Goal: Contribute content: Contribute content

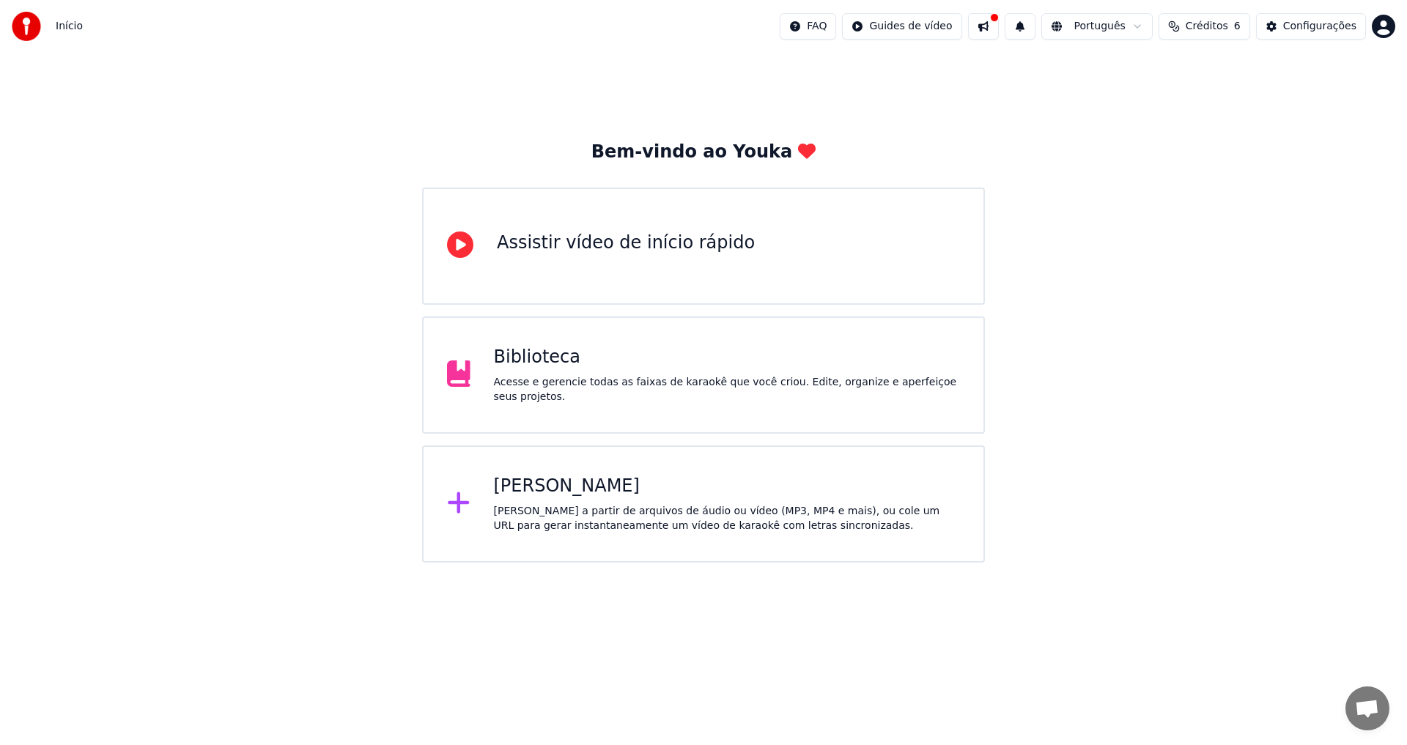
click at [602, 366] on div "Biblioteca" at bounding box center [727, 357] width 467 height 23
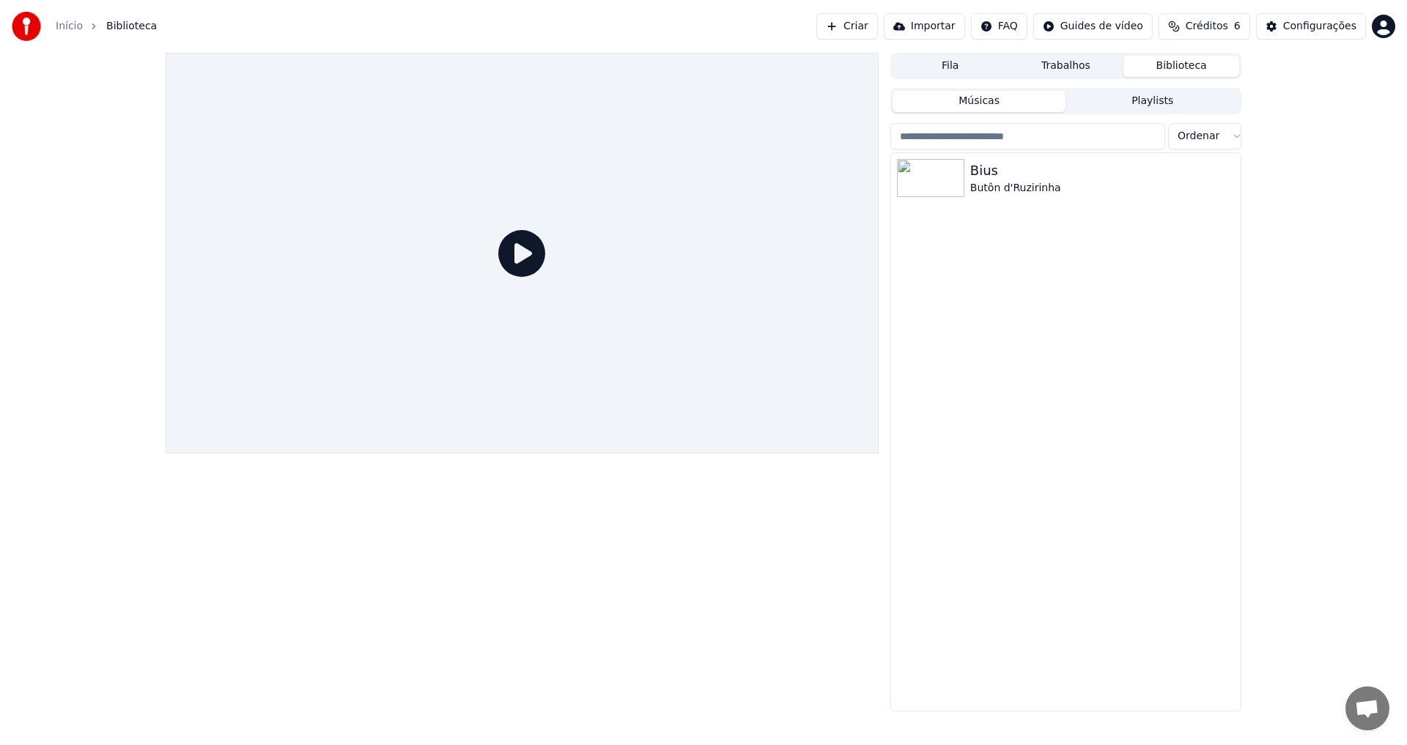
click at [861, 23] on button "Criar" at bounding box center [848, 26] width 62 height 26
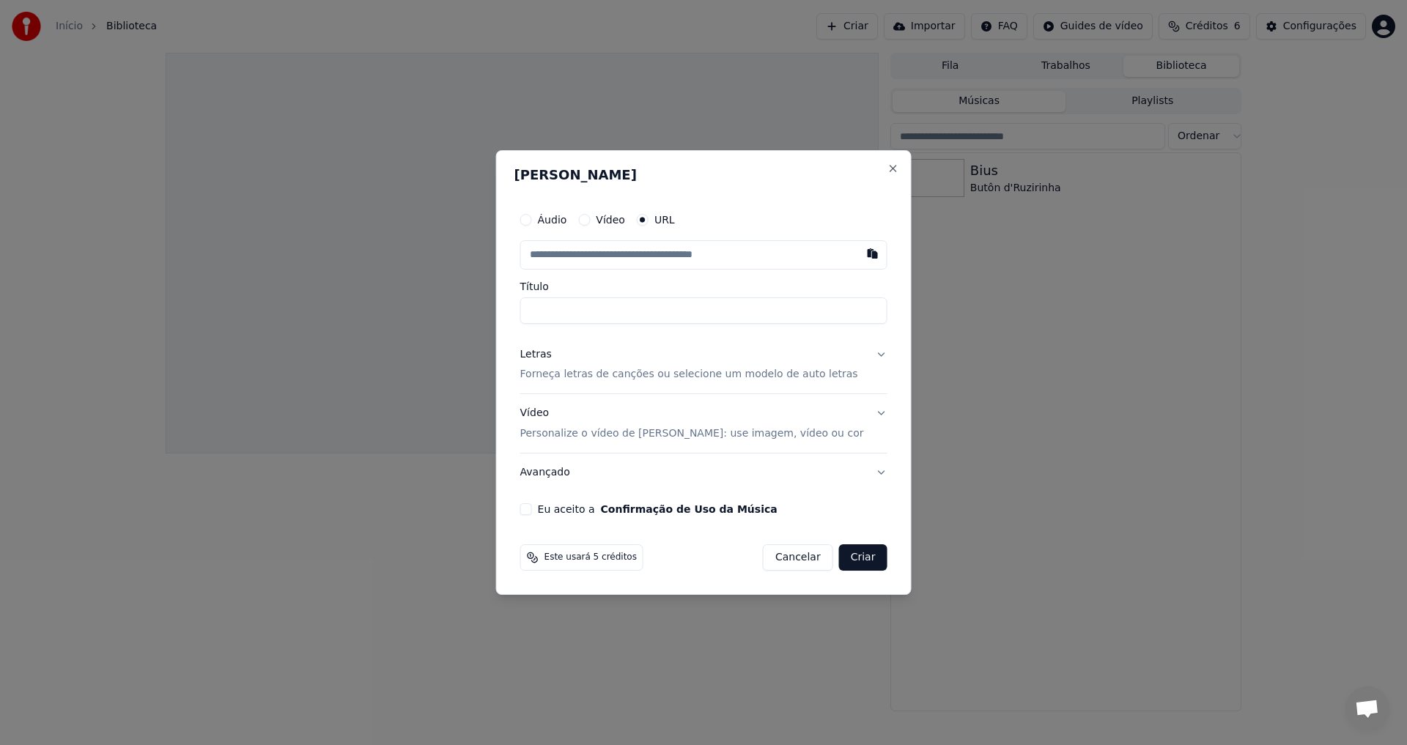
click at [532, 221] on button "Áudio" at bounding box center [526, 220] width 12 height 12
click at [572, 254] on div "Escolher arquivo" at bounding box center [575, 255] width 109 height 26
click at [550, 310] on input "*******" at bounding box center [703, 310] width 367 height 26
click at [630, 308] on input "**********" at bounding box center [703, 310] width 367 height 26
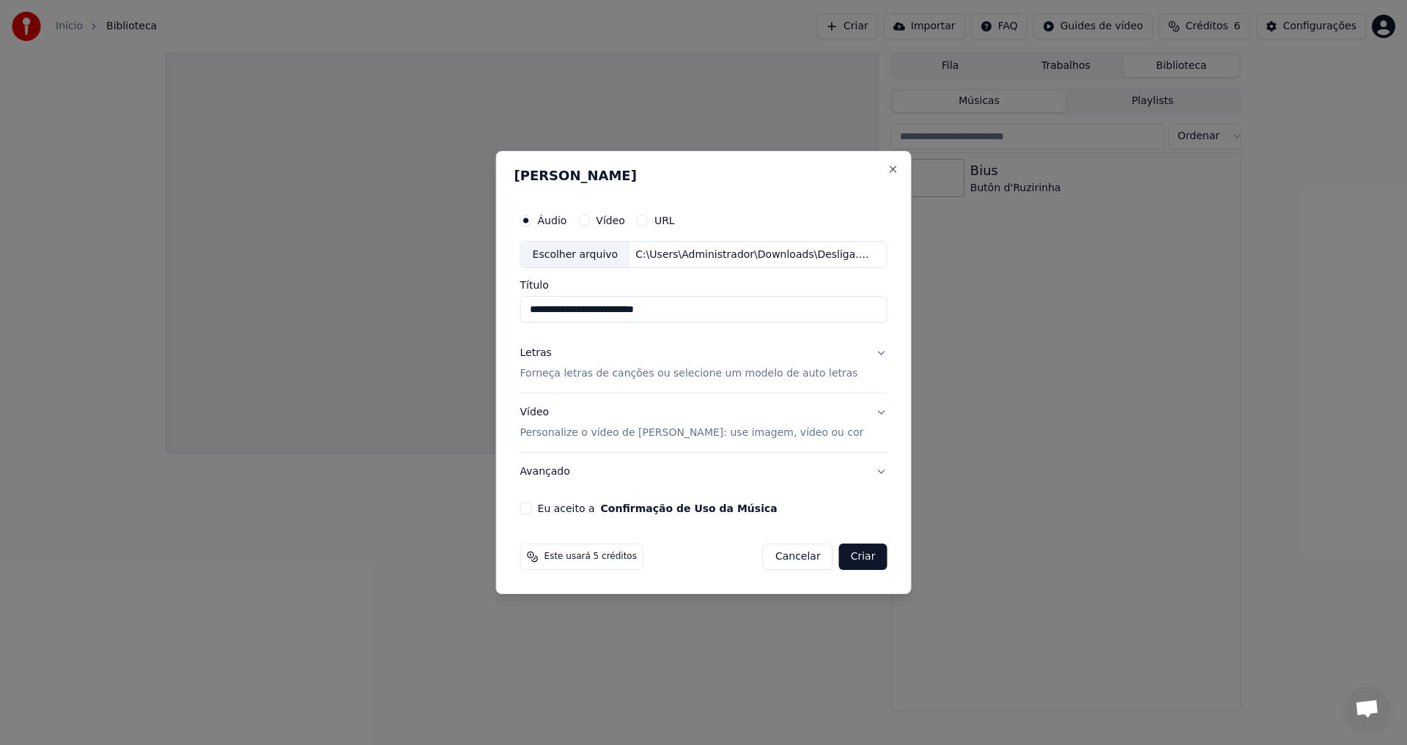
paste input "*******"
type input "**********"
click at [630, 376] on p "Forneça letras de canções ou selecione um modelo de auto letras" at bounding box center [689, 374] width 338 height 15
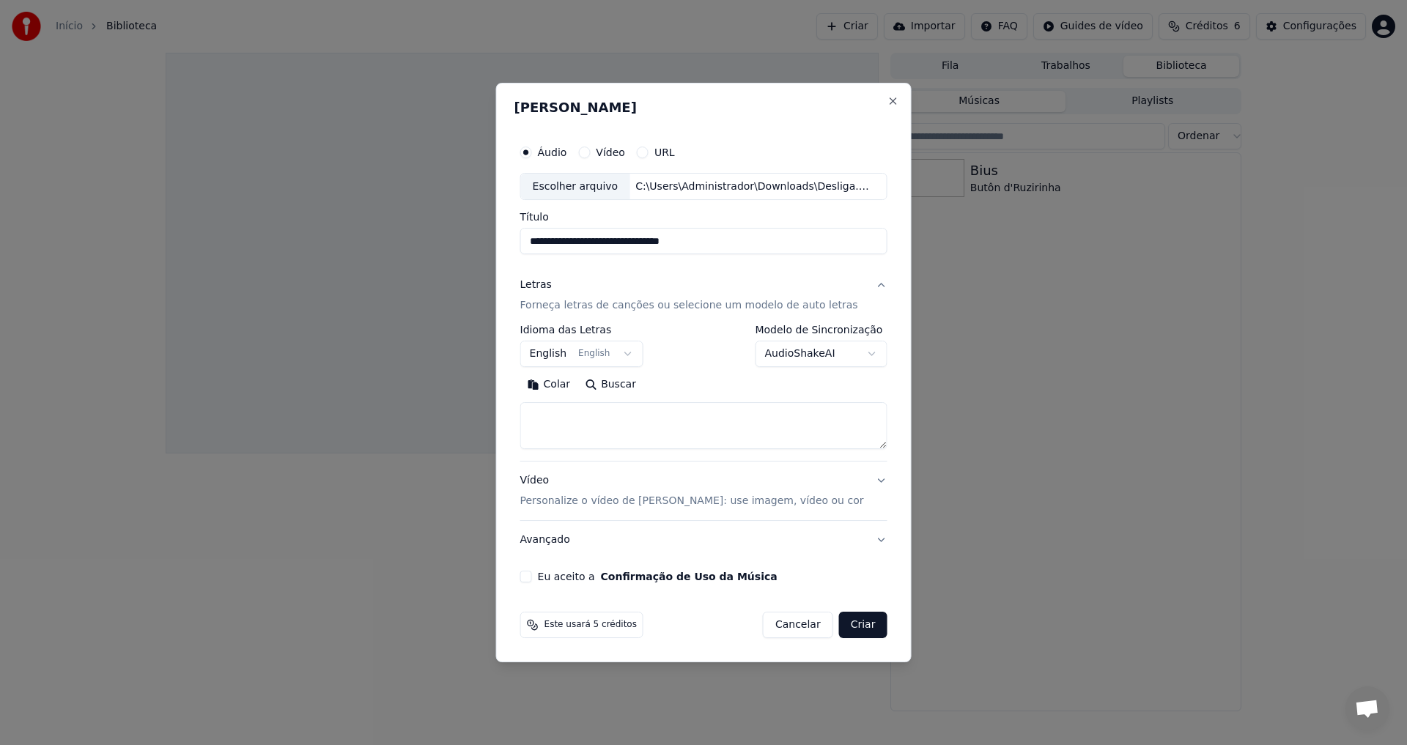
click at [590, 424] on textarea at bounding box center [703, 426] width 367 height 47
click at [555, 386] on button "Colar" at bounding box center [549, 385] width 58 height 23
type textarea "**********"
click at [569, 503] on p "Personalize o vídeo de [PERSON_NAME]: use imagem, vídeo ou cor" at bounding box center [692, 501] width 344 height 15
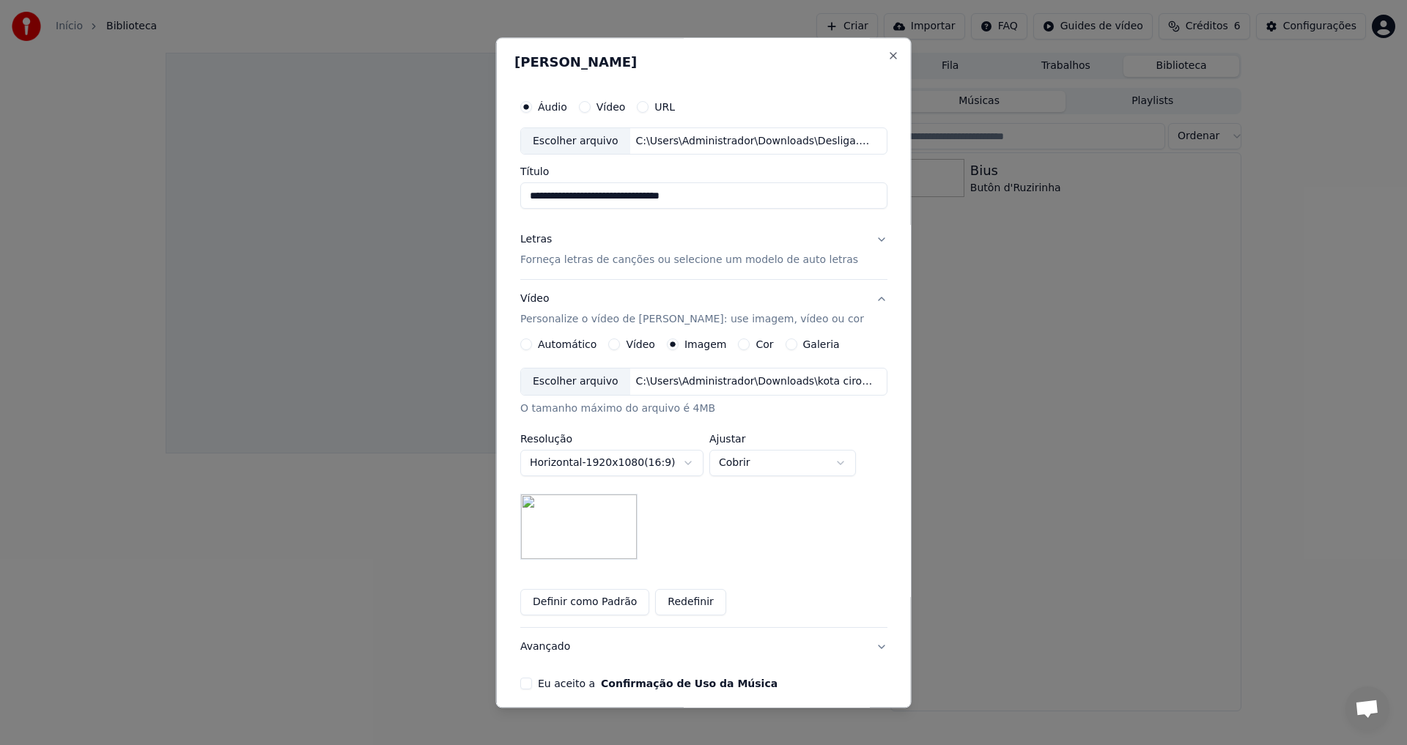
scroll to position [62, 0]
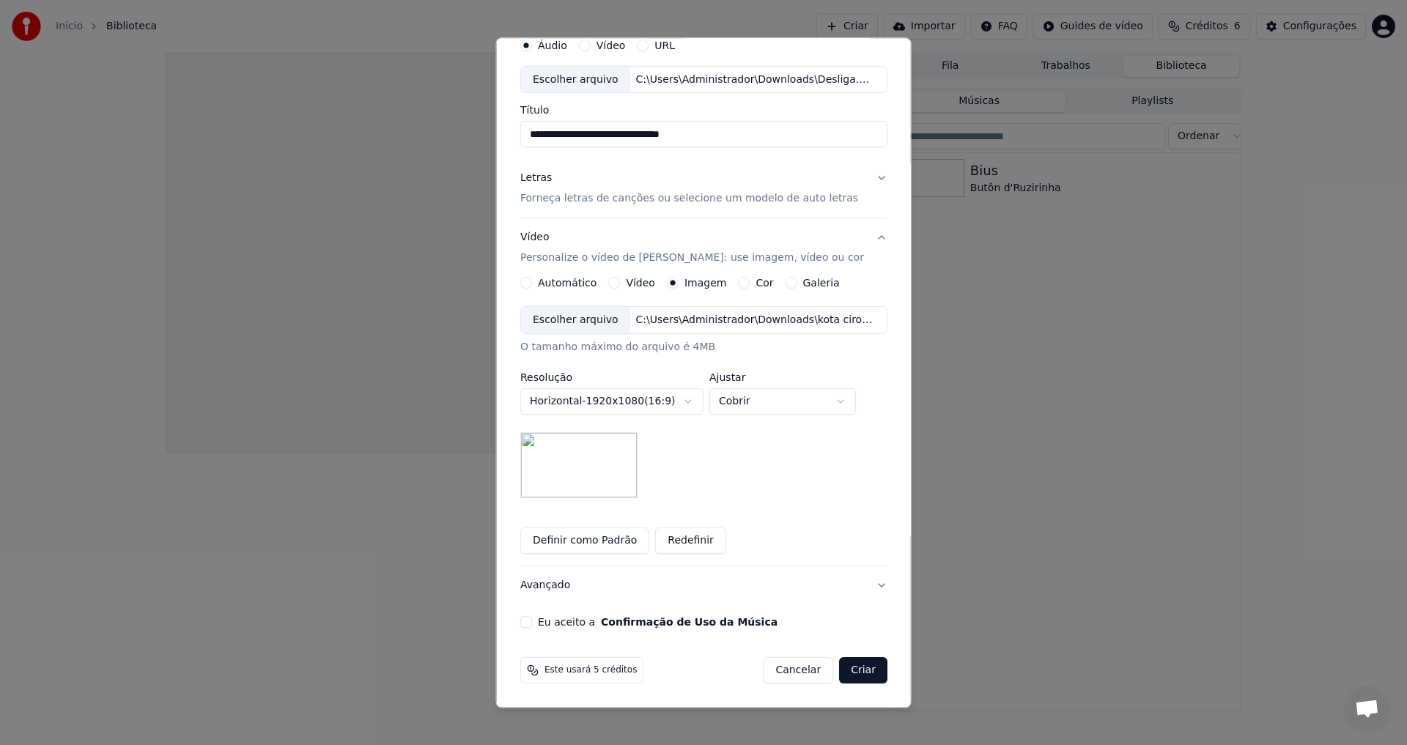
click at [850, 668] on button "Criar" at bounding box center [863, 671] width 48 height 26
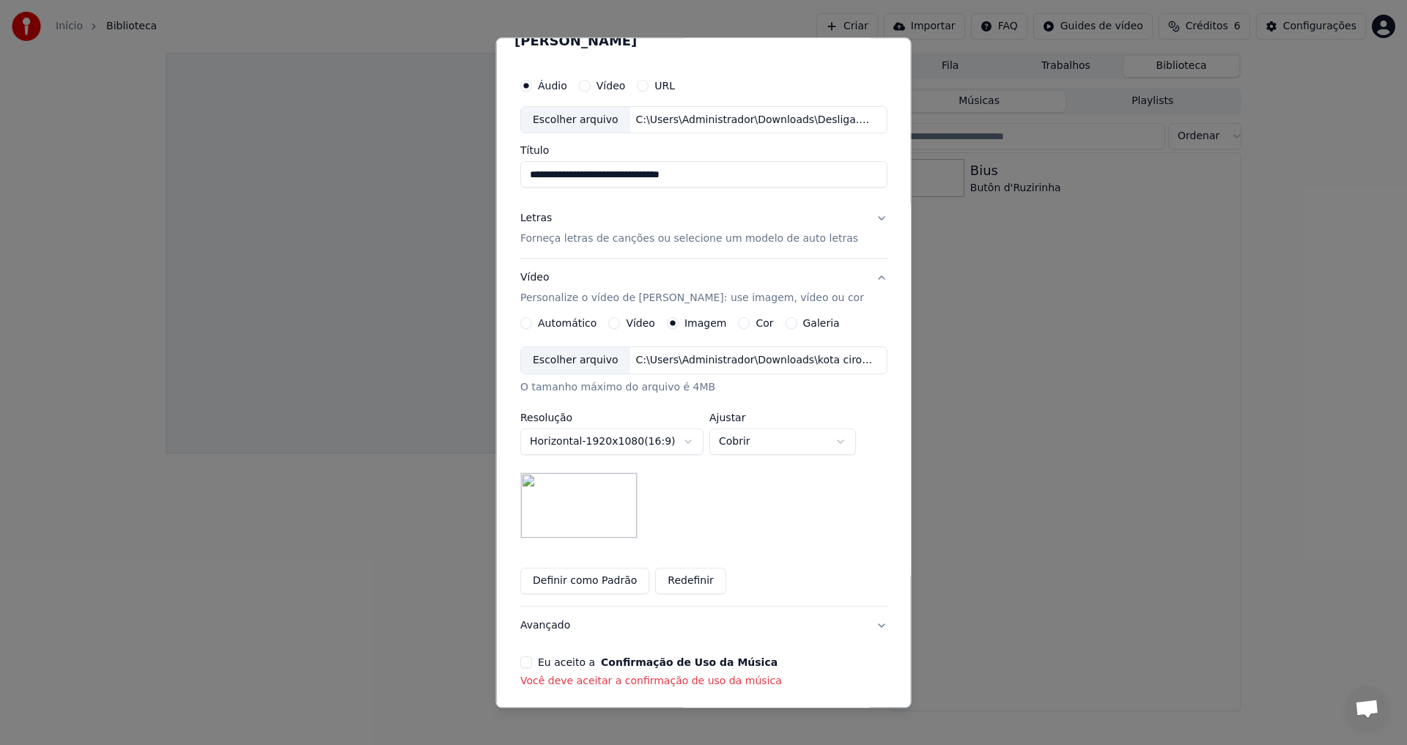
scroll to position [0, 0]
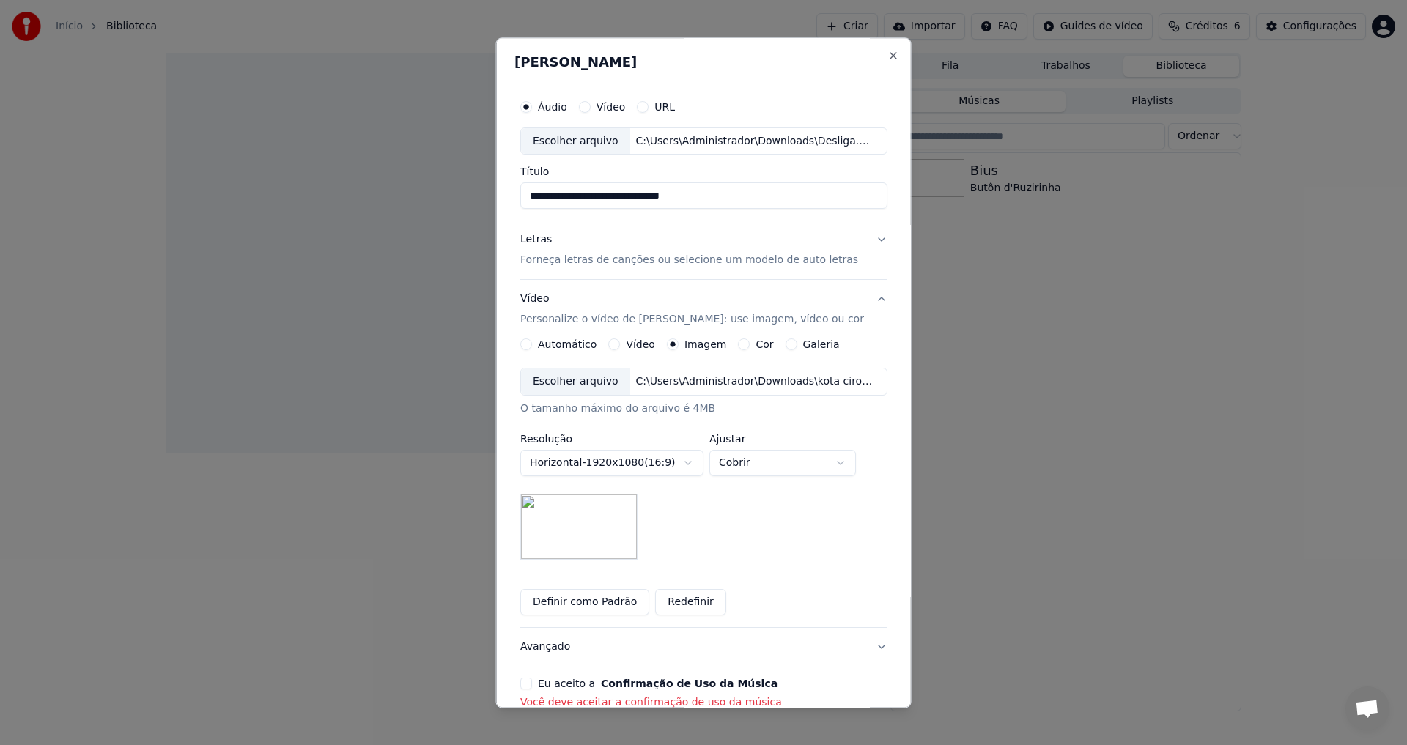
click at [526, 685] on button "Eu aceito a Confirmação de Uso da Música" at bounding box center [526, 685] width 12 height 12
click at [785, 347] on button "Galeria" at bounding box center [791, 345] width 12 height 12
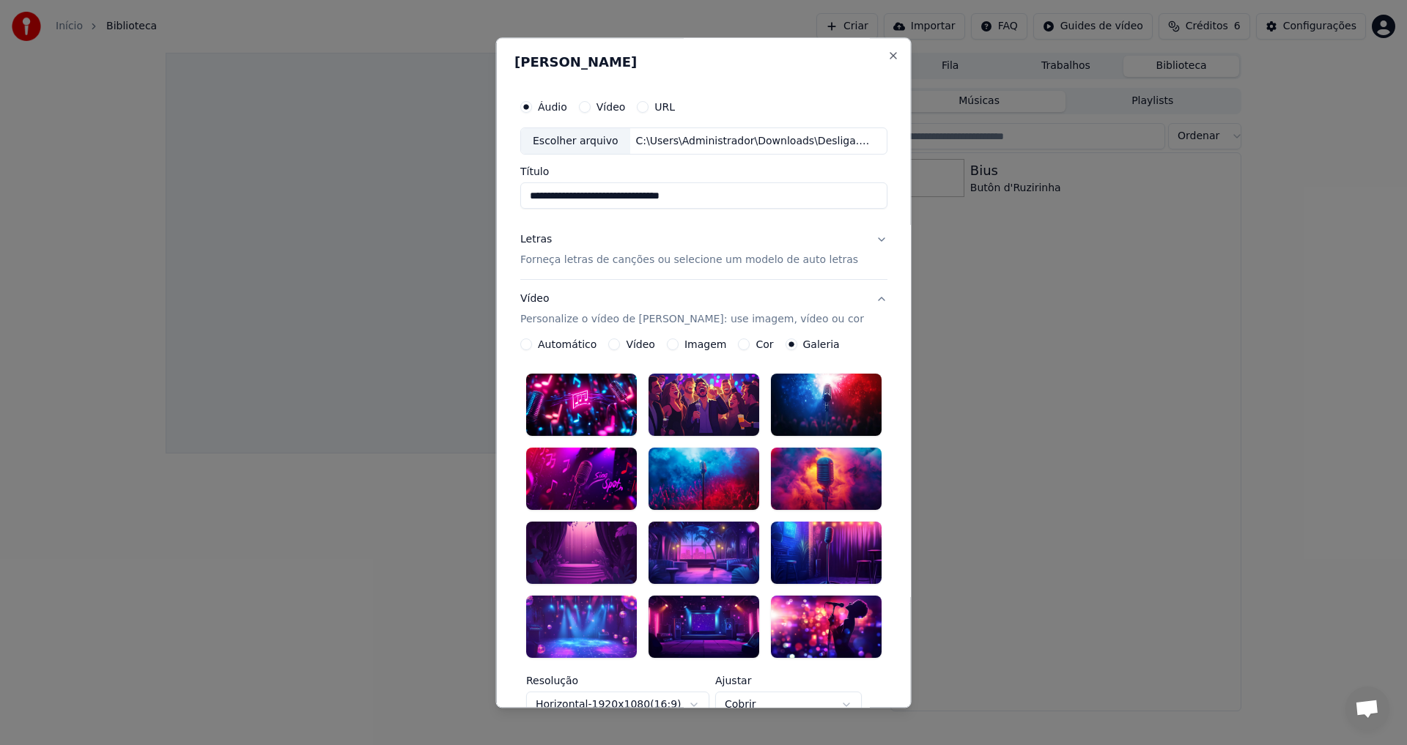
click at [810, 470] on div at bounding box center [825, 480] width 111 height 62
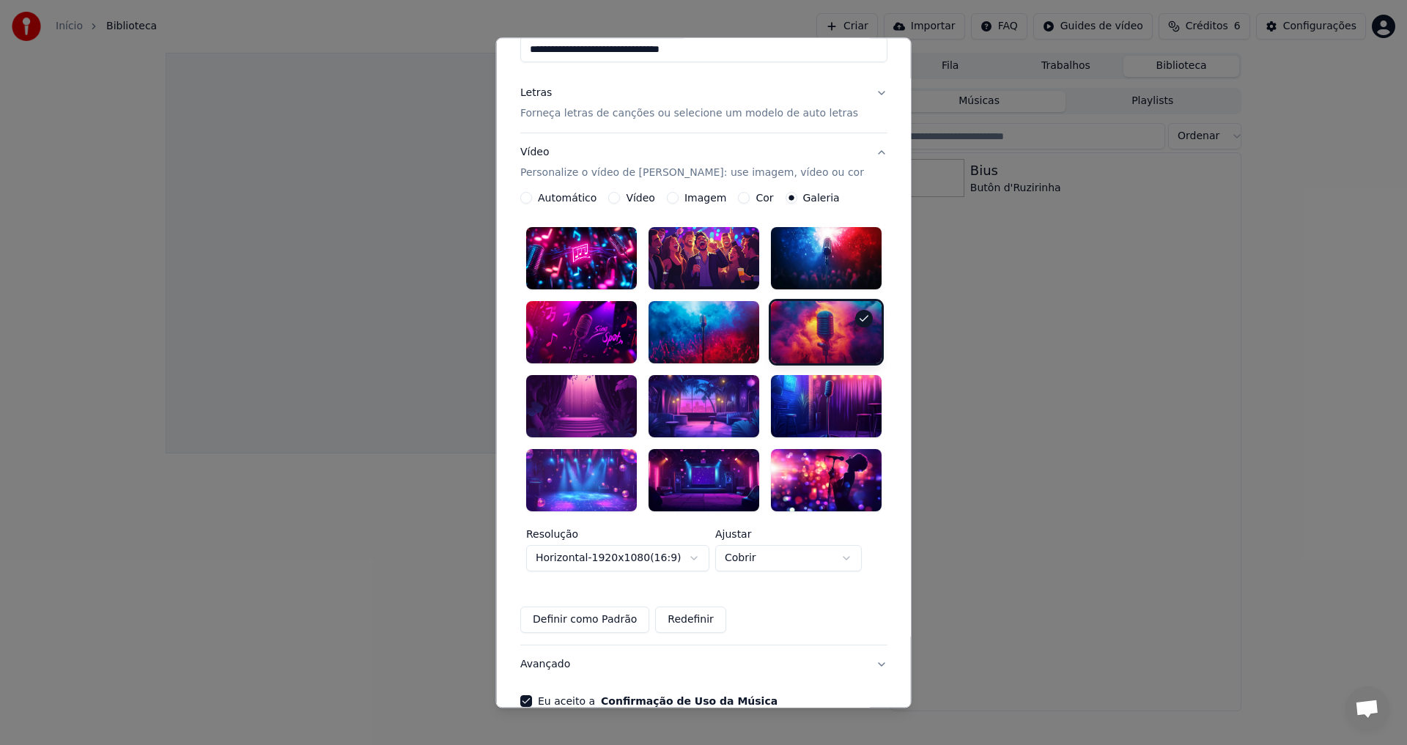
scroll to position [211, 0]
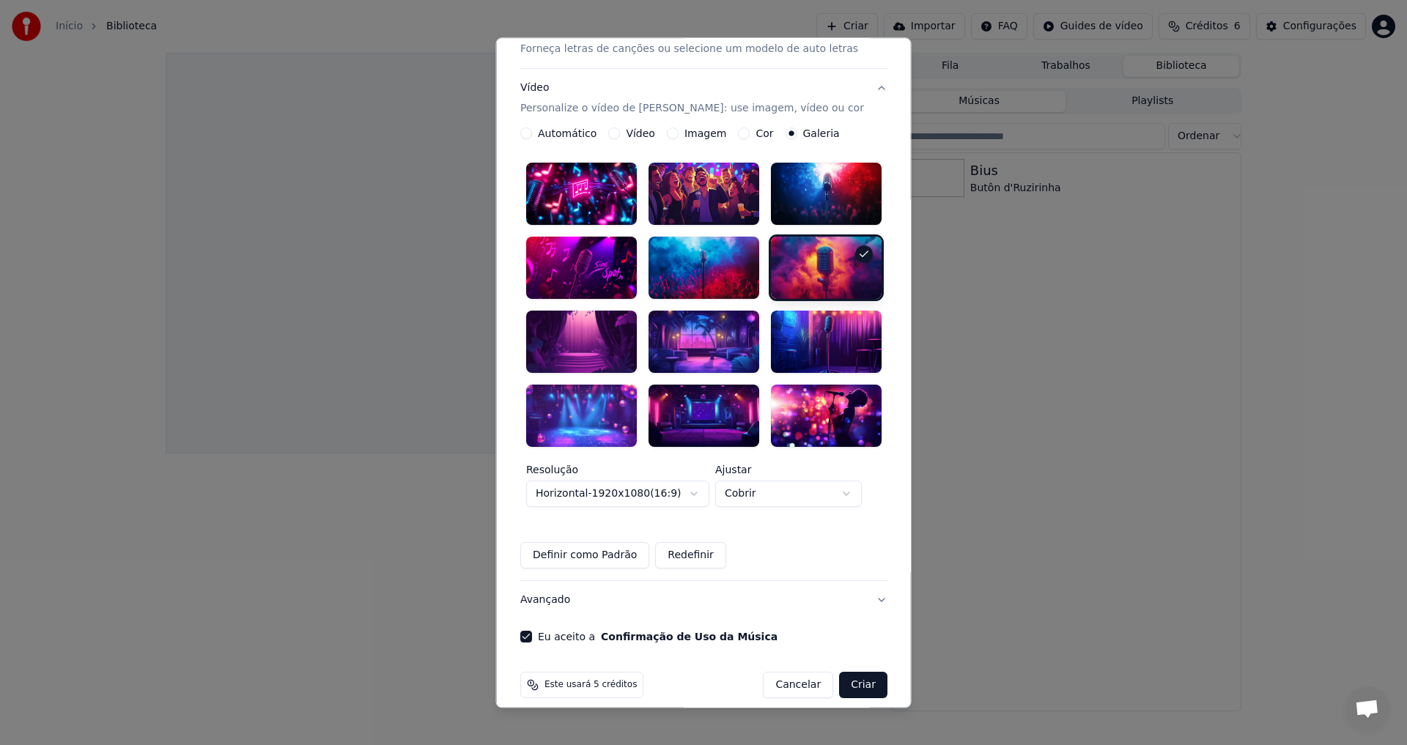
click at [853, 672] on button "Criar" at bounding box center [863, 685] width 48 height 26
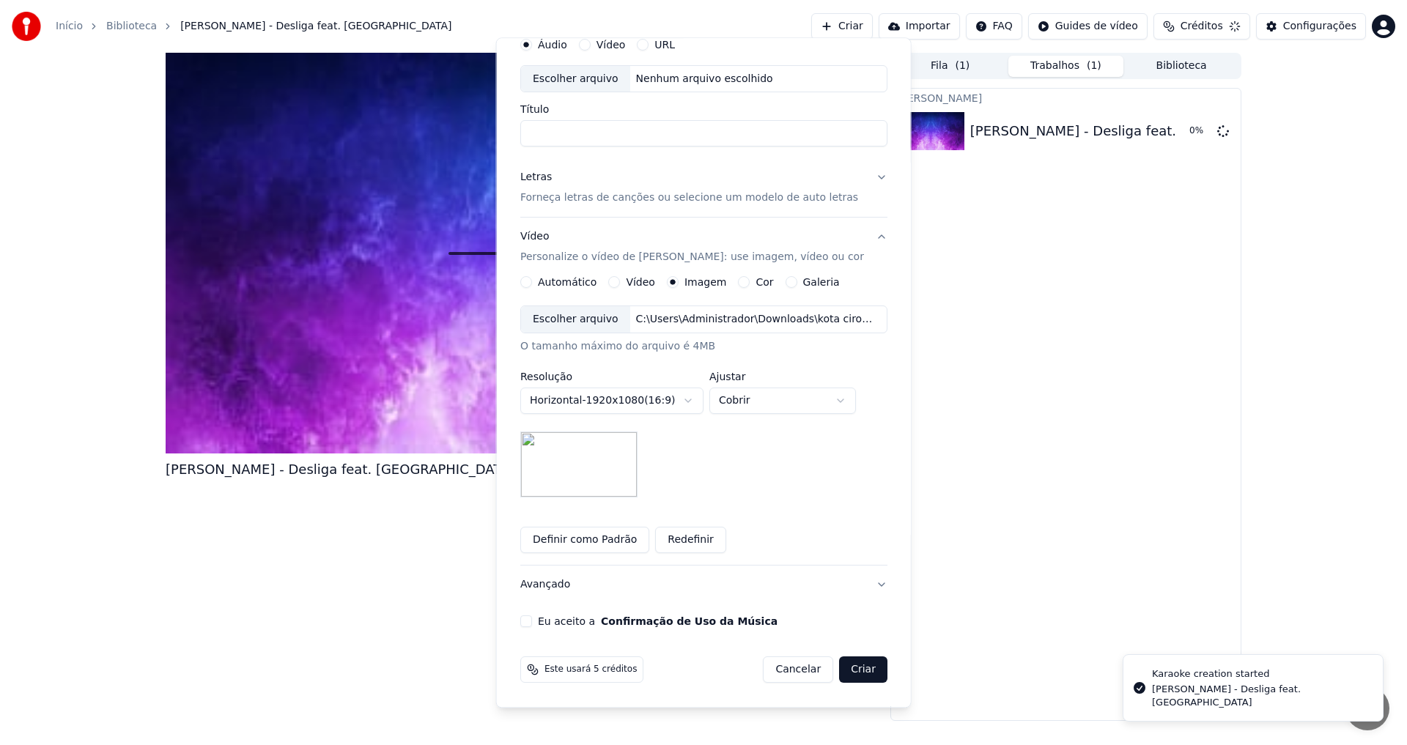
scroll to position [0, 0]
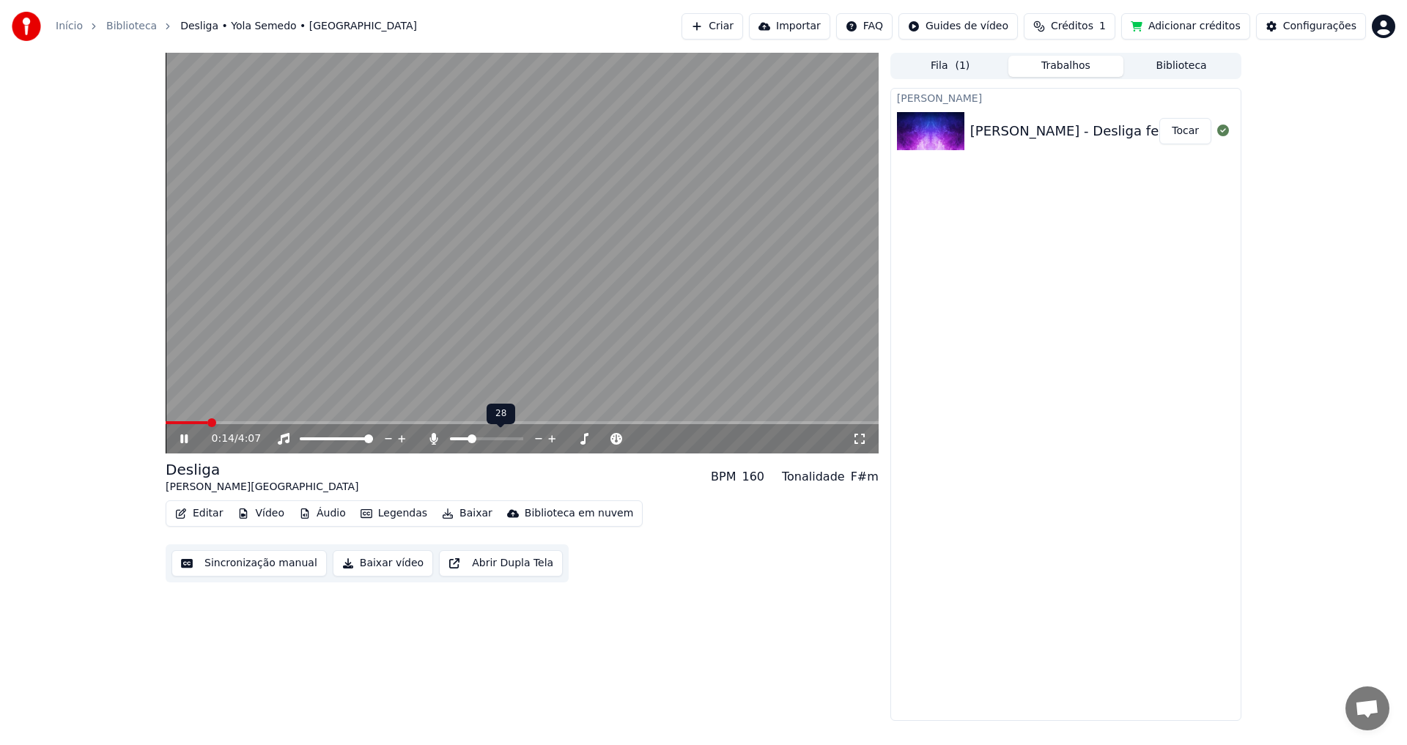
click at [471, 435] on span at bounding box center [472, 439] width 9 height 9
click at [441, 262] on video at bounding box center [522, 253] width 713 height 401
click at [166, 424] on span at bounding box center [170, 423] width 9 height 9
click at [207, 512] on button "Editar" at bounding box center [198, 514] width 59 height 21
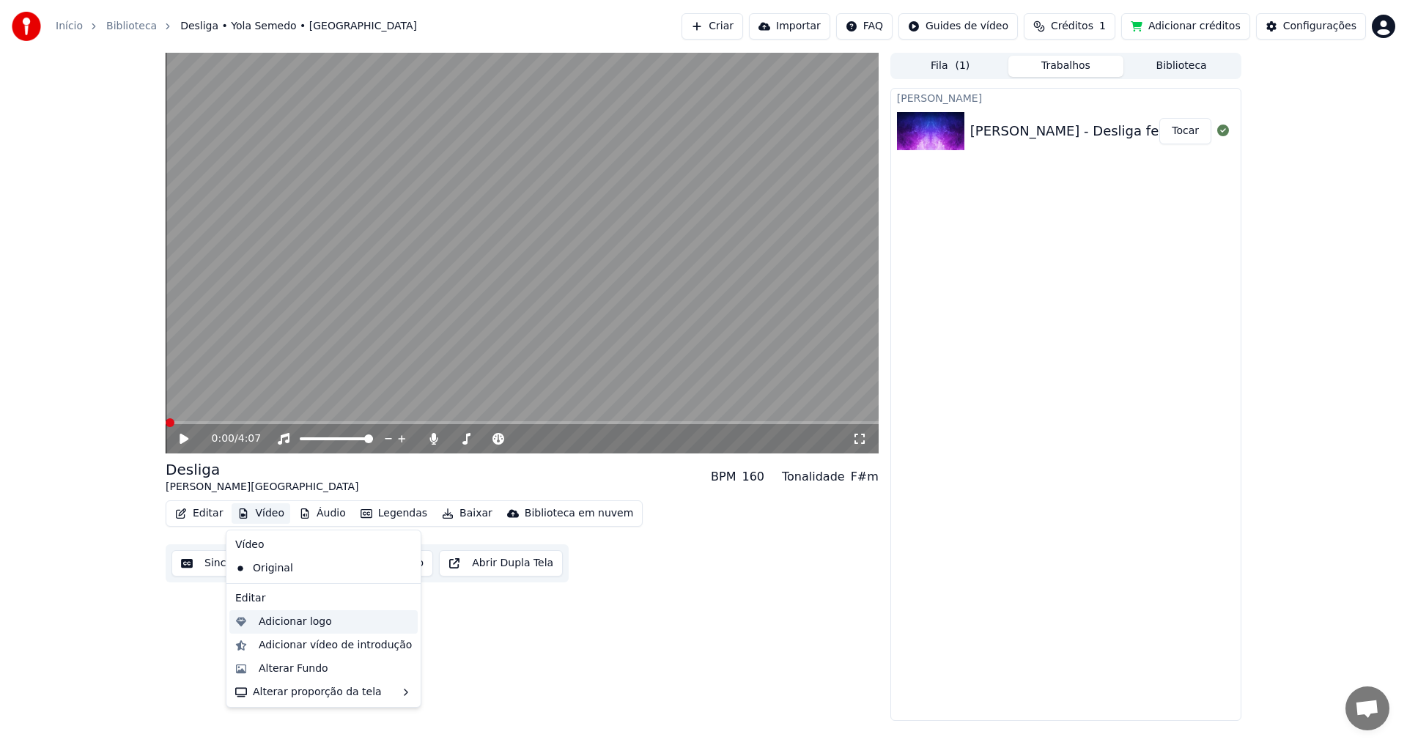
click at [289, 625] on div "Adicionar logo" at bounding box center [295, 622] width 73 height 15
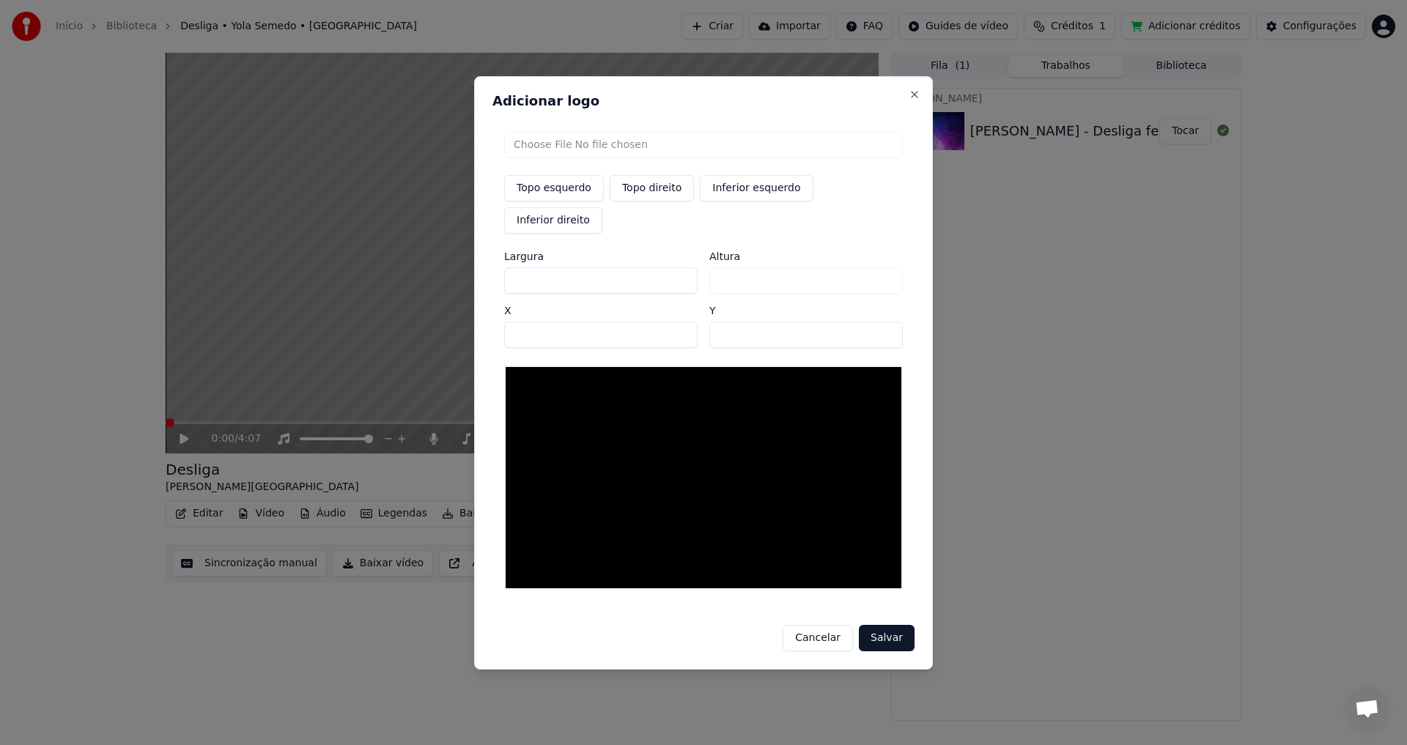
click at [534, 158] on input "file" at bounding box center [703, 144] width 399 height 26
type input "**********"
type input "***"
click at [759, 202] on button "Inferior esquerdo" at bounding box center [756, 188] width 113 height 26
type input "***"
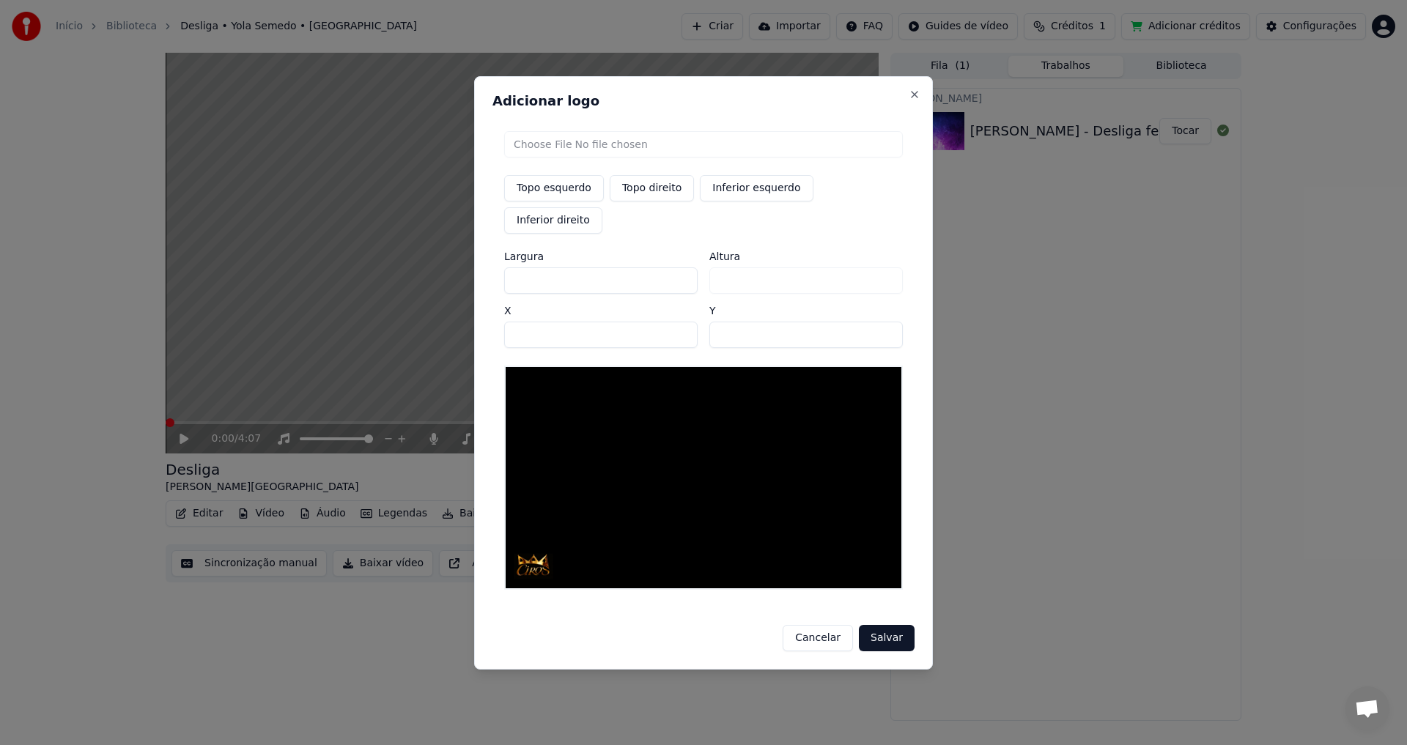
click at [603, 207] on button "Inferior direito" at bounding box center [553, 220] width 98 height 26
click at [567, 202] on button "Topo esquerdo" at bounding box center [554, 188] width 100 height 26
type input "**"
click at [663, 202] on button "Topo direito" at bounding box center [652, 188] width 84 height 26
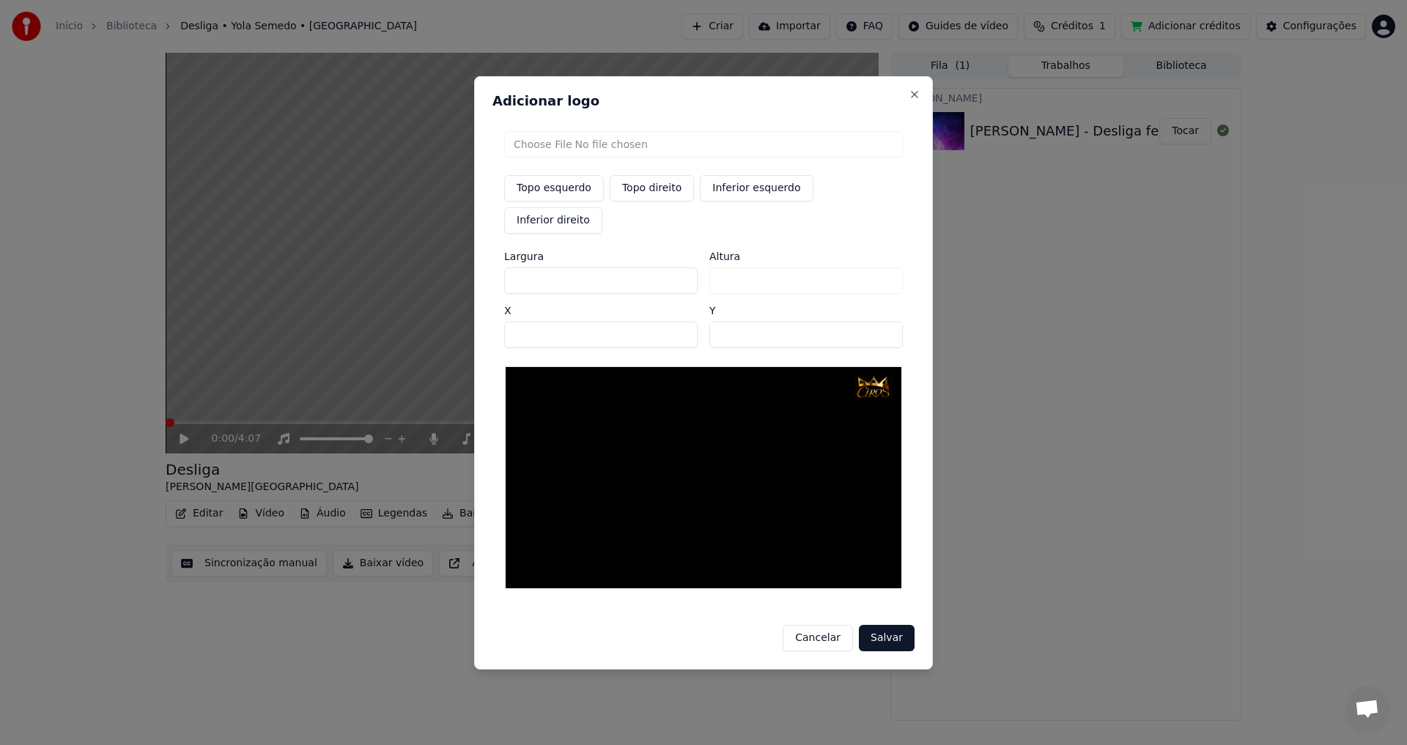
click at [553, 202] on button "Topo esquerdo" at bounding box center [554, 188] width 100 height 26
type input "**"
click at [885, 625] on button "Salvar" at bounding box center [887, 638] width 56 height 26
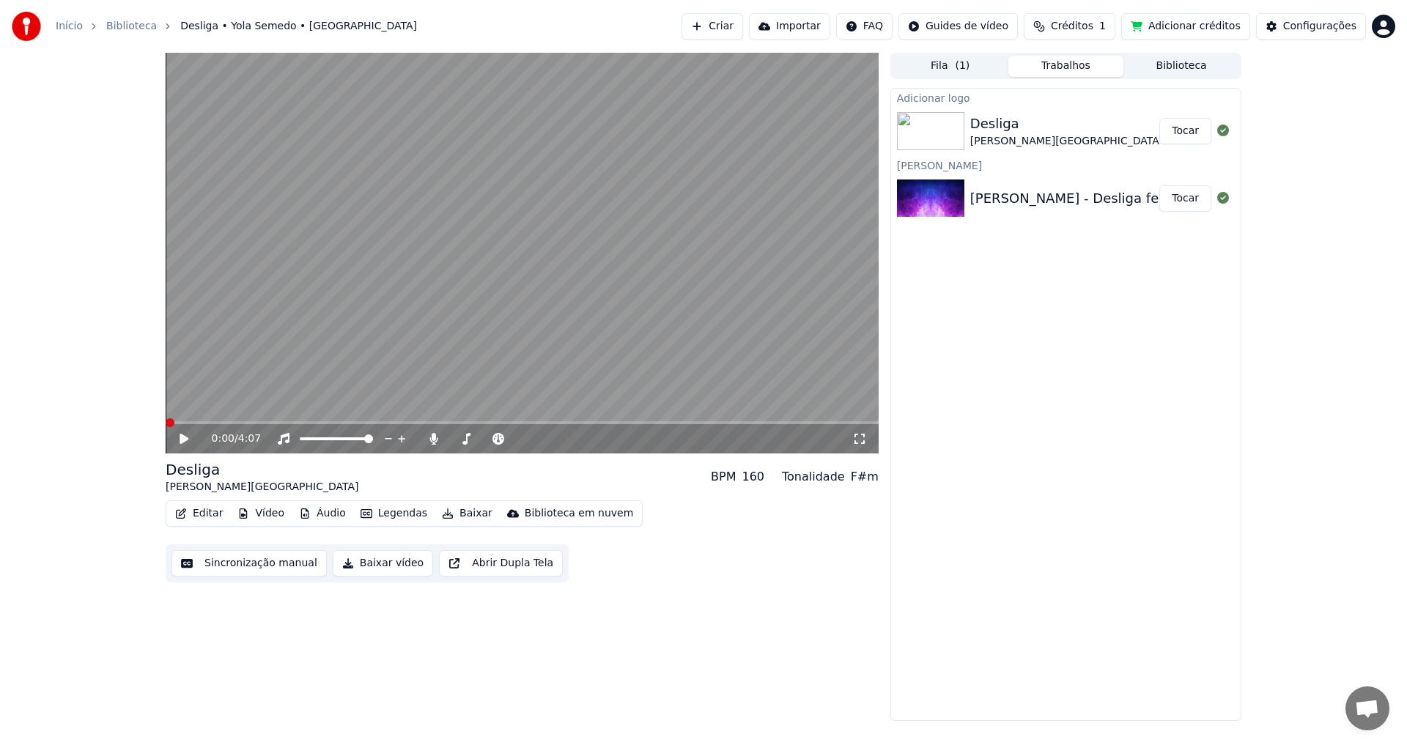
click at [1064, 122] on div "Desliga" at bounding box center [1066, 124] width 193 height 21
click at [1183, 128] on button "Tocar" at bounding box center [1186, 131] width 52 height 26
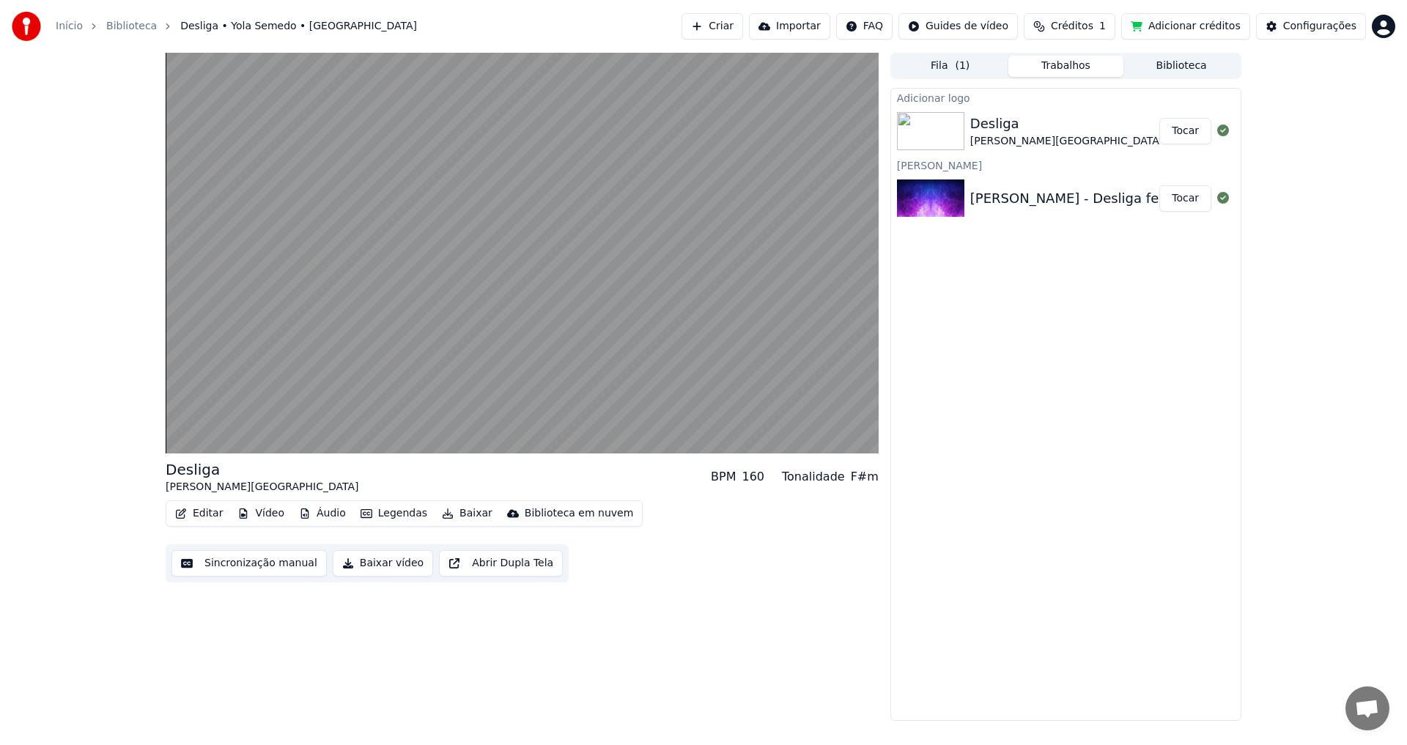
click at [1160, 118] on button "Tocar" at bounding box center [1186, 131] width 52 height 26
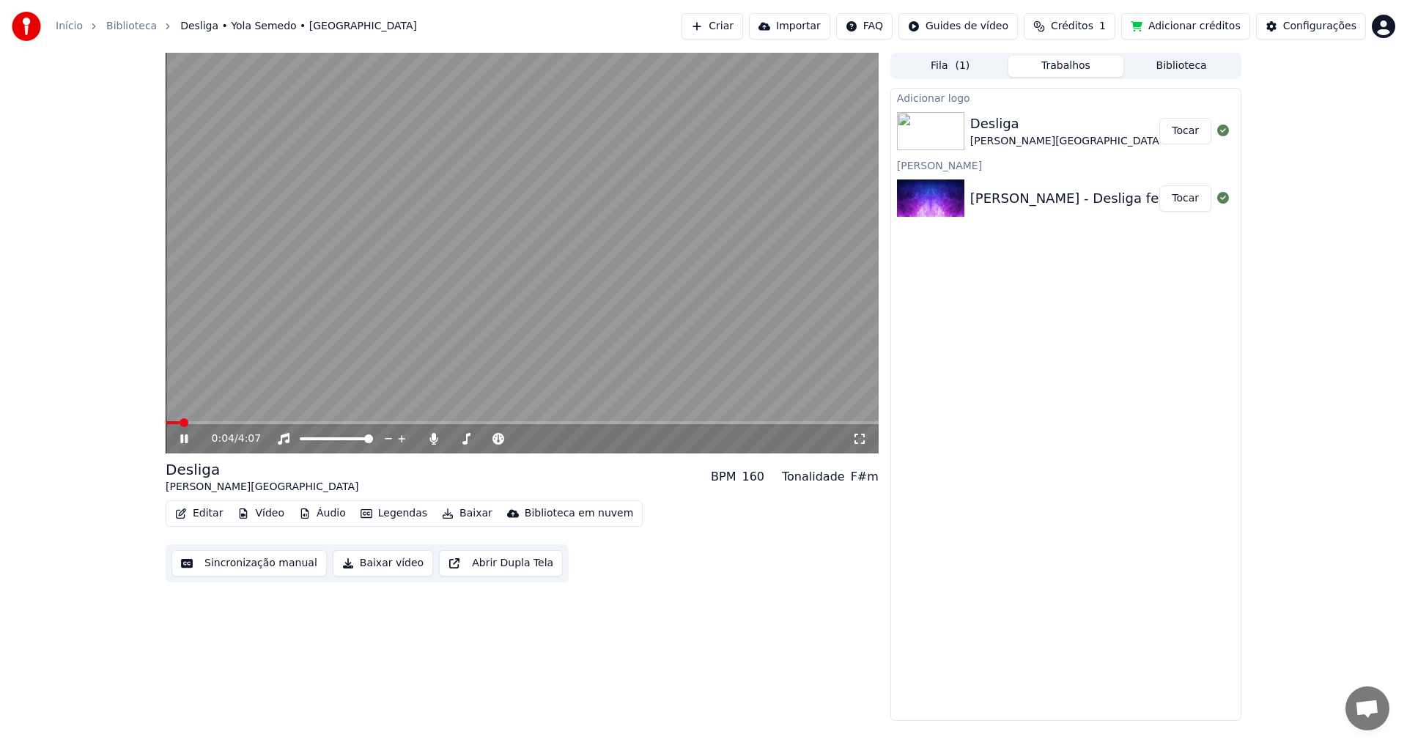
click at [361, 308] on video at bounding box center [522, 253] width 713 height 401
click at [465, 231] on video at bounding box center [522, 253] width 713 height 401
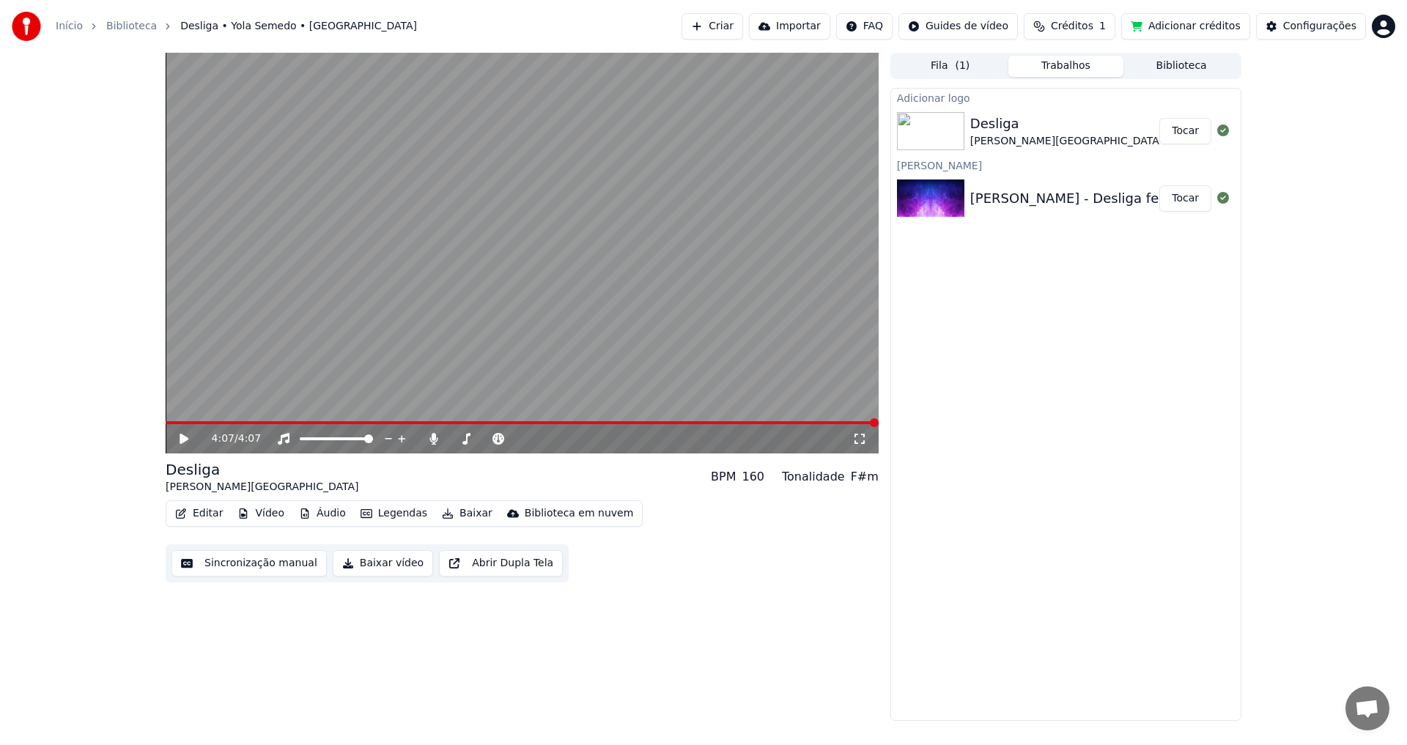
click at [211, 512] on button "Editar" at bounding box center [198, 514] width 59 height 21
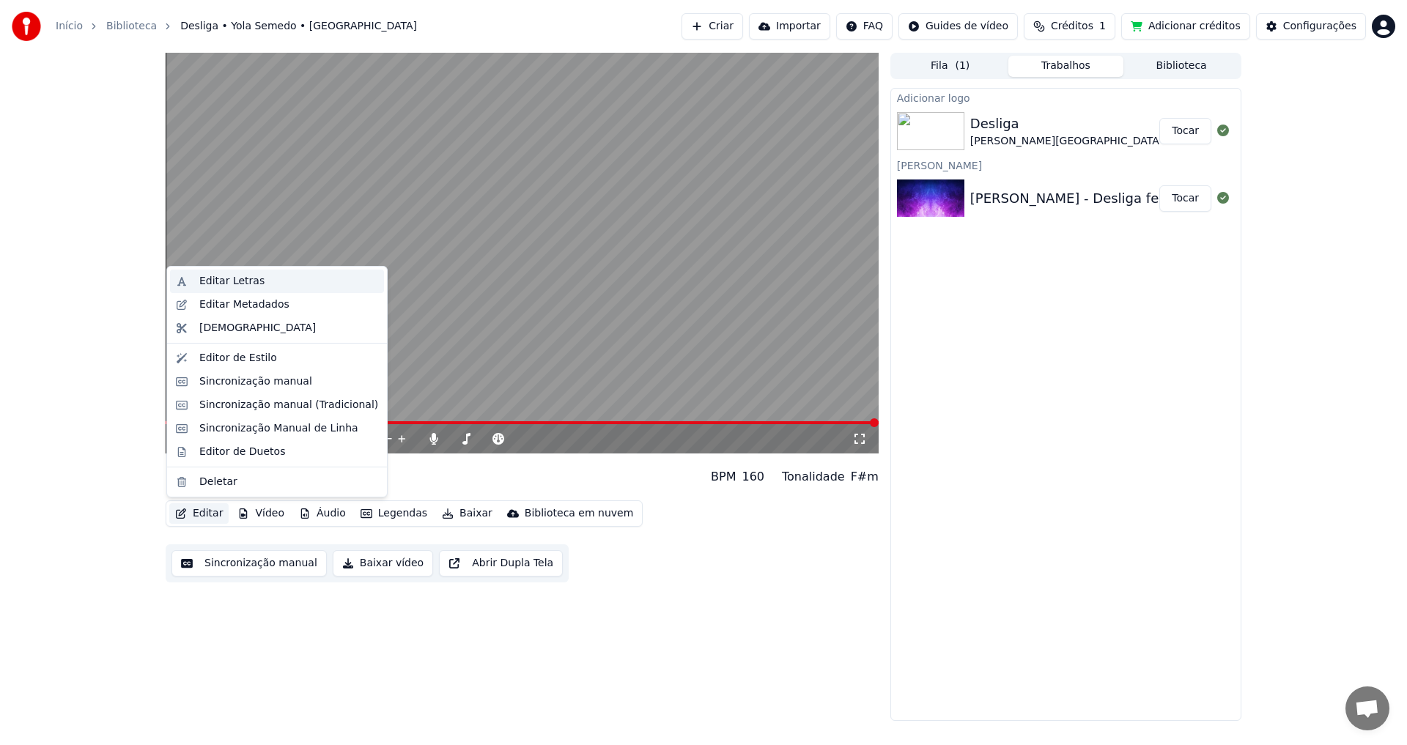
click at [248, 281] on div "Editar Letras" at bounding box center [231, 281] width 65 height 15
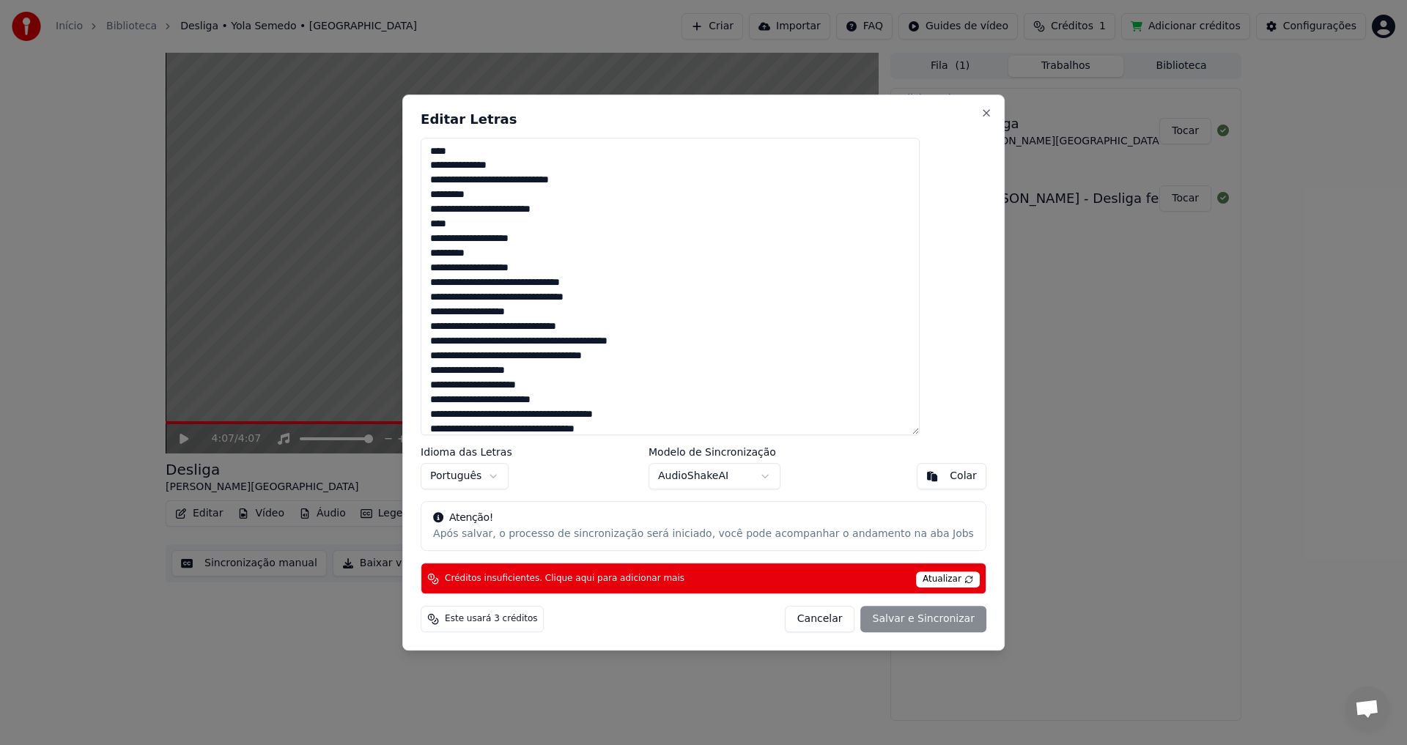
click at [523, 349] on textarea at bounding box center [670, 287] width 499 height 298
click at [513, 400] on textarea at bounding box center [670, 287] width 499 height 298
click at [527, 414] on textarea at bounding box center [670, 287] width 499 height 298
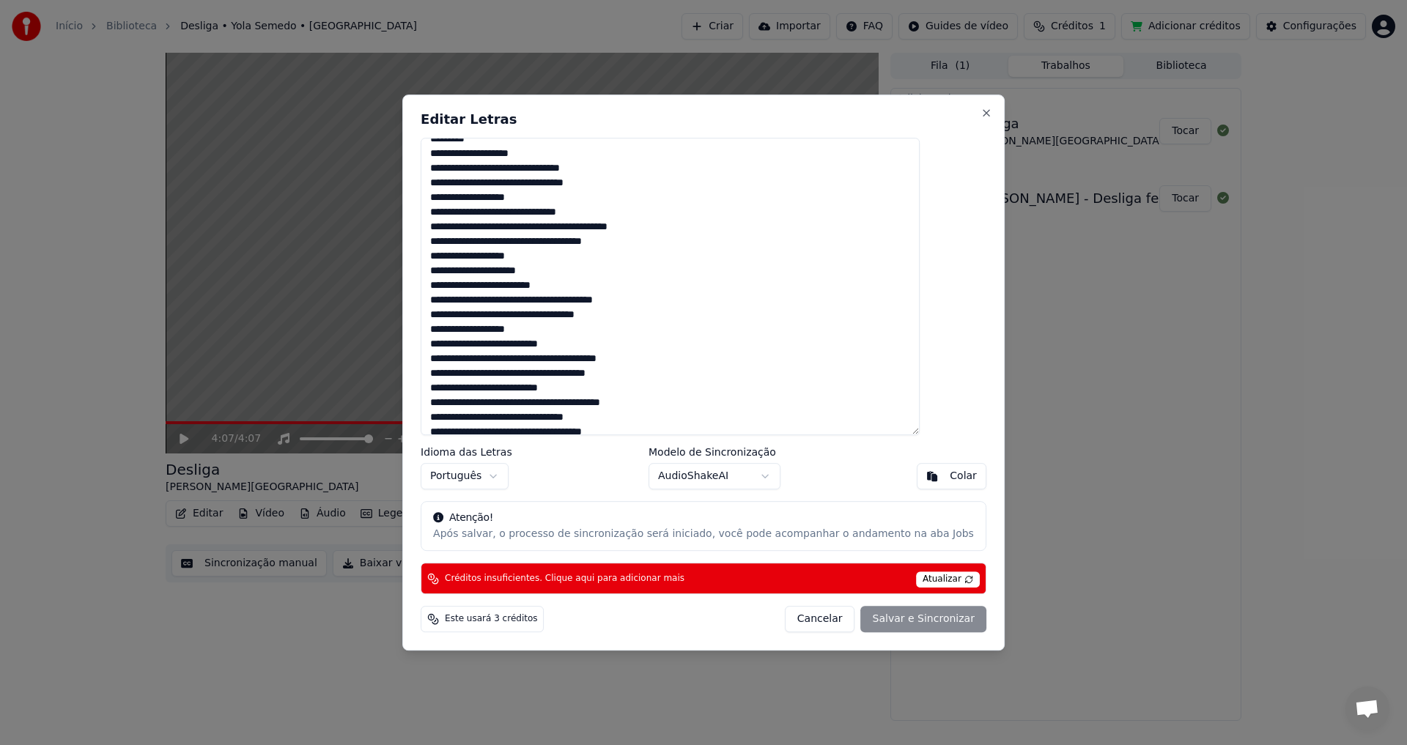
scroll to position [147, 0]
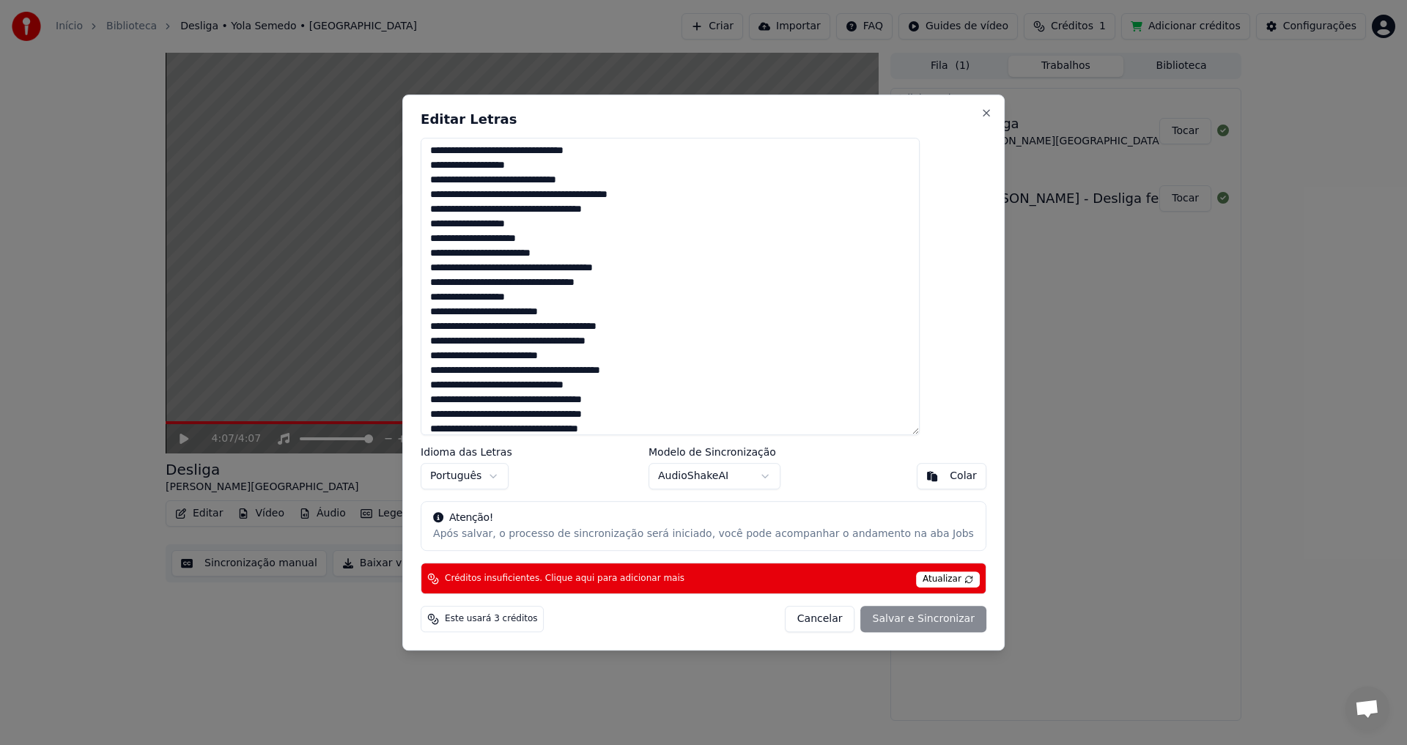
click at [589, 341] on textarea at bounding box center [670, 287] width 499 height 298
click at [539, 370] on textarea at bounding box center [670, 287] width 499 height 298
click at [595, 333] on textarea at bounding box center [670, 287] width 499 height 298
click at [635, 416] on textarea at bounding box center [670, 287] width 499 height 298
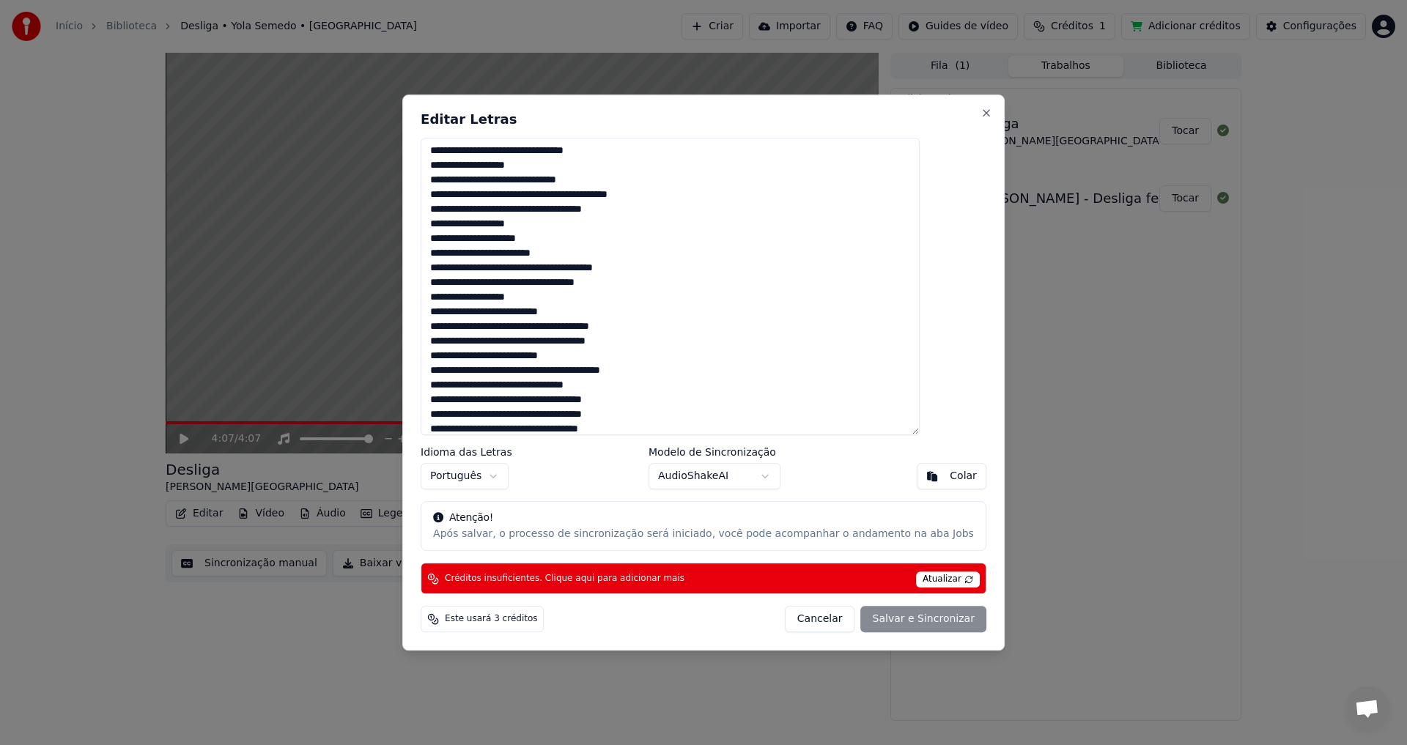
click at [630, 416] on textarea at bounding box center [670, 287] width 499 height 298
click at [888, 615] on div "Cancelar Salvar e Sincronizar" at bounding box center [886, 619] width 202 height 26
click at [924, 575] on span "Atualizar" at bounding box center [948, 580] width 64 height 16
click at [981, 114] on button "Close" at bounding box center [987, 113] width 12 height 12
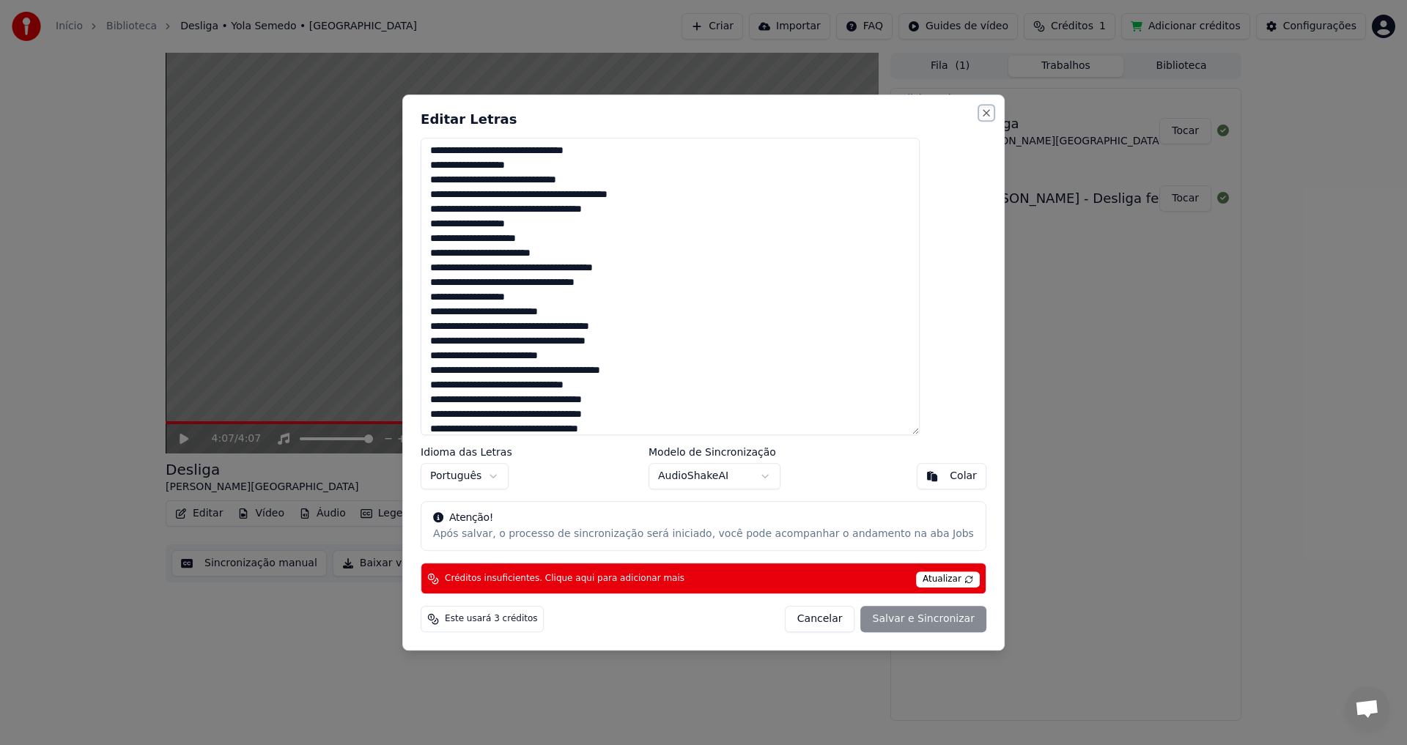
type textarea "**********"
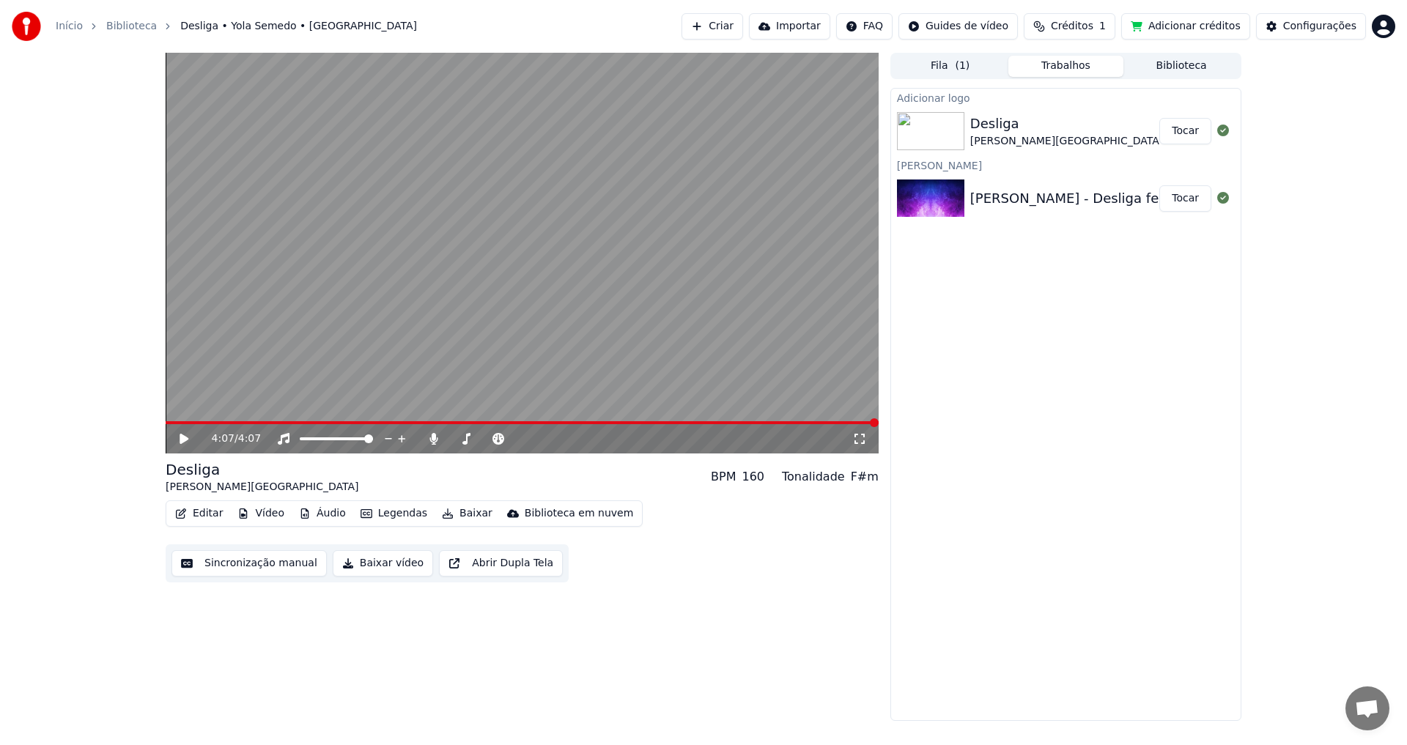
click at [1033, 139] on div "[PERSON_NAME][GEOGRAPHIC_DATA]" at bounding box center [1066, 141] width 193 height 15
click at [262, 566] on button "Sincronização manual" at bounding box center [249, 563] width 155 height 26
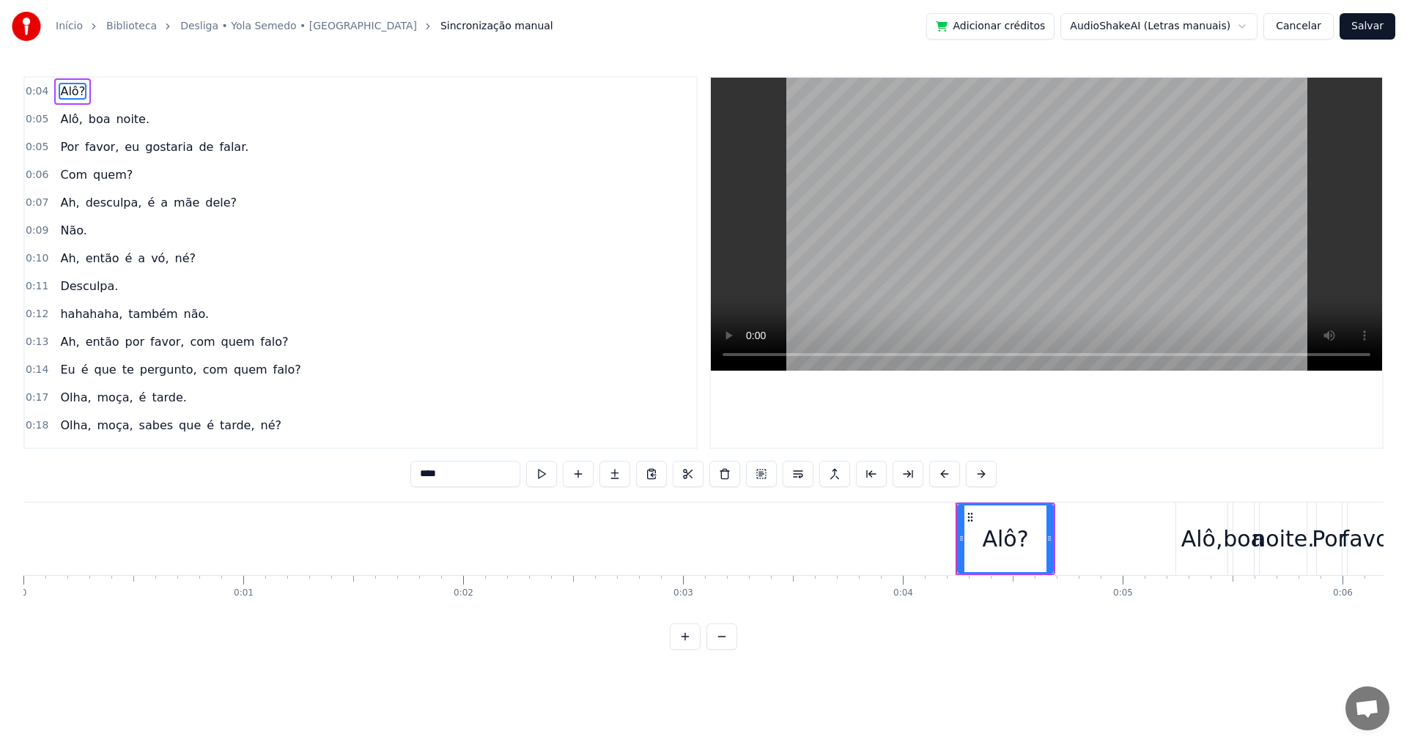
click at [97, 265] on span "então" at bounding box center [102, 258] width 37 height 17
click at [118, 159] on div "Por favor, eu gostaria de falar." at bounding box center [154, 147] width 200 height 26
click at [62, 86] on span "Alô?" at bounding box center [73, 91] width 28 height 17
click at [680, 644] on button at bounding box center [685, 637] width 31 height 26
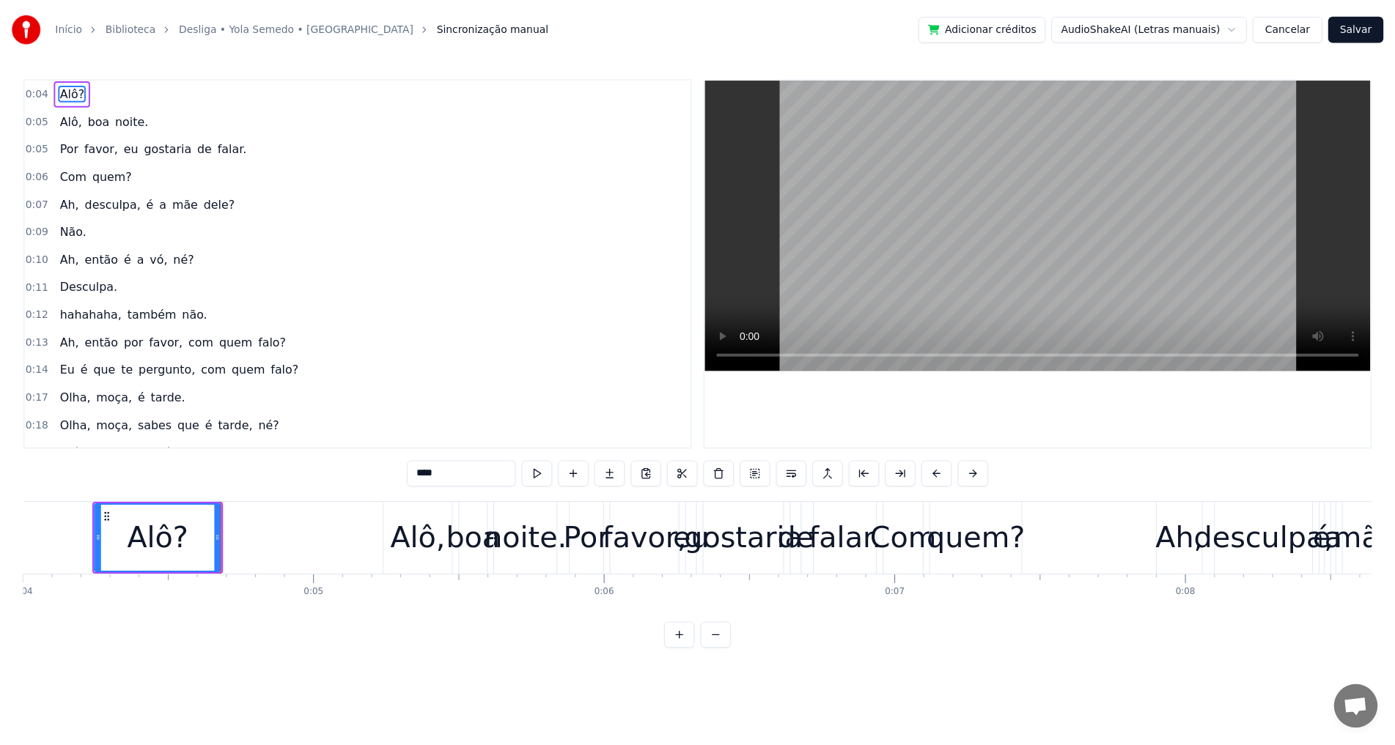
scroll to position [0, 1170]
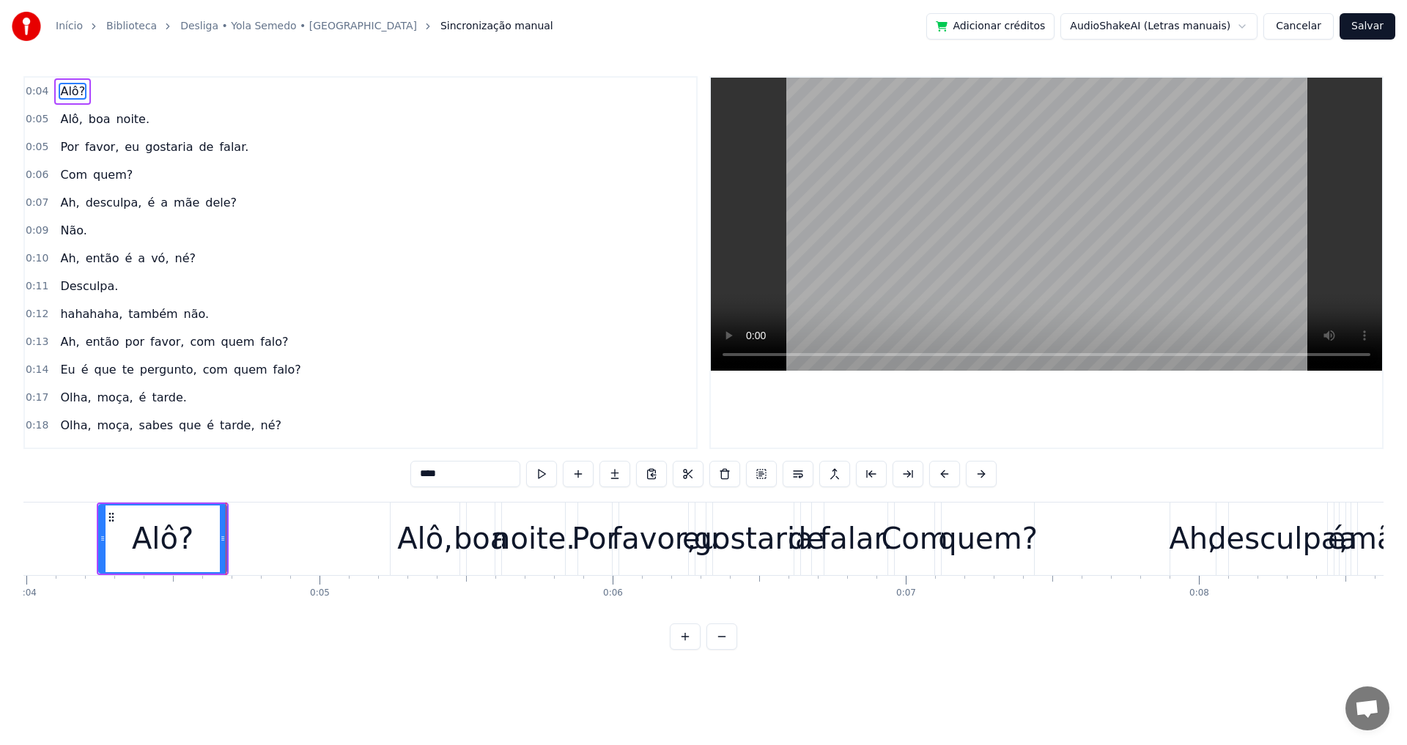
click at [1314, 28] on button "Cancelar" at bounding box center [1299, 26] width 70 height 26
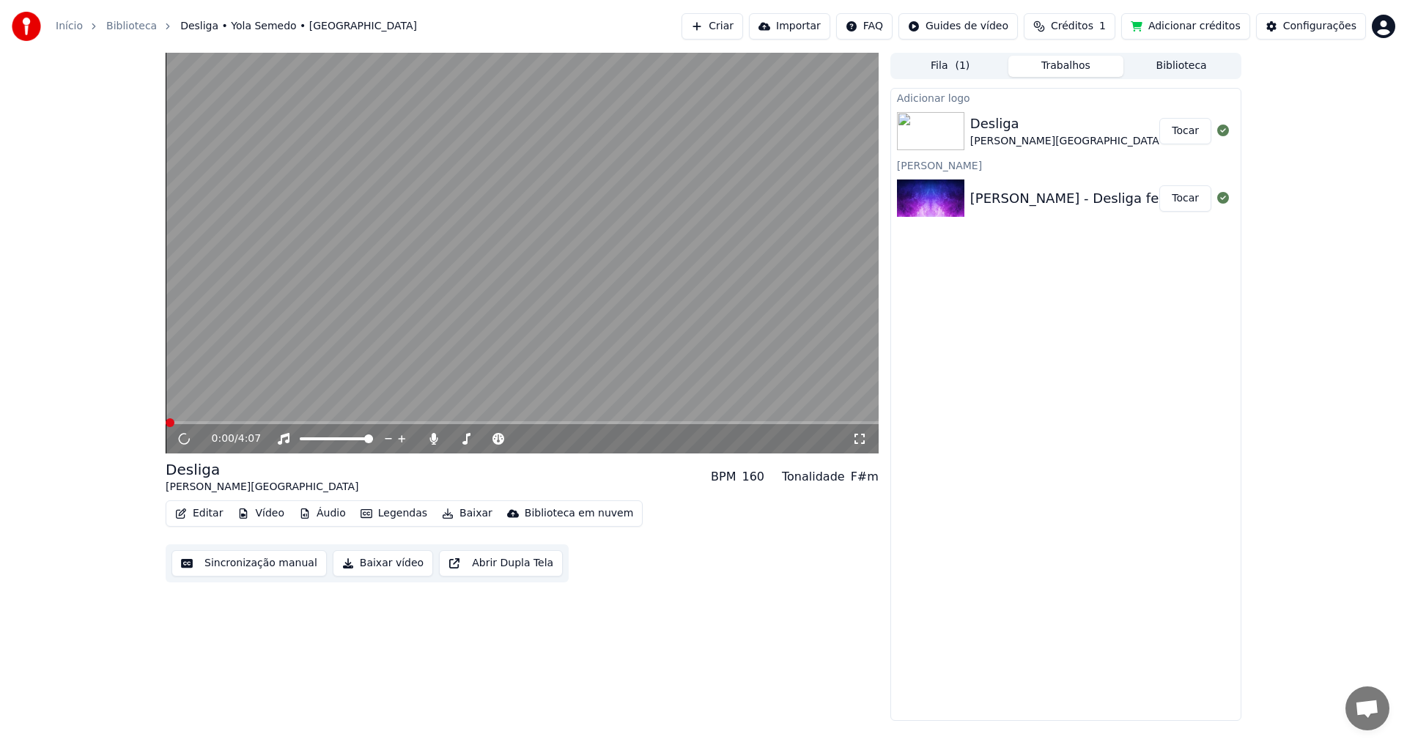
click at [203, 512] on button "Editar" at bounding box center [198, 514] width 59 height 21
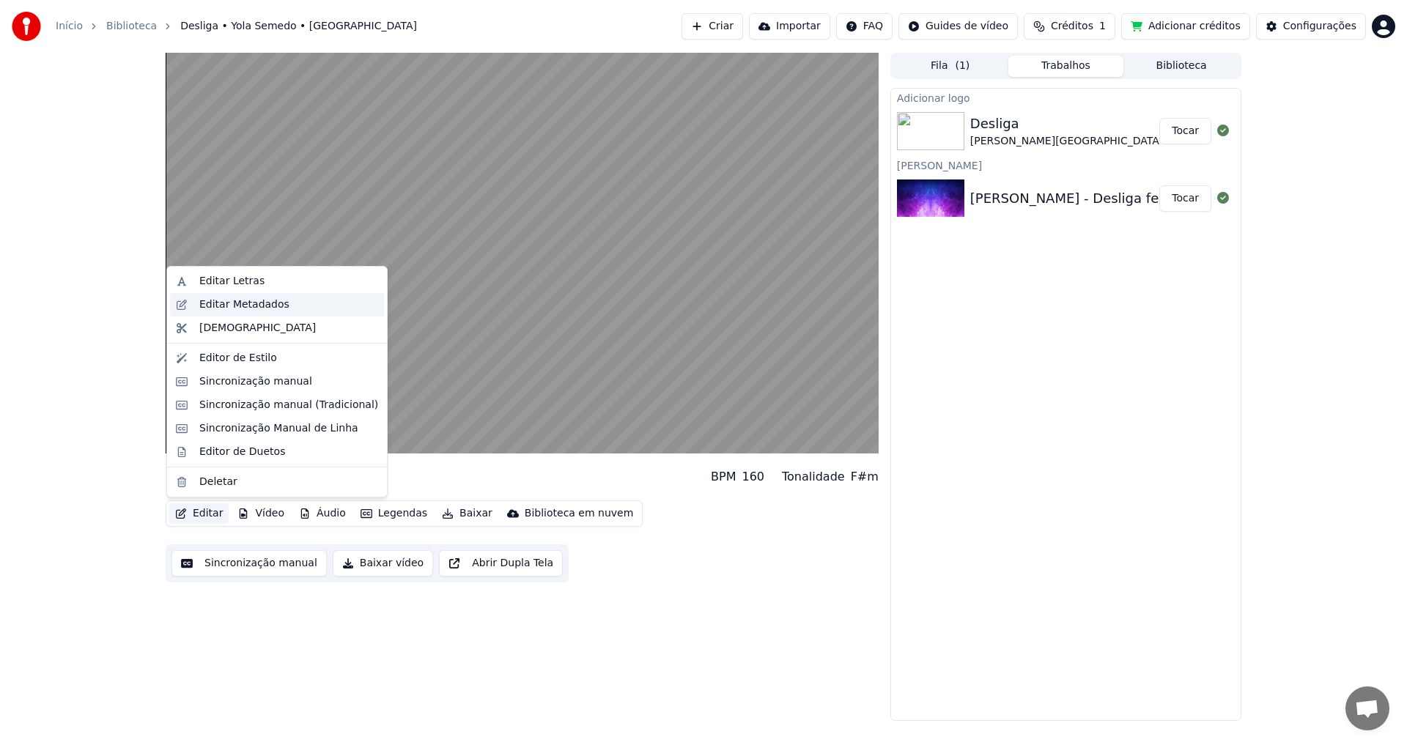
click at [240, 303] on div "Editar Metadados" at bounding box center [244, 305] width 90 height 15
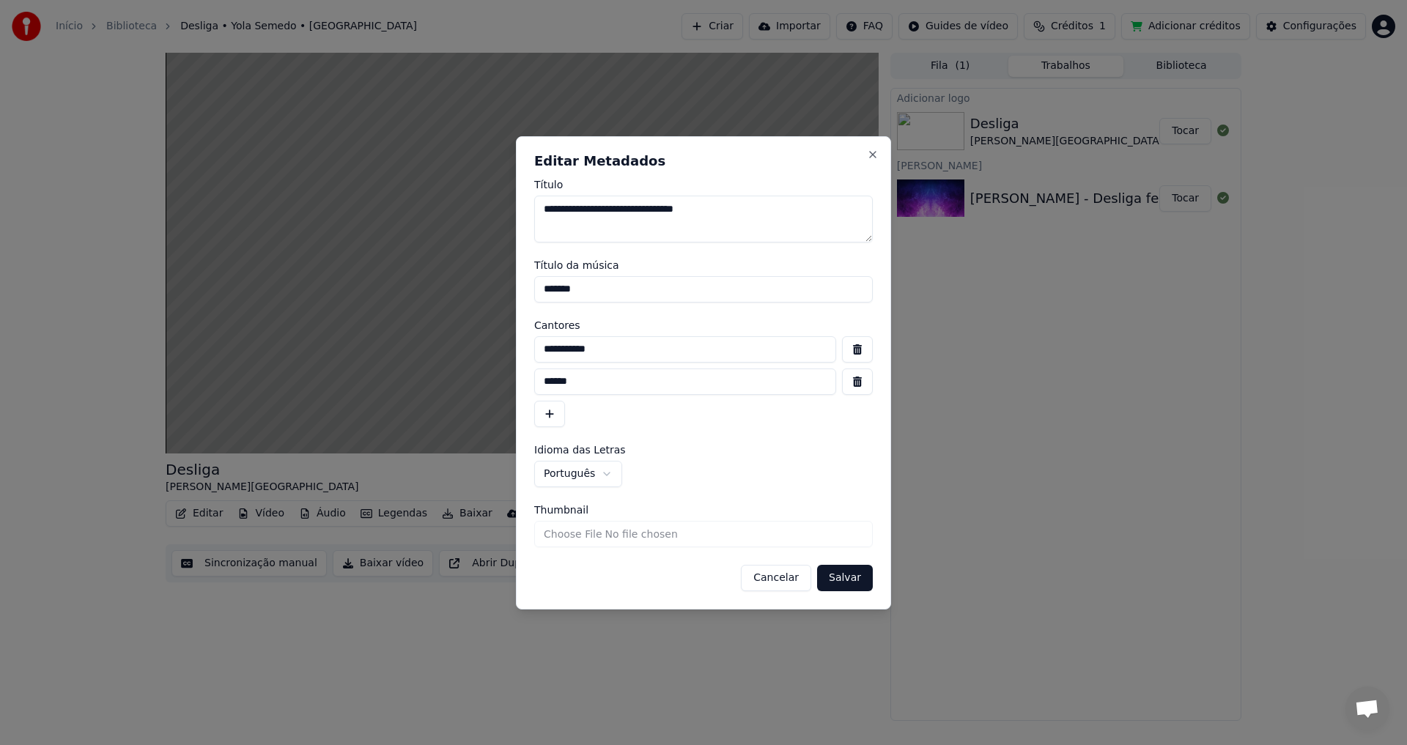
click at [718, 213] on textarea "**********" at bounding box center [703, 219] width 339 height 47
type textarea "**********"
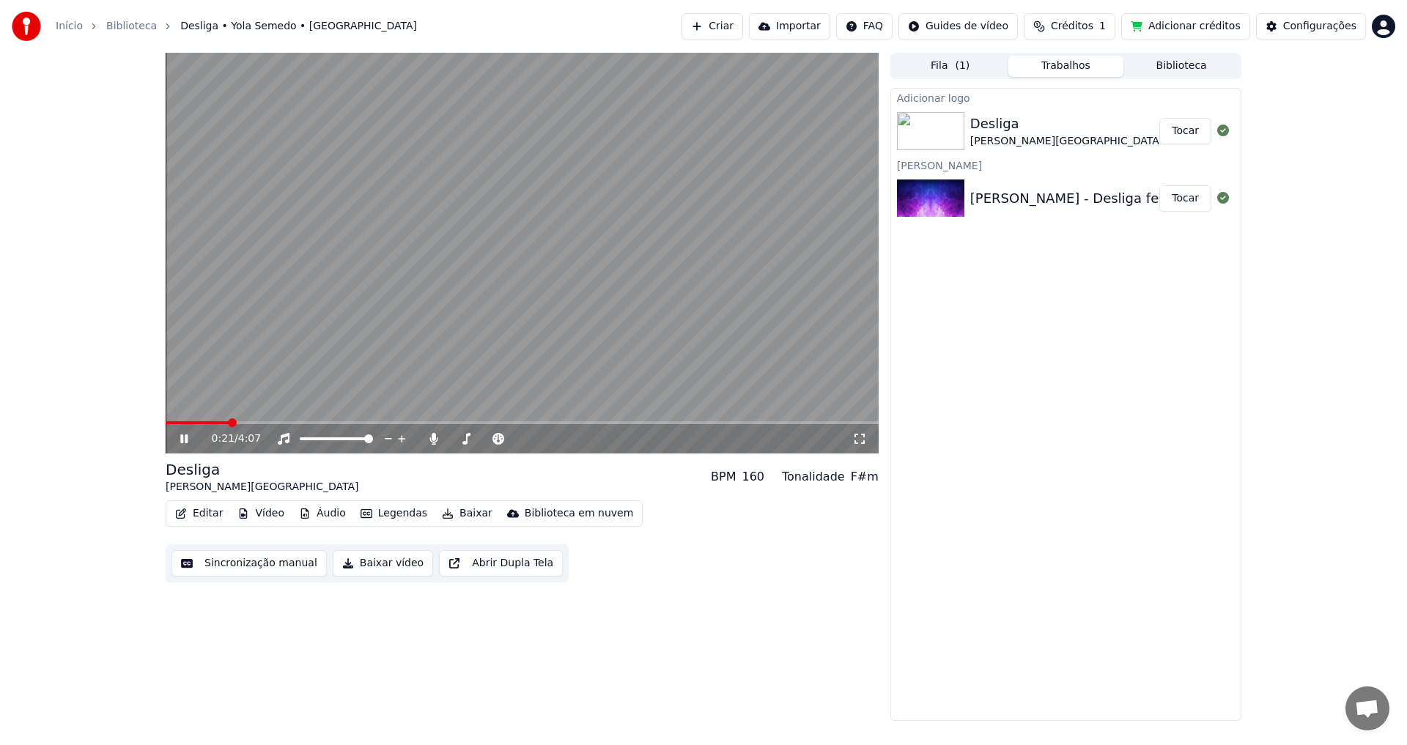
click at [389, 306] on video at bounding box center [522, 253] width 713 height 401
click at [196, 512] on button "Editar" at bounding box center [198, 514] width 59 height 21
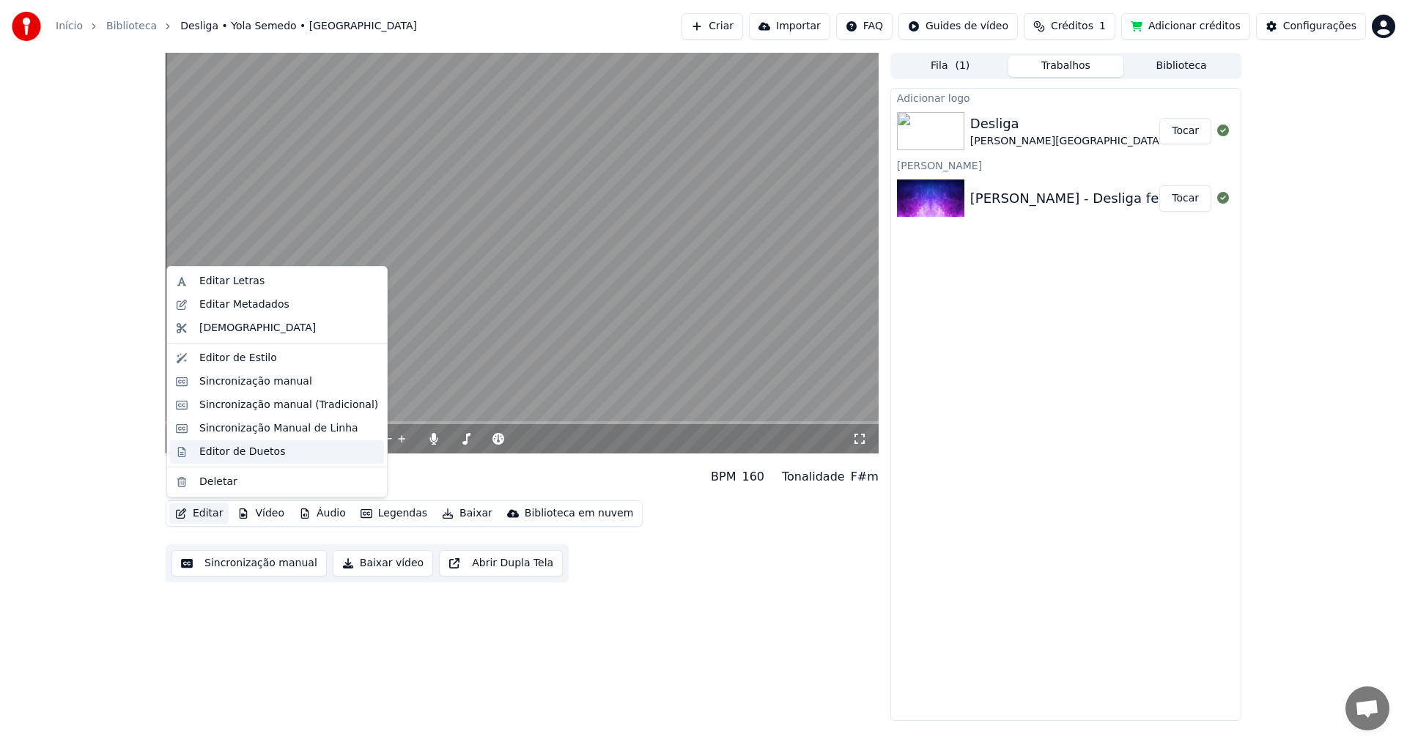
click at [246, 452] on div "Editor de Duetos" at bounding box center [242, 452] width 86 height 15
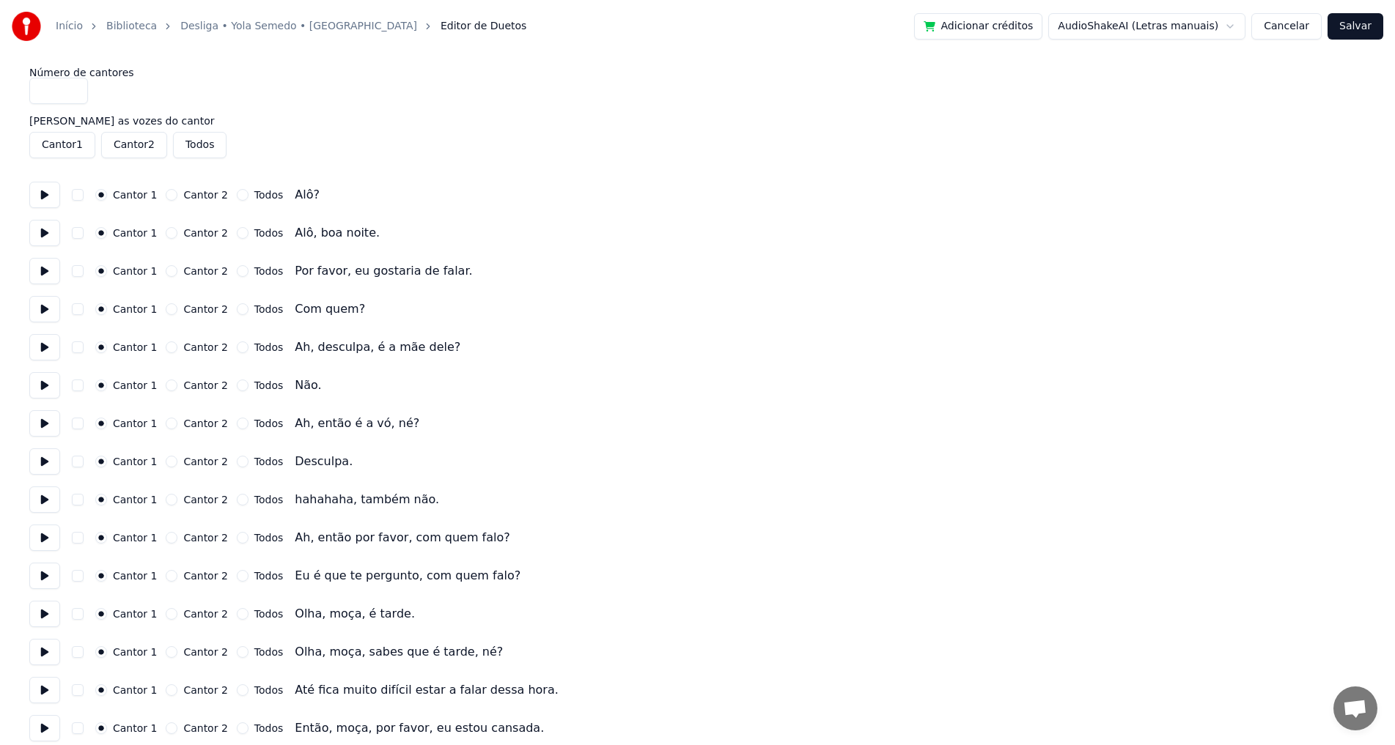
click at [47, 194] on button at bounding box center [44, 195] width 31 height 26
click at [167, 235] on button "Cantor 2" at bounding box center [172, 233] width 12 height 12
click at [41, 236] on button at bounding box center [44, 233] width 31 height 26
click at [41, 274] on button at bounding box center [44, 271] width 31 height 26
click at [166, 272] on button "Cantor 2" at bounding box center [172, 271] width 12 height 12
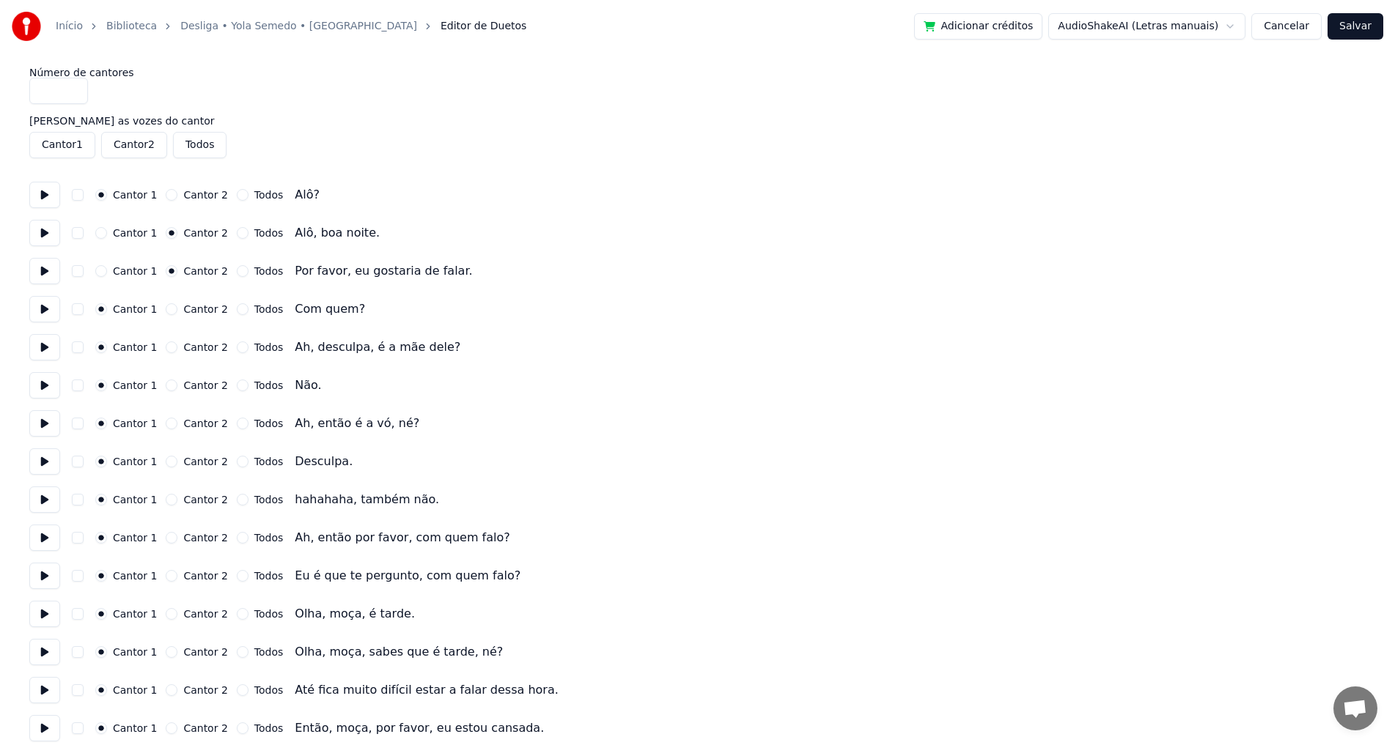
click at [166, 348] on button "Cantor 2" at bounding box center [172, 348] width 12 height 12
click at [166, 421] on button "Cantor 2" at bounding box center [172, 424] width 12 height 12
click at [172, 538] on div "Cantor 2" at bounding box center [197, 538] width 62 height 12
click at [169, 539] on button "Cantor 2" at bounding box center [172, 538] width 12 height 12
click at [167, 616] on button "Cantor 2" at bounding box center [172, 614] width 12 height 12
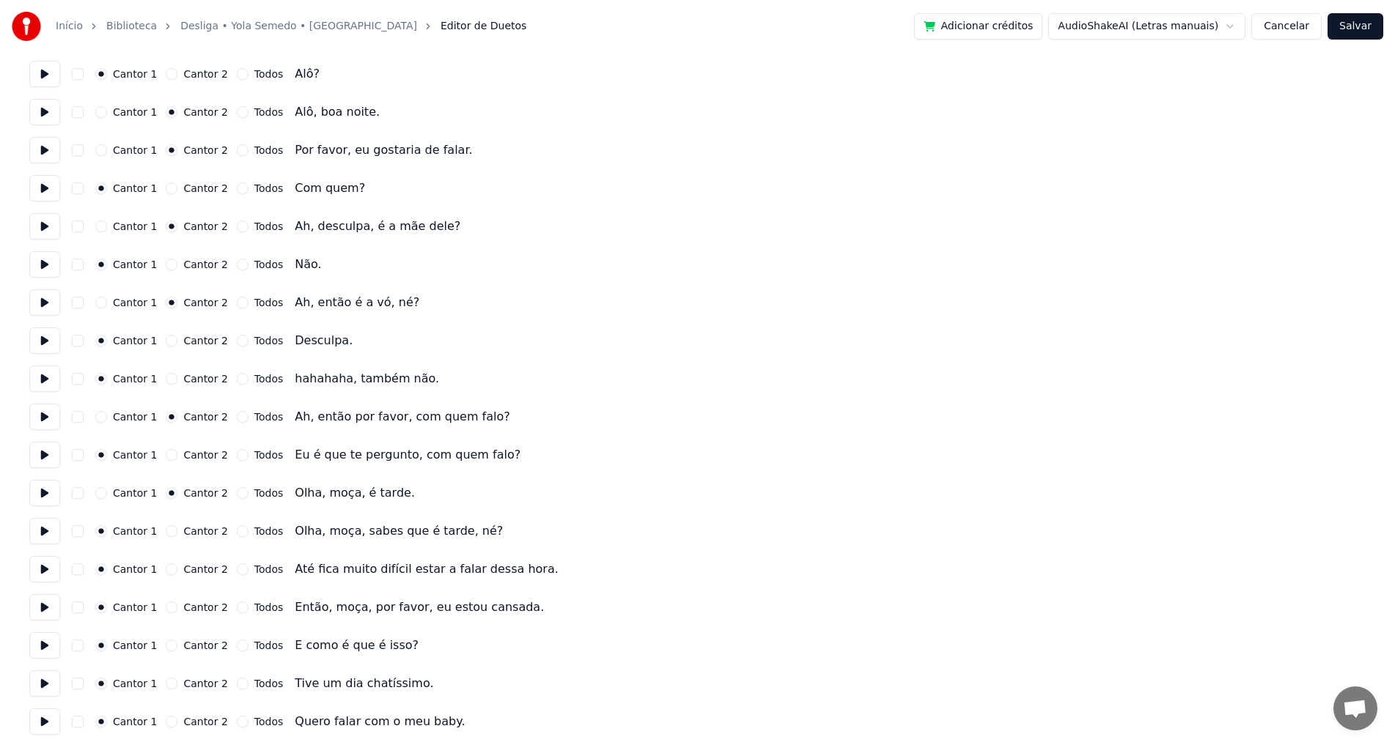
scroll to position [147, 0]
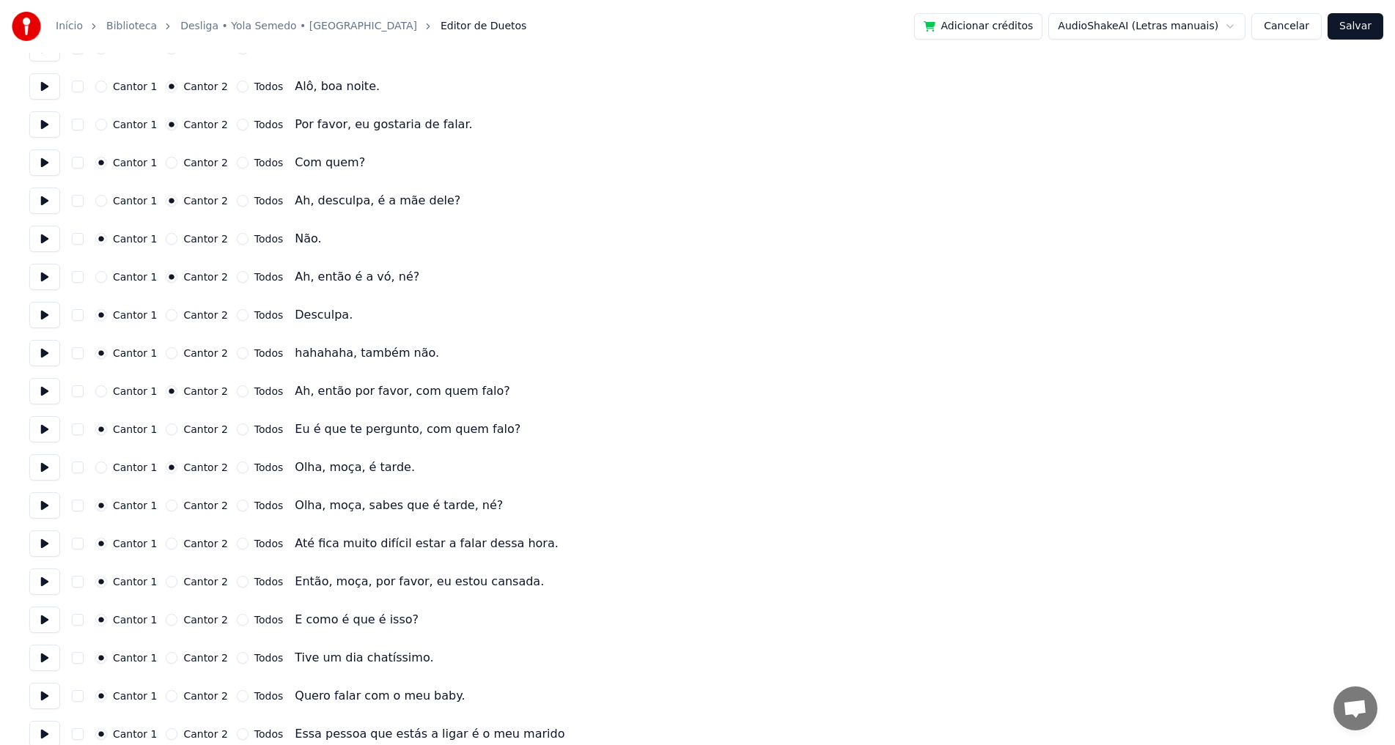
click at [39, 545] on button at bounding box center [44, 544] width 31 height 26
click at [45, 504] on button at bounding box center [44, 506] width 31 height 26
click at [39, 463] on button at bounding box center [44, 467] width 31 height 26
click at [166, 503] on button "Cantor 2" at bounding box center [172, 506] width 12 height 12
click at [166, 545] on button "Cantor 2" at bounding box center [172, 544] width 12 height 12
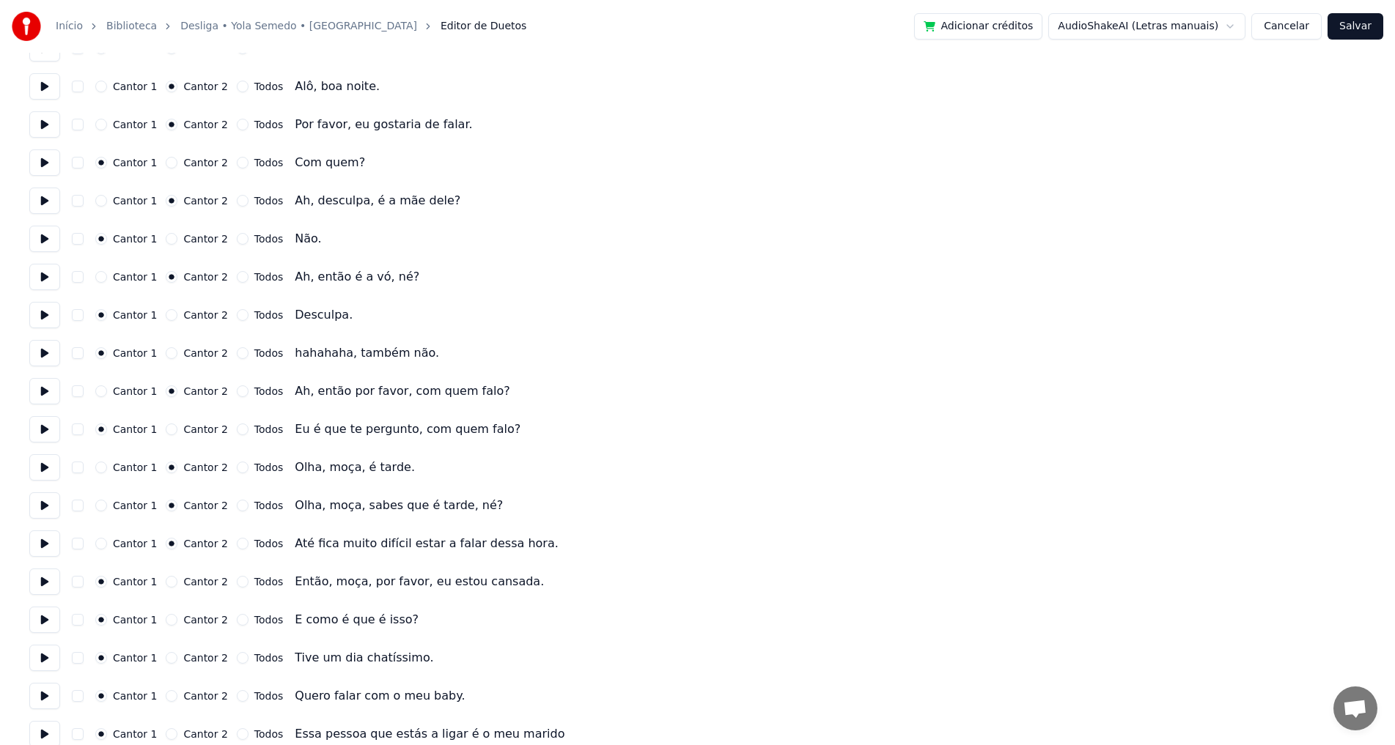
click at [166, 583] on button "Cantor 2" at bounding box center [172, 582] width 12 height 12
click at [43, 582] on button at bounding box center [44, 582] width 31 height 26
click at [42, 616] on button at bounding box center [44, 620] width 31 height 26
click at [43, 621] on button at bounding box center [44, 620] width 31 height 26
click at [49, 660] on button at bounding box center [44, 658] width 31 height 26
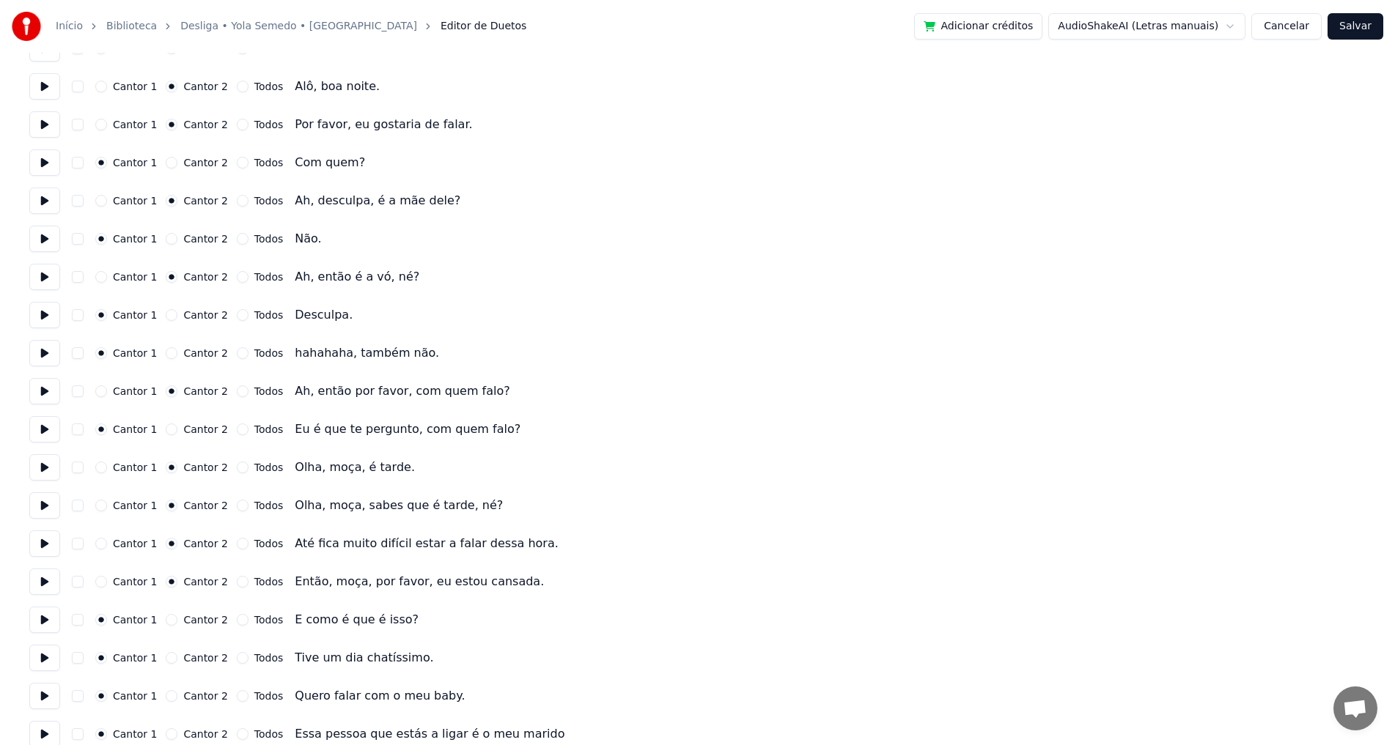
click at [237, 657] on button "Todos" at bounding box center [243, 658] width 12 height 12
click at [240, 657] on circle "button" at bounding box center [242, 658] width 5 height 5
click at [166, 657] on button "Cantor 2" at bounding box center [172, 658] width 12 height 12
click at [166, 615] on button "Cantor 2" at bounding box center [172, 620] width 12 height 12
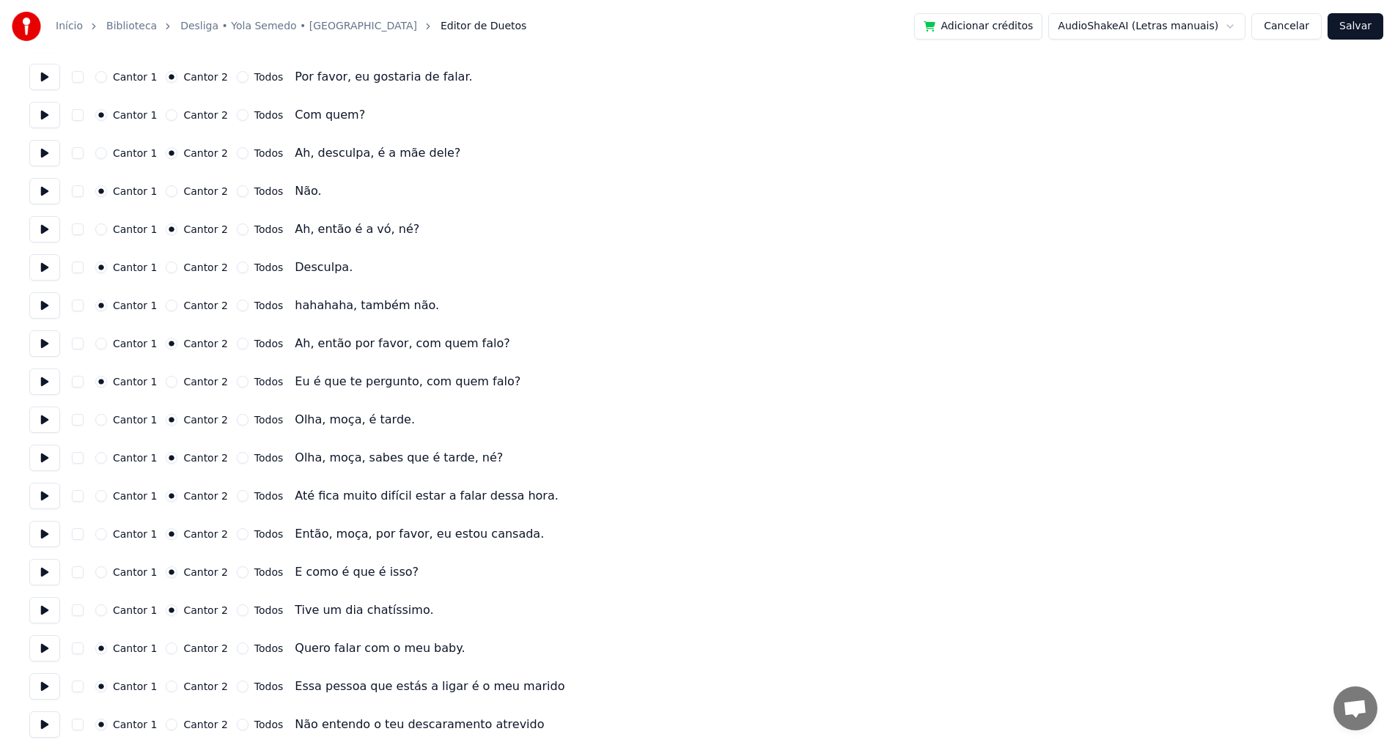
scroll to position [220, 0]
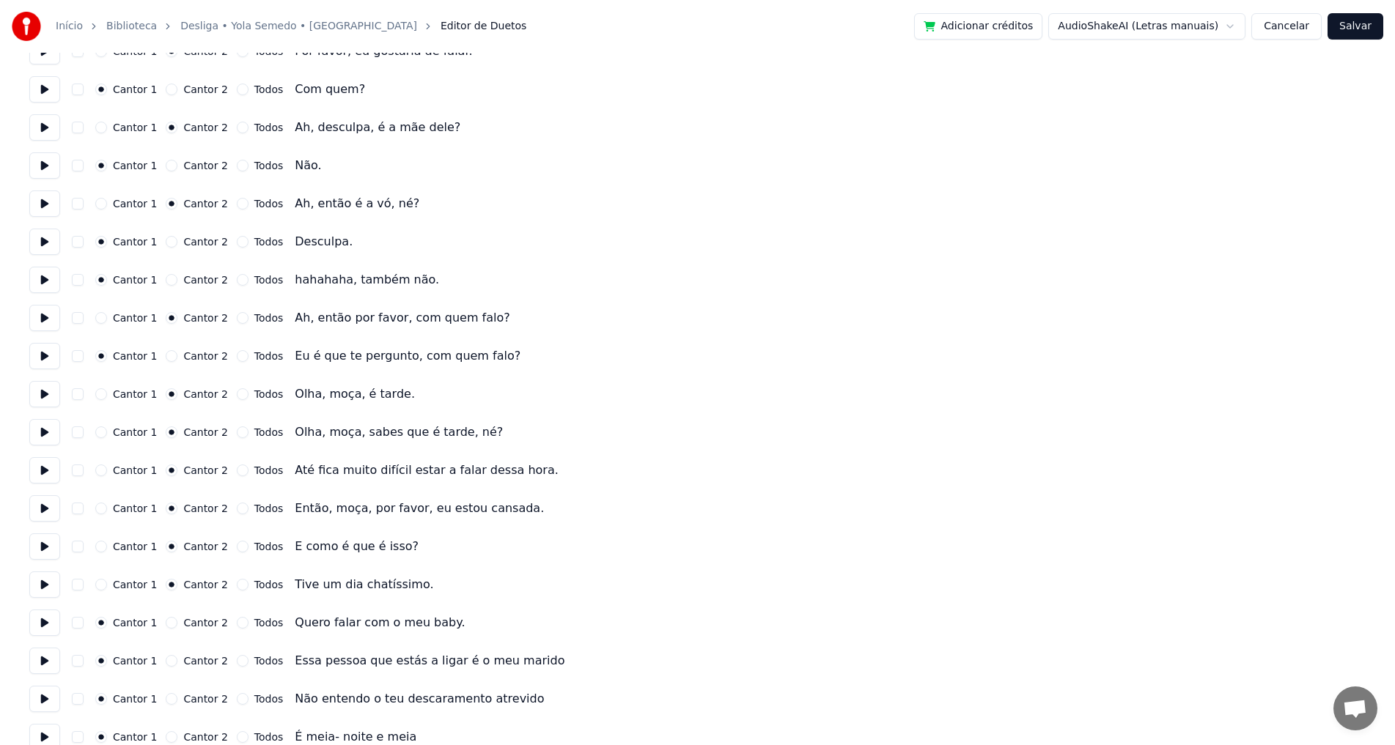
click at [166, 622] on button "Cantor 2" at bounding box center [172, 623] width 12 height 12
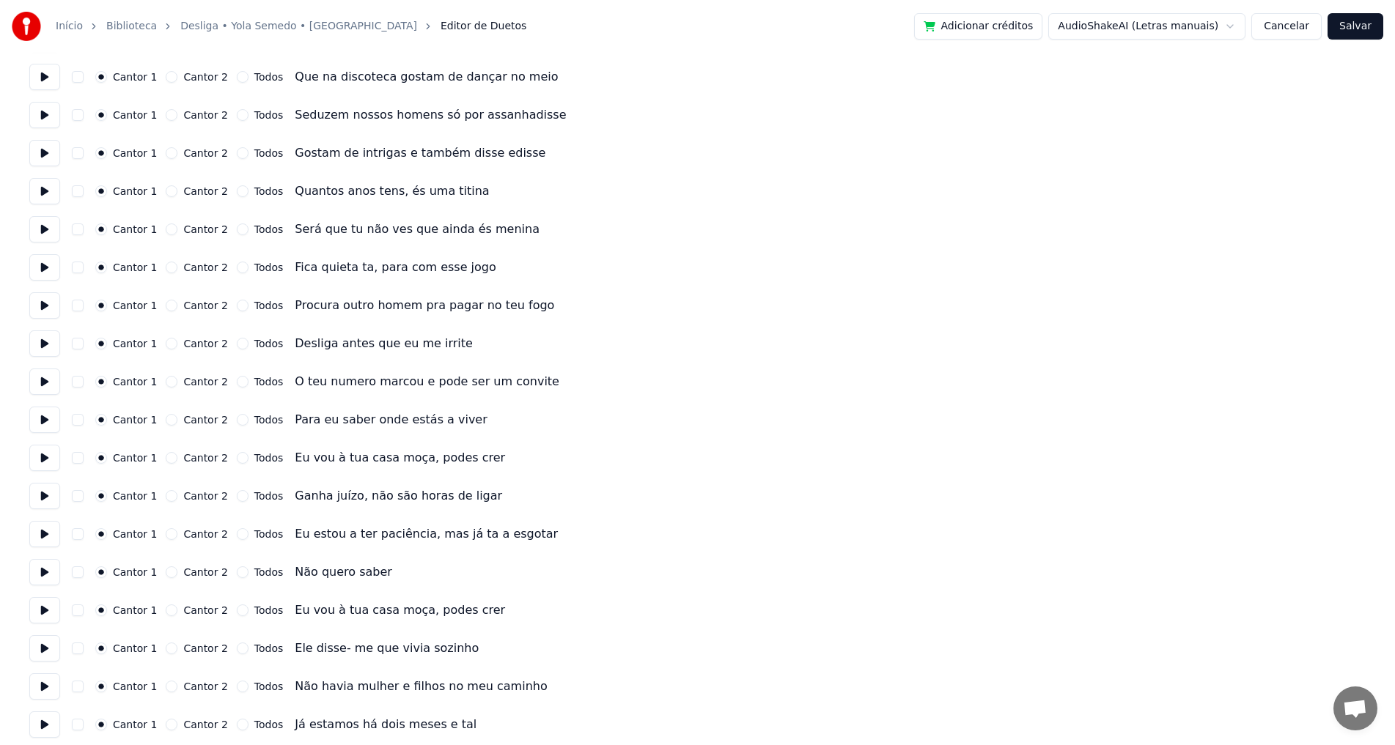
scroll to position [1173, 0]
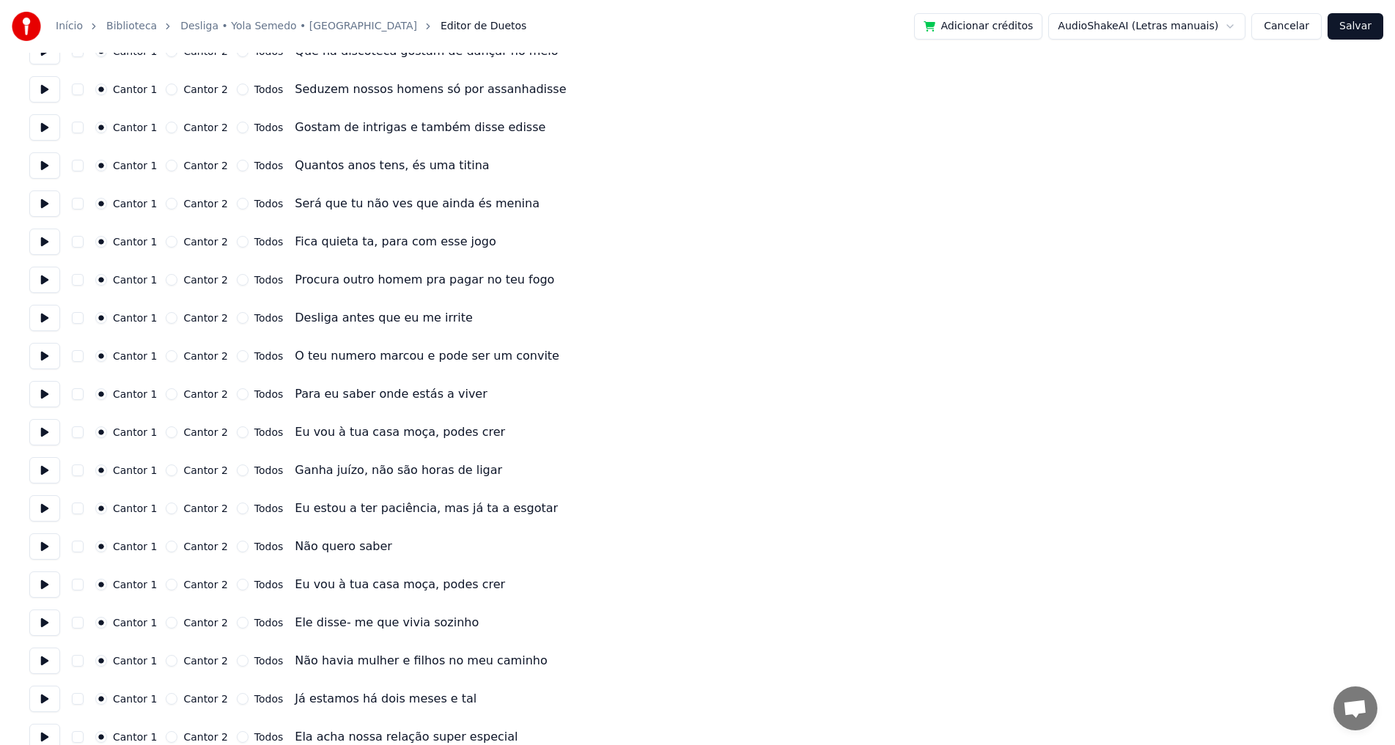
click at [166, 622] on button "Cantor 2" at bounding box center [172, 623] width 12 height 12
click at [166, 660] on button "Cantor 2" at bounding box center [172, 661] width 12 height 12
click at [168, 701] on button "Cantor 2" at bounding box center [172, 699] width 12 height 12
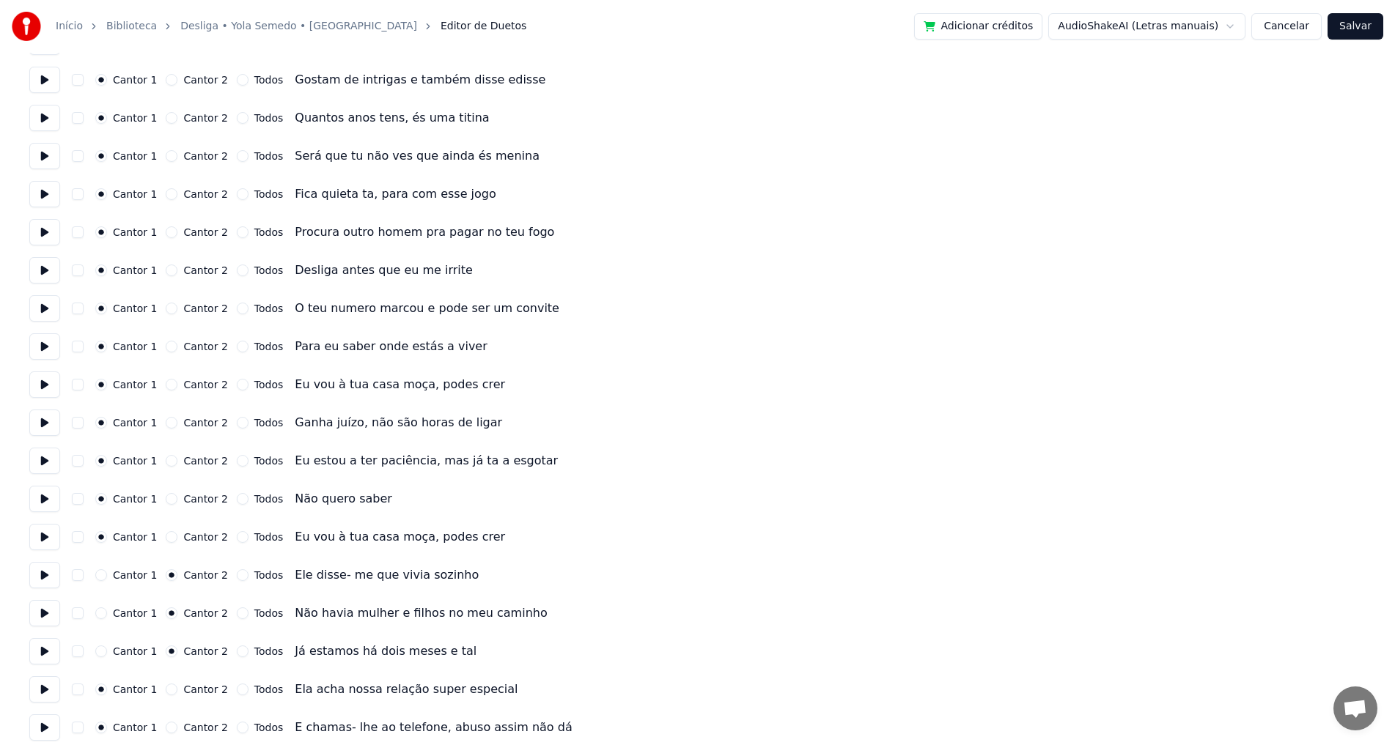
scroll to position [1246, 0]
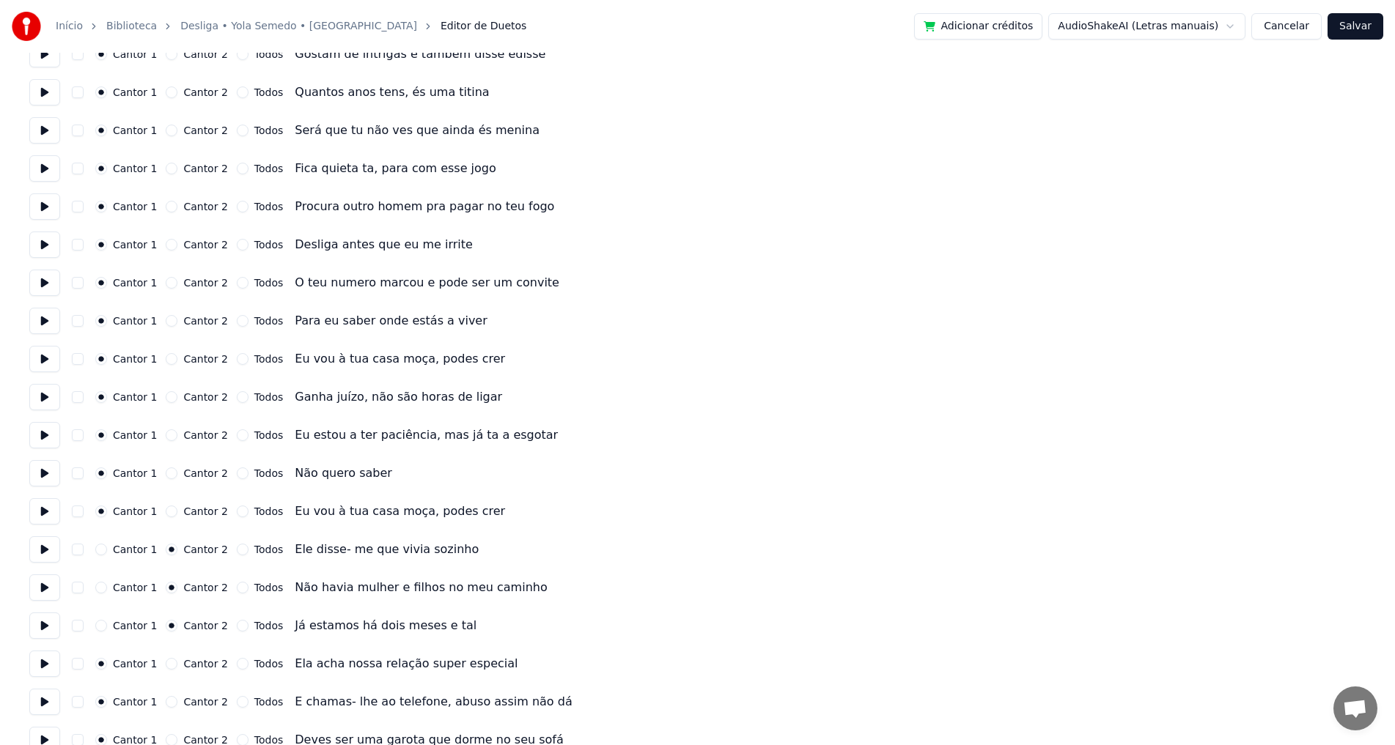
click at [166, 663] on button "Cantor 2" at bounding box center [172, 664] width 12 height 12
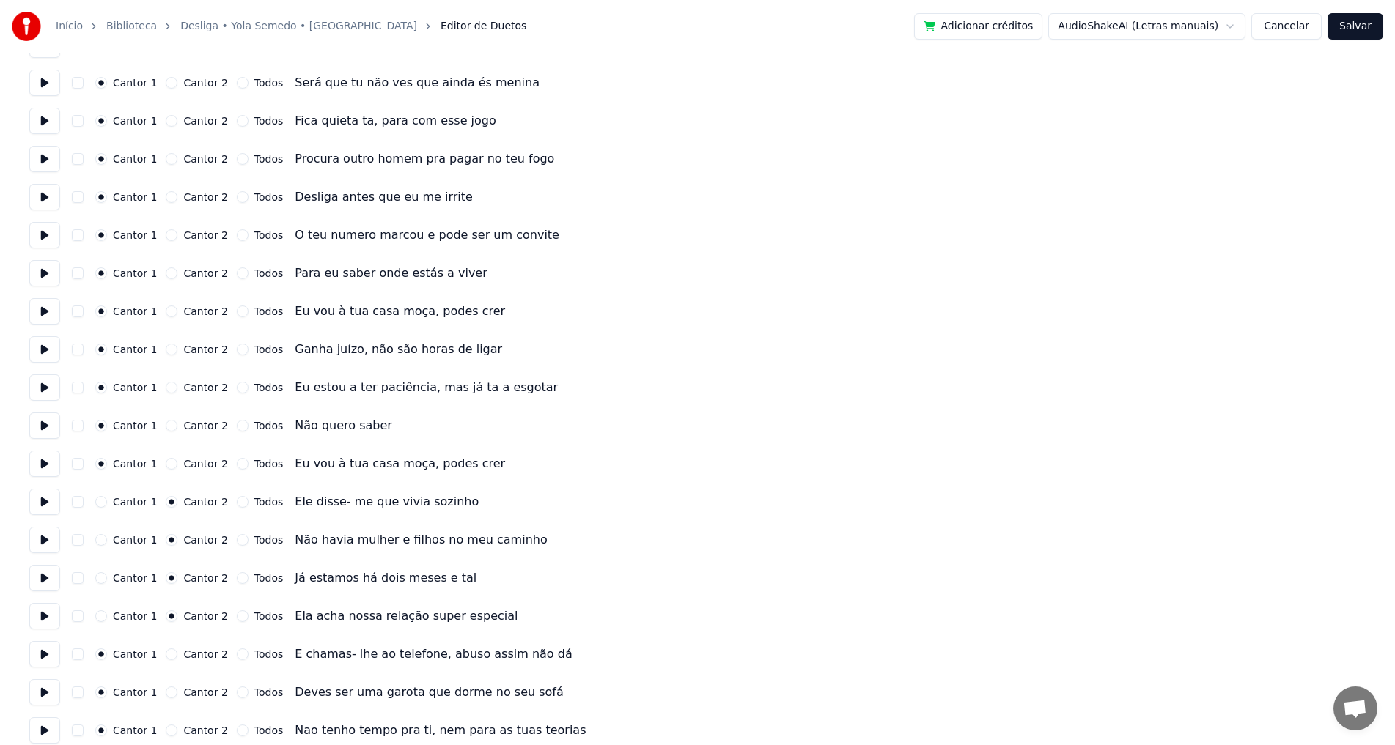
scroll to position [1319, 0]
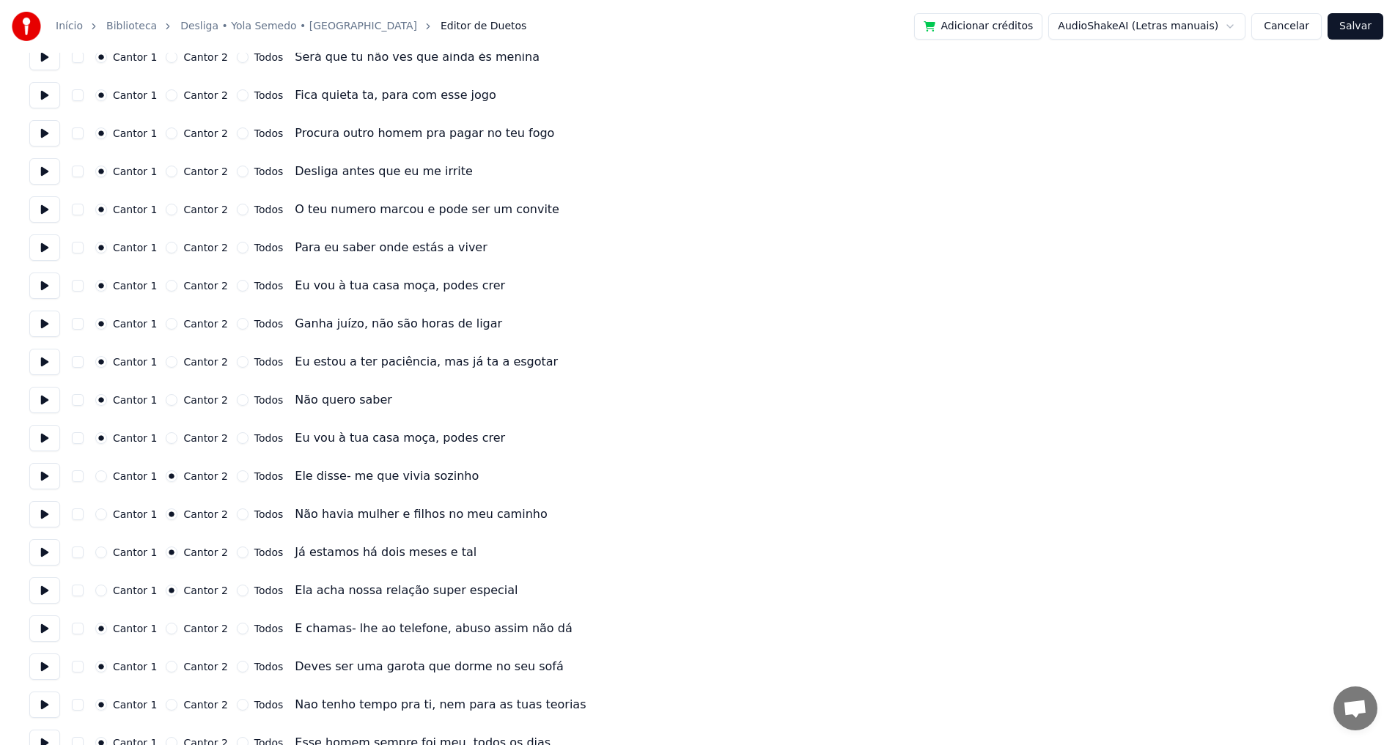
click at [169, 633] on button "Cantor 2" at bounding box center [172, 629] width 12 height 12
click at [45, 626] on button at bounding box center [44, 629] width 31 height 26
click at [43, 591] on button at bounding box center [44, 591] width 31 height 26
click at [45, 632] on button at bounding box center [44, 629] width 31 height 26
click at [41, 666] on button at bounding box center [44, 667] width 31 height 26
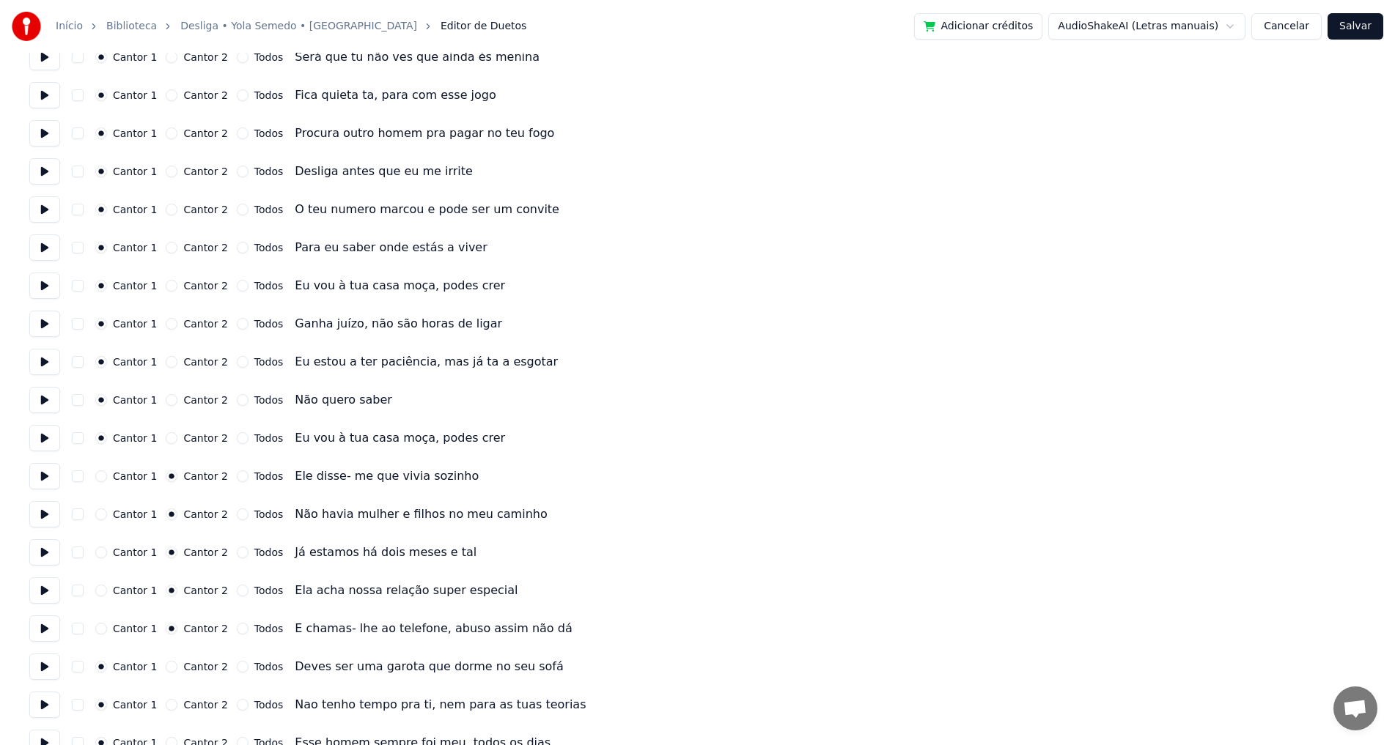
click at [237, 629] on button "Todos" at bounding box center [243, 629] width 12 height 12
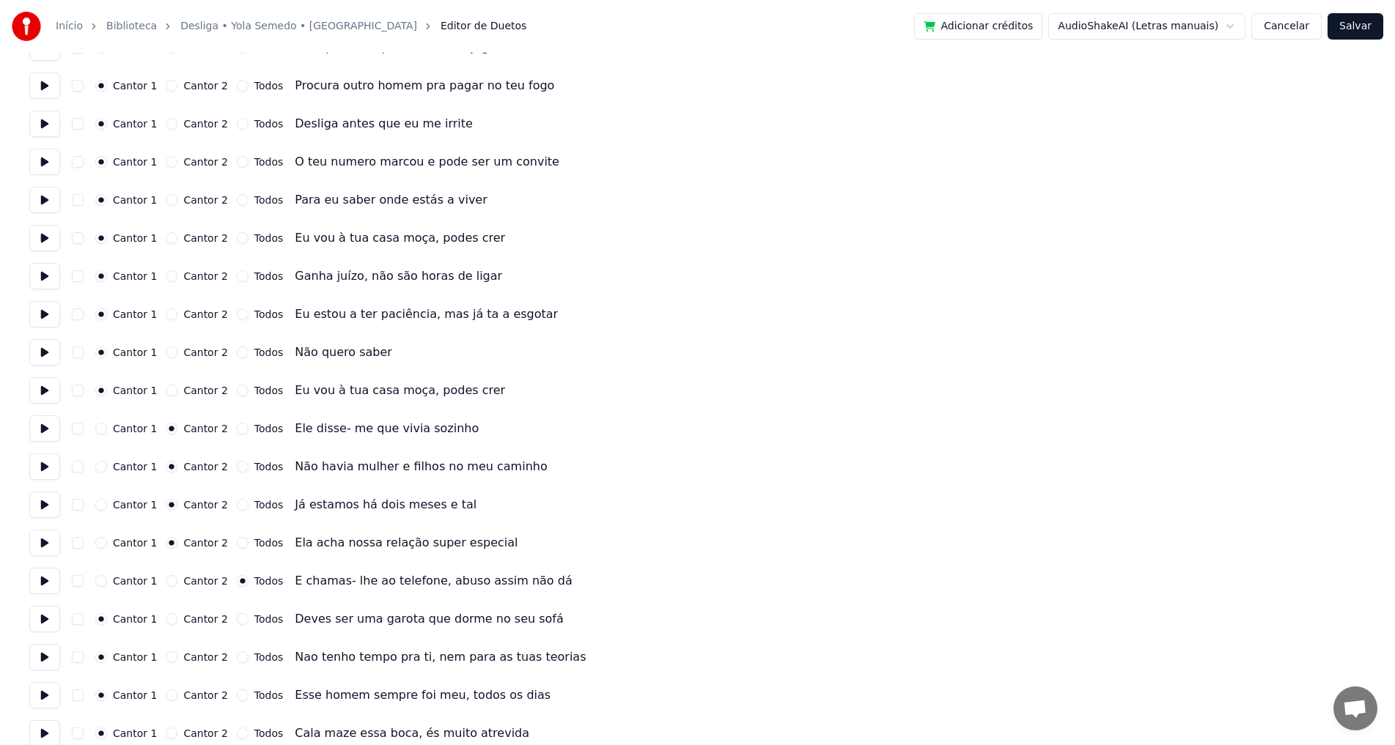
scroll to position [1393, 0]
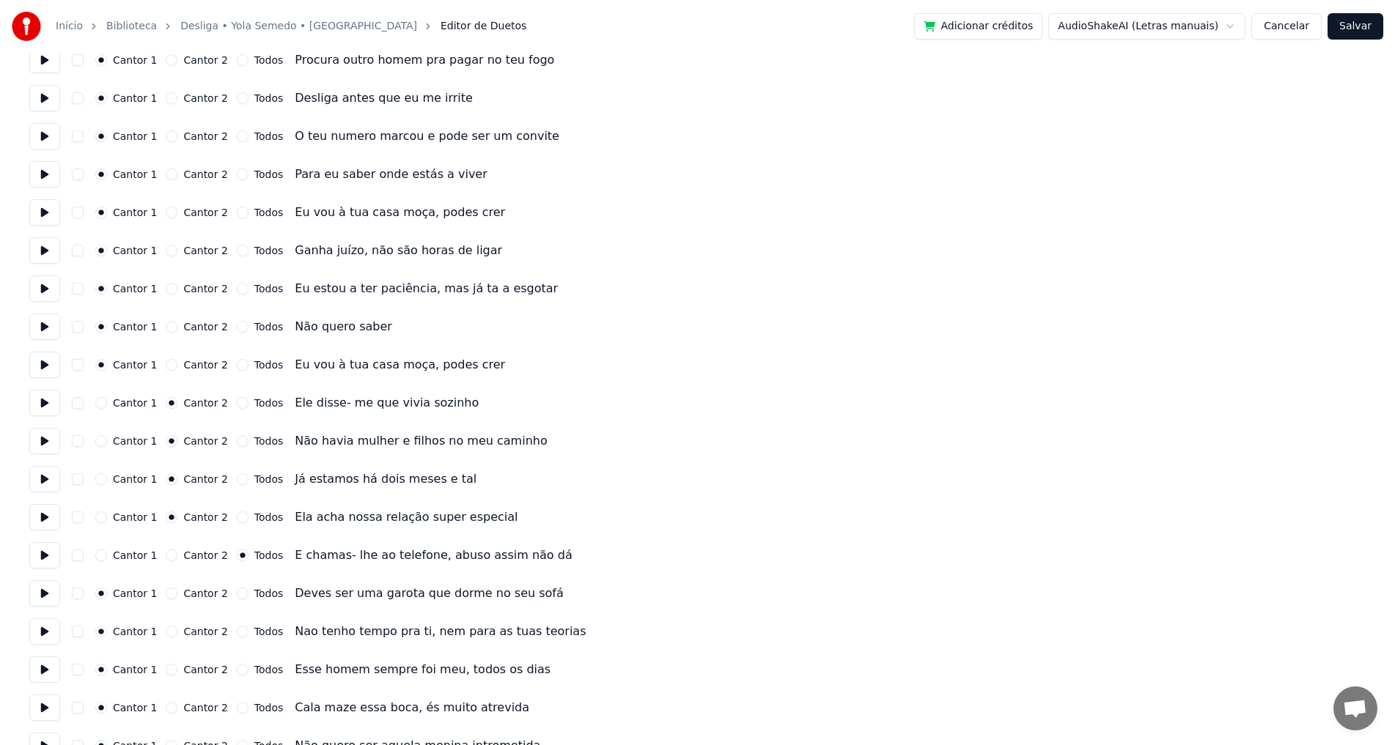
click at [170, 632] on button "Cantor 2" at bounding box center [172, 632] width 12 height 12
click at [167, 667] on button "Cantor 2" at bounding box center [172, 670] width 12 height 12
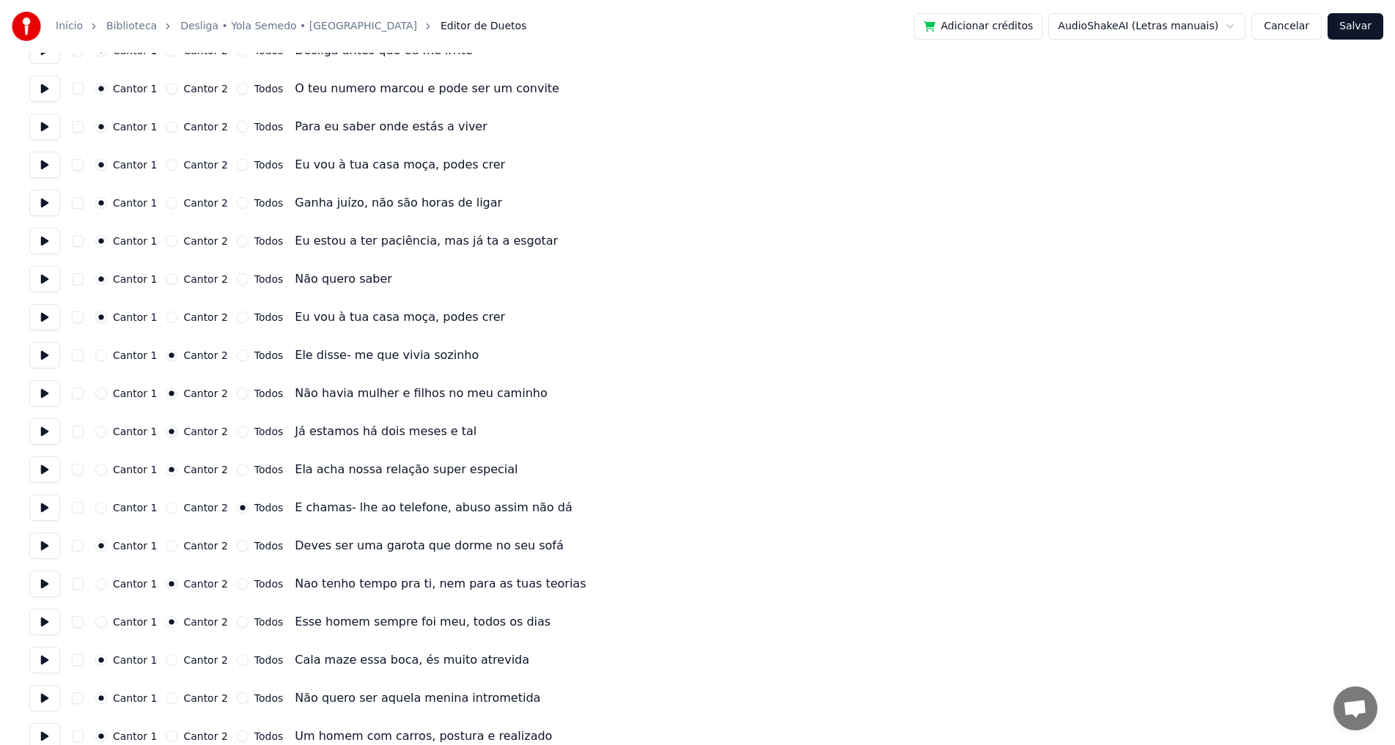
scroll to position [1466, 0]
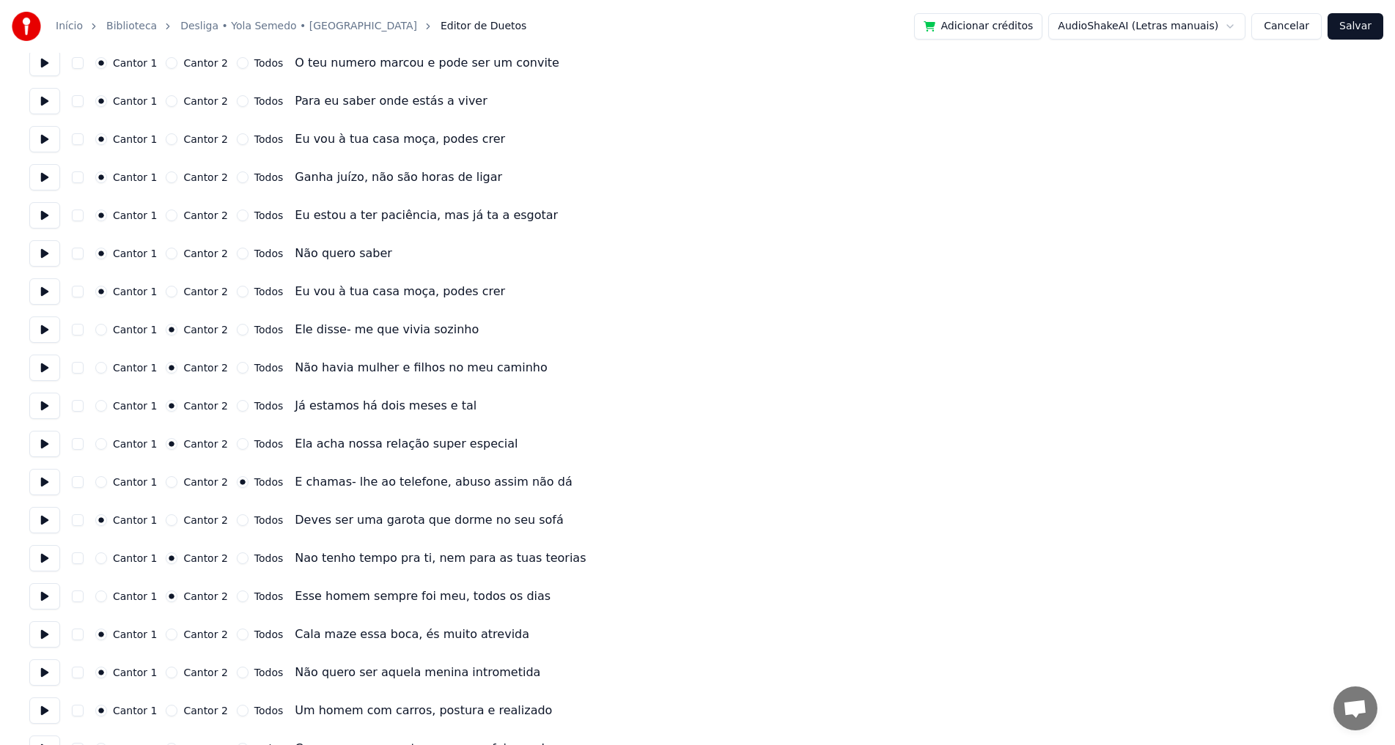
click at [45, 673] on button at bounding box center [44, 673] width 31 height 26
click at [45, 627] on button at bounding box center [44, 635] width 31 height 26
click at [44, 669] on button at bounding box center [44, 673] width 31 height 26
click at [168, 675] on button "Cantor 2" at bounding box center [172, 673] width 12 height 12
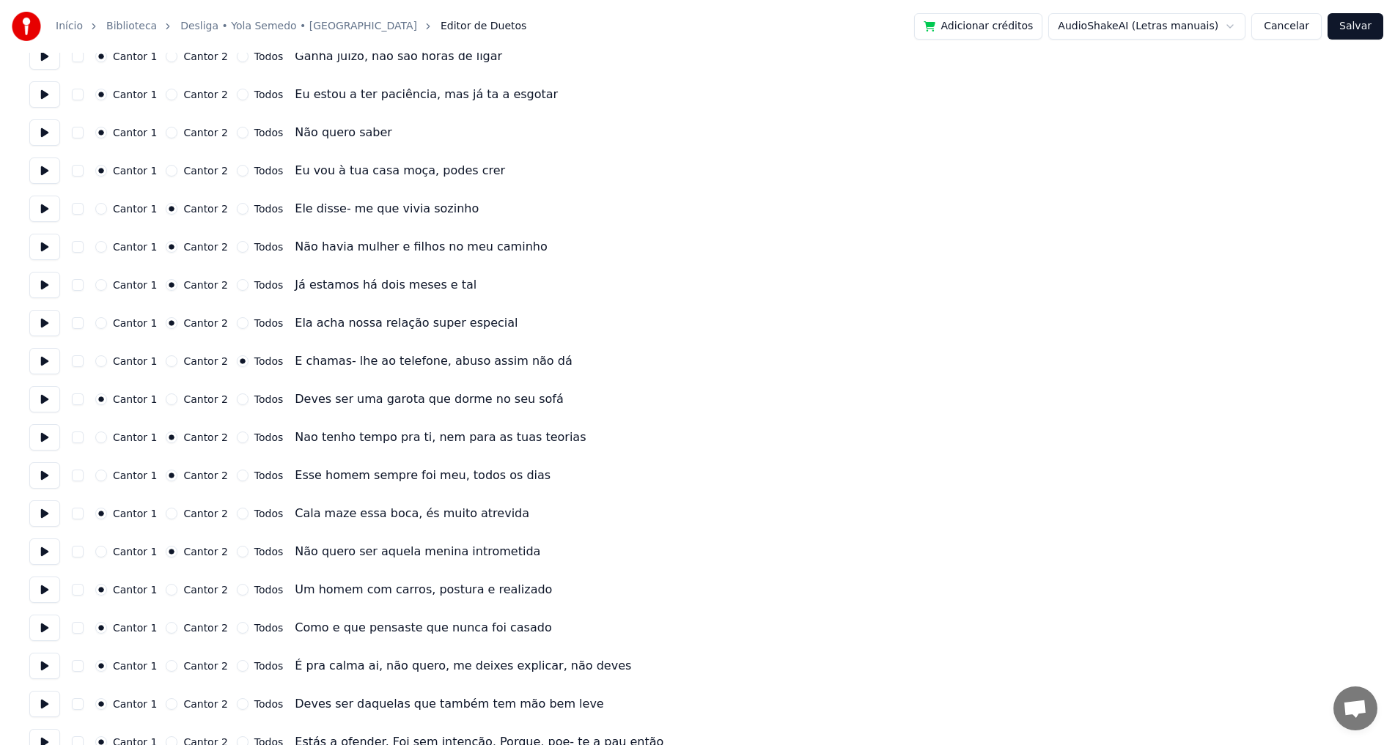
scroll to position [1613, 0]
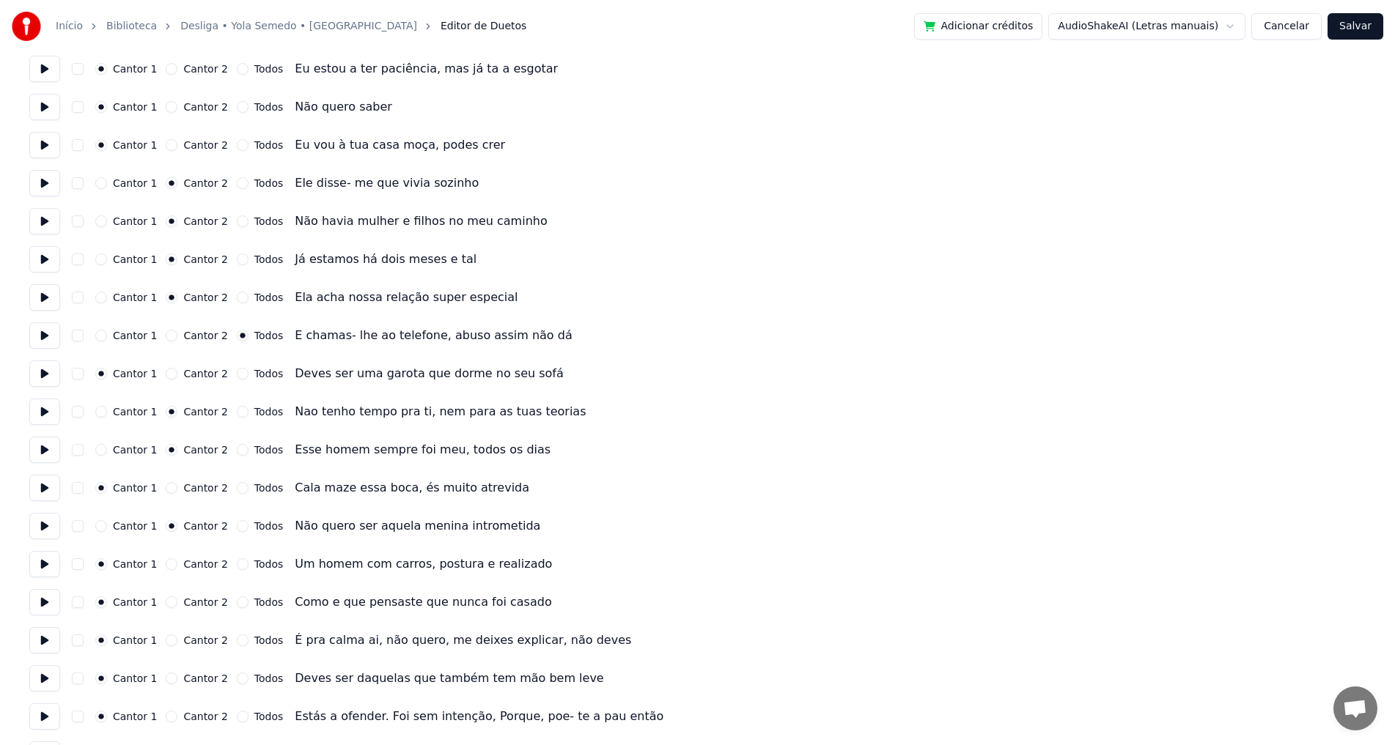
click at [48, 636] on button at bounding box center [44, 640] width 31 height 26
click at [237, 640] on button "Todos" at bounding box center [243, 641] width 12 height 12
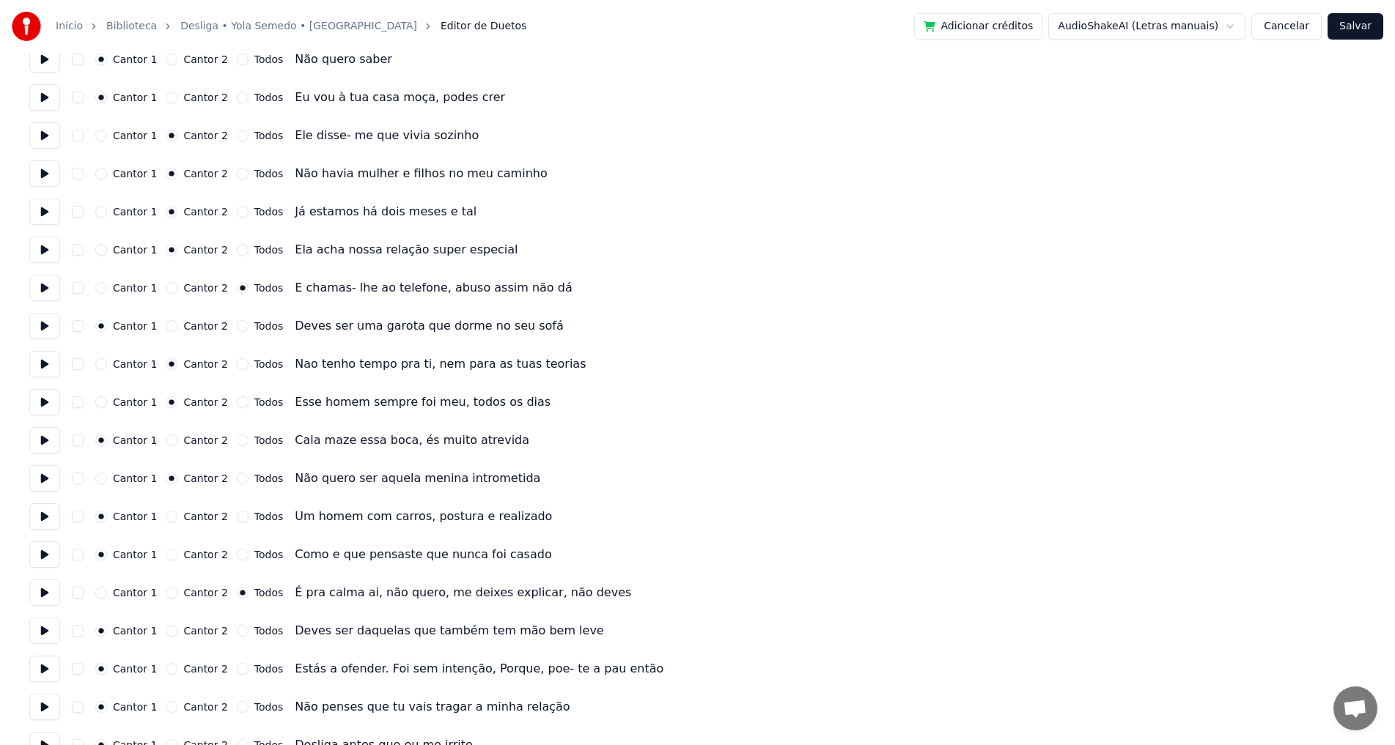
scroll to position [1686, 0]
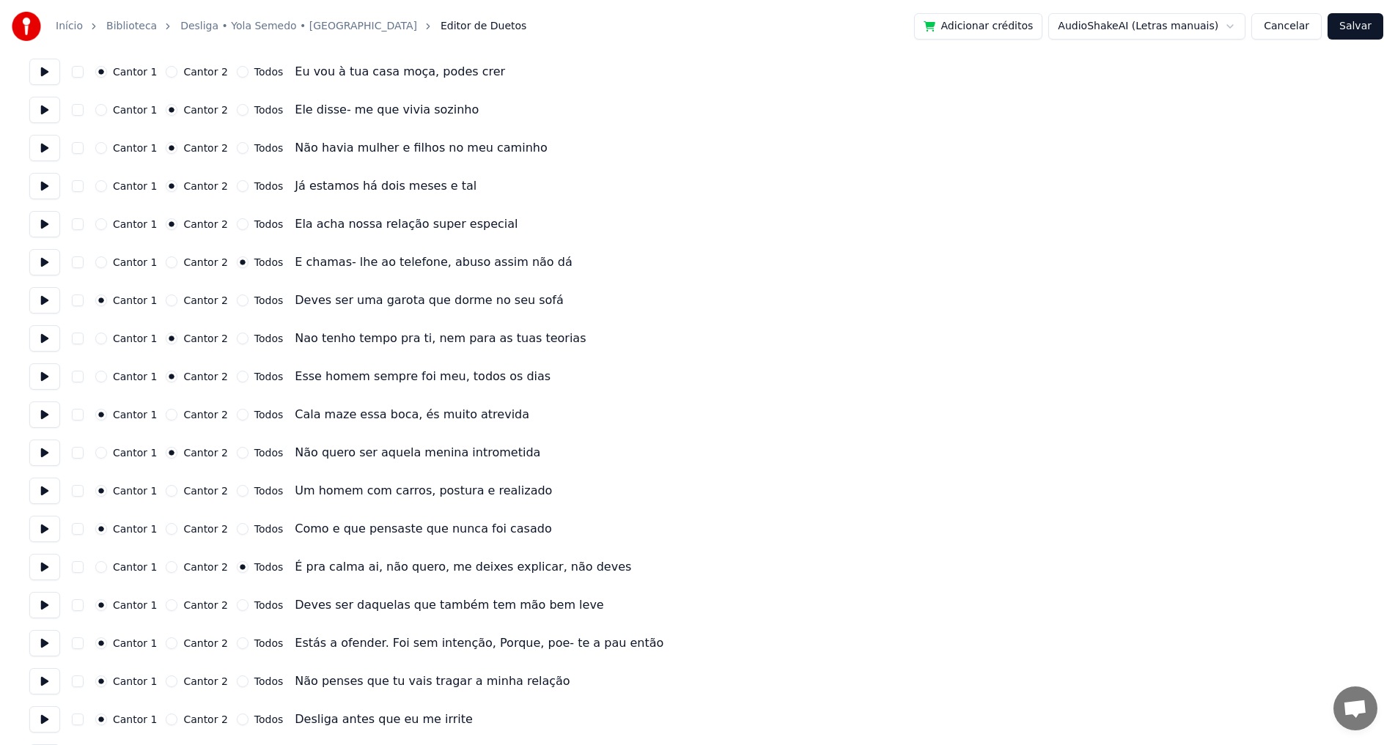
click at [237, 645] on button "Todos" at bounding box center [243, 644] width 12 height 12
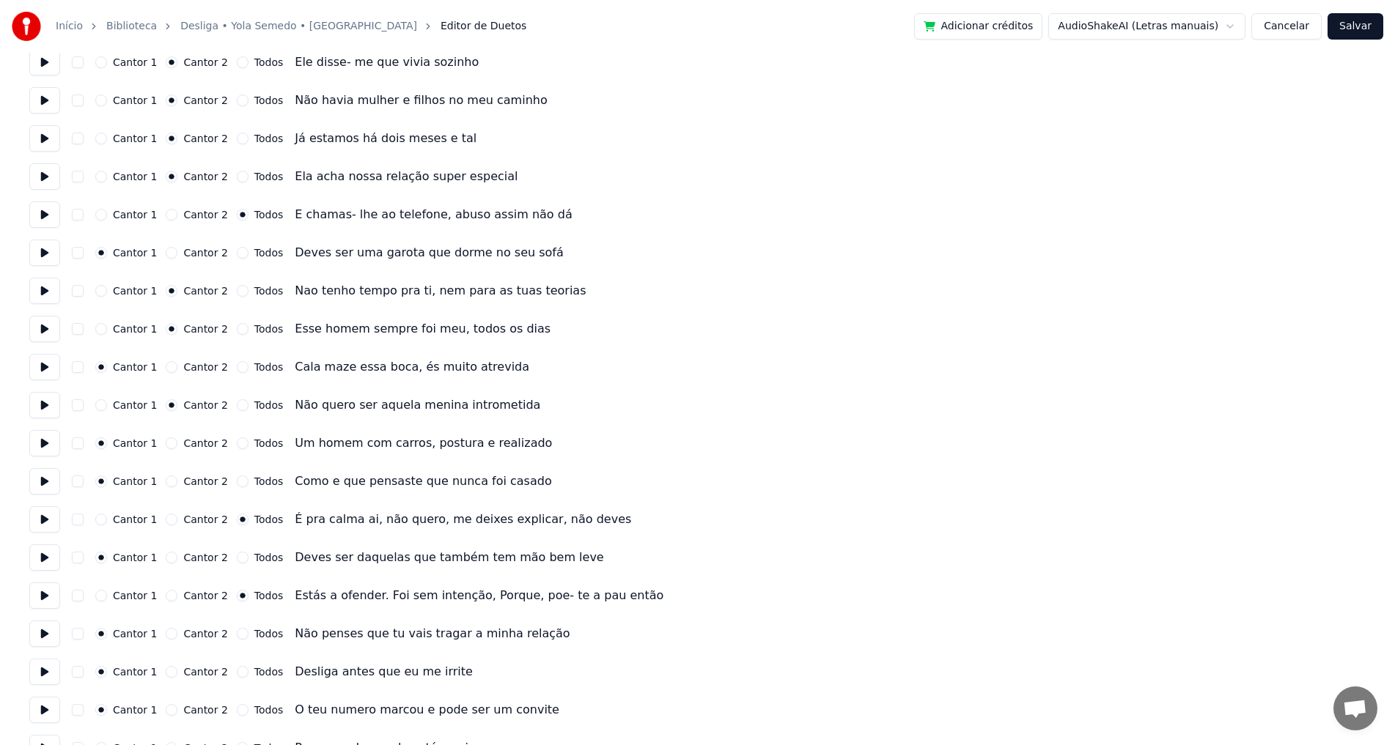
scroll to position [1759, 0]
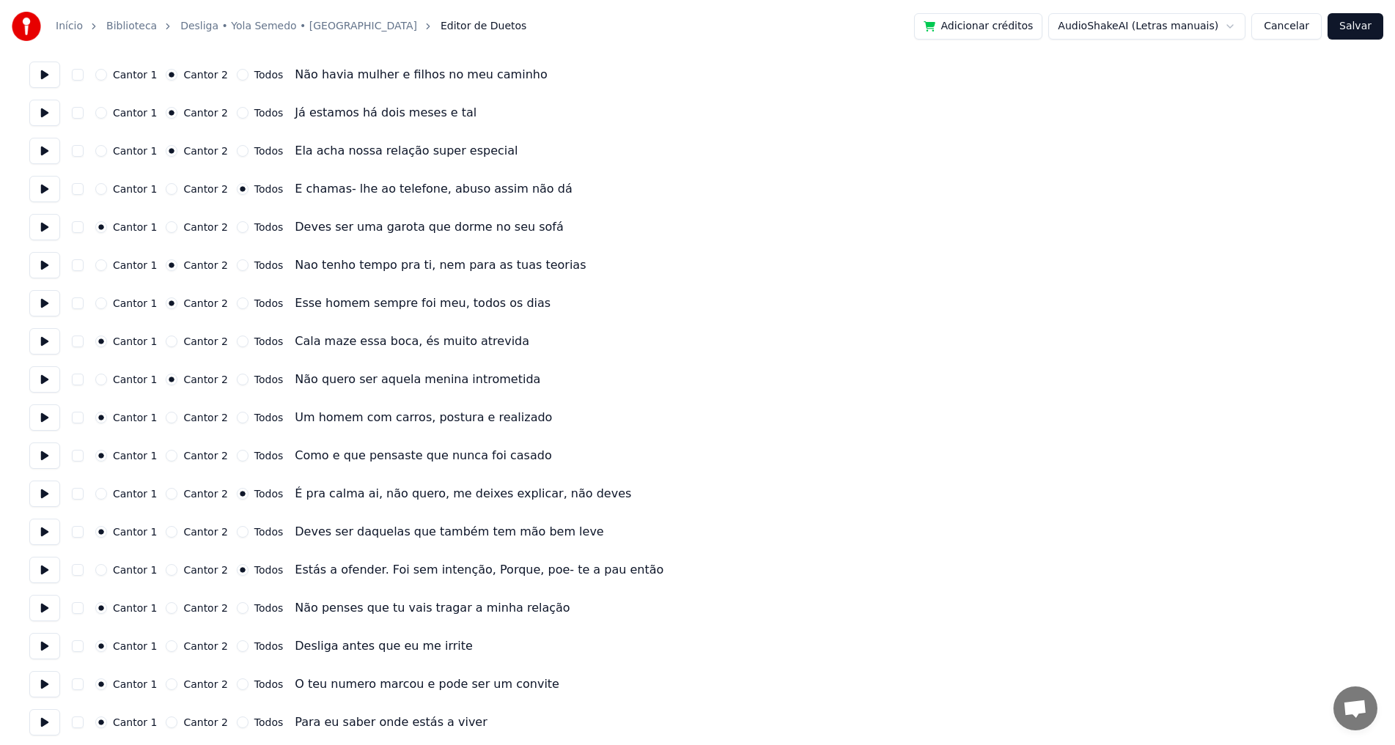
click at [45, 647] on button at bounding box center [44, 646] width 31 height 26
click at [237, 644] on button "Todos" at bounding box center [243, 647] width 12 height 12
click at [237, 683] on button "Todos" at bounding box center [243, 685] width 12 height 12
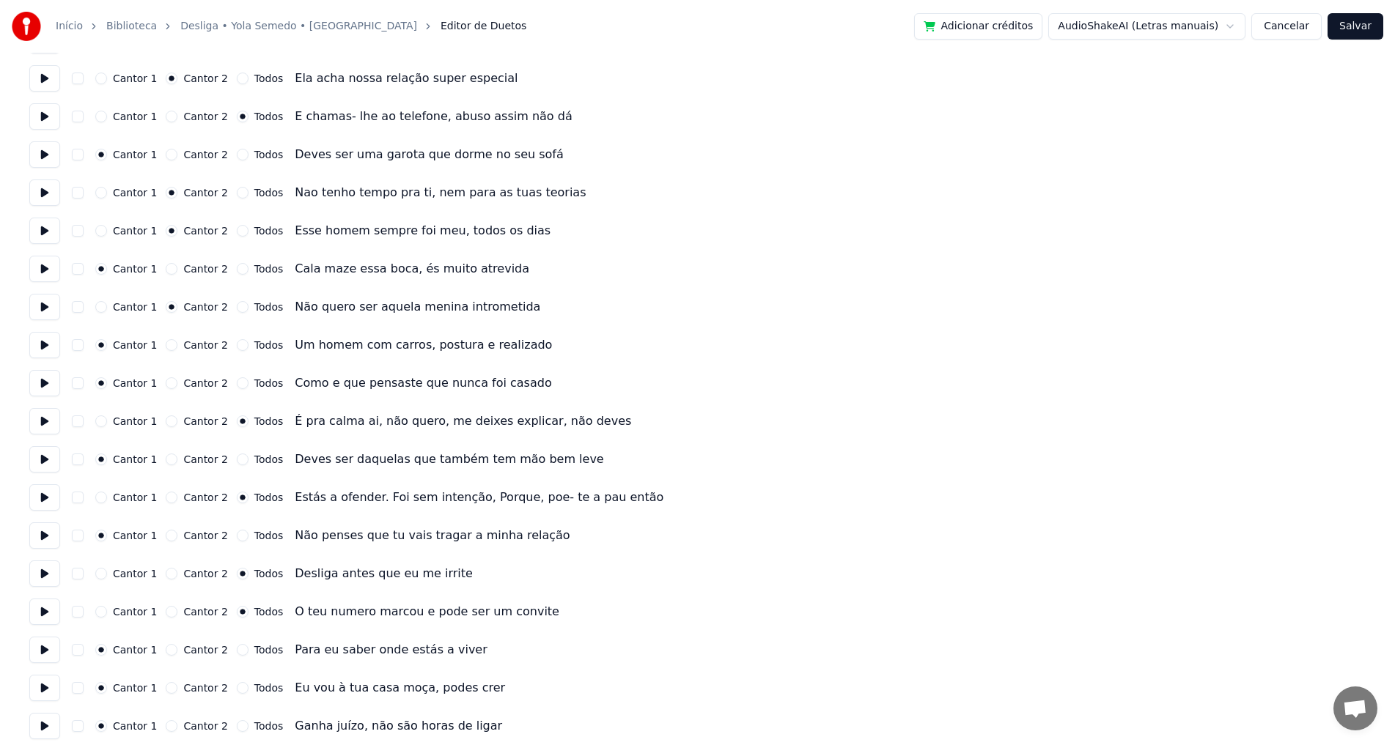
scroll to position [1832, 0]
click at [237, 647] on button "Todos" at bounding box center [243, 650] width 12 height 12
click at [103, 648] on button "Cantor 1" at bounding box center [101, 650] width 12 height 12
click at [106, 611] on button "Cantor 1" at bounding box center [101, 611] width 12 height 12
click at [103, 572] on button "Cantor 1" at bounding box center [101, 573] width 12 height 12
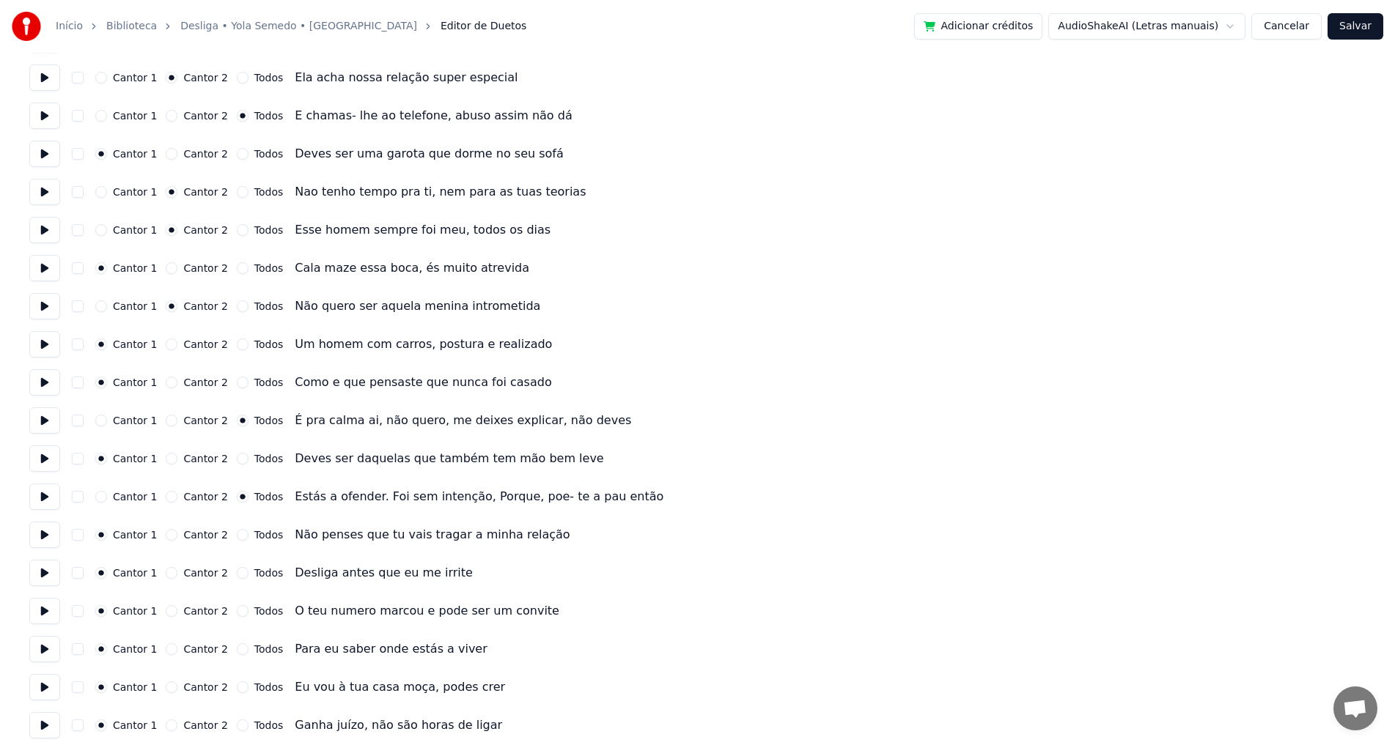
click at [41, 574] on button at bounding box center [44, 573] width 31 height 26
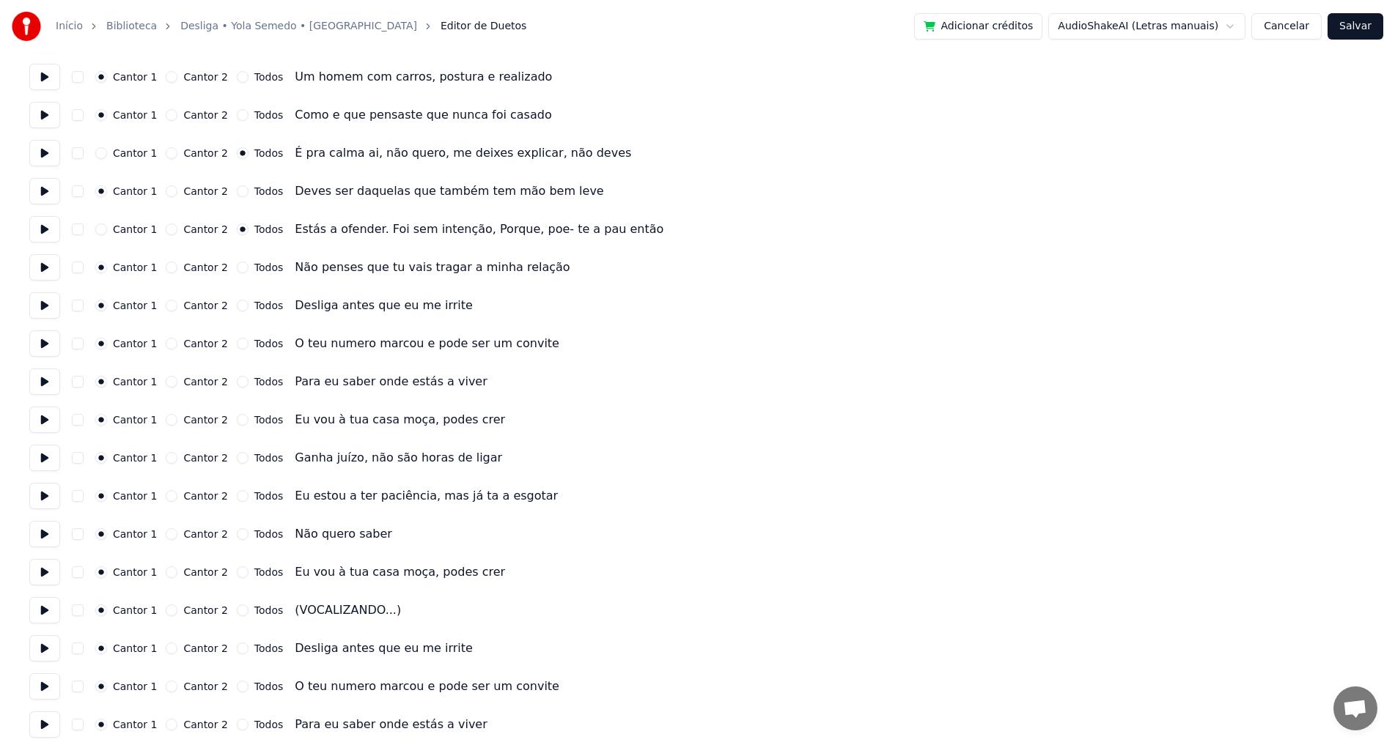
scroll to position [2126, 0]
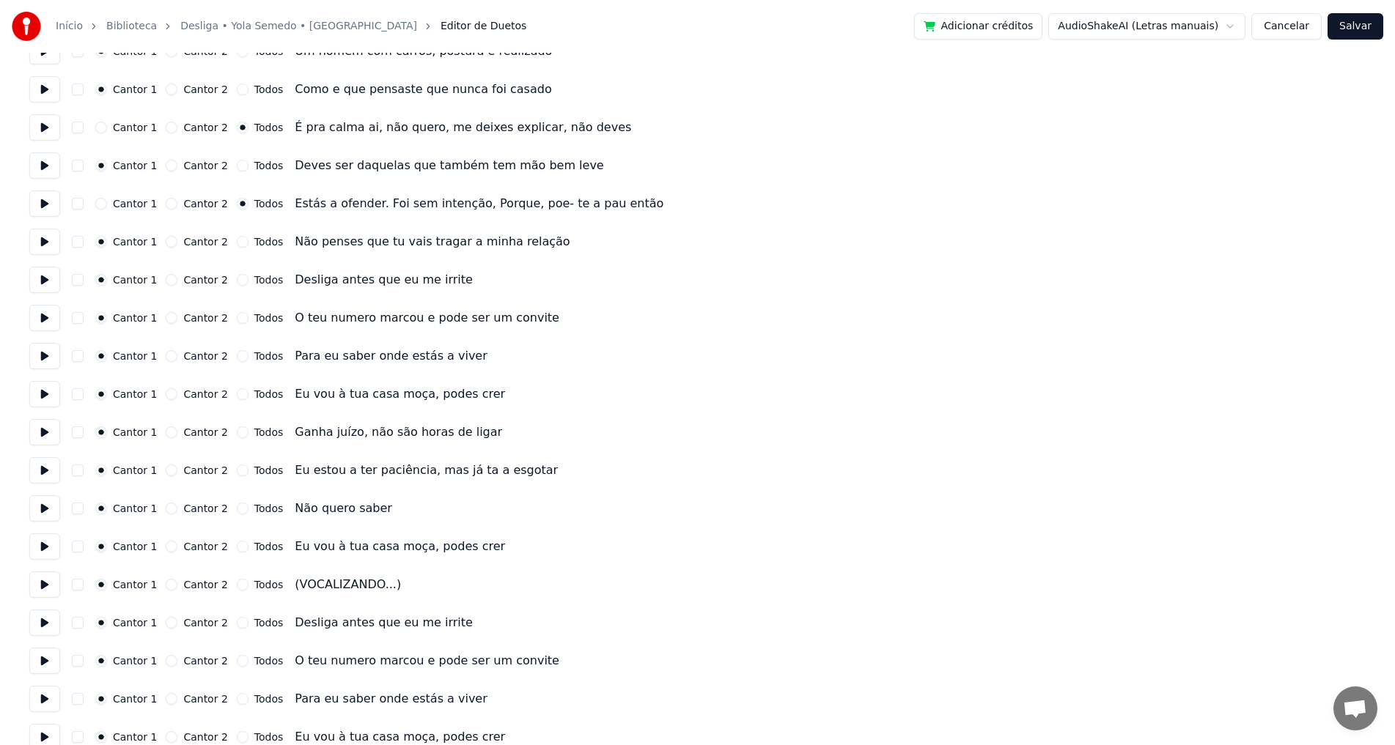
click at [237, 621] on button "Todos" at bounding box center [243, 623] width 12 height 12
click at [237, 661] on button "Todos" at bounding box center [243, 661] width 12 height 12
click at [237, 693] on button "Todos" at bounding box center [243, 699] width 12 height 12
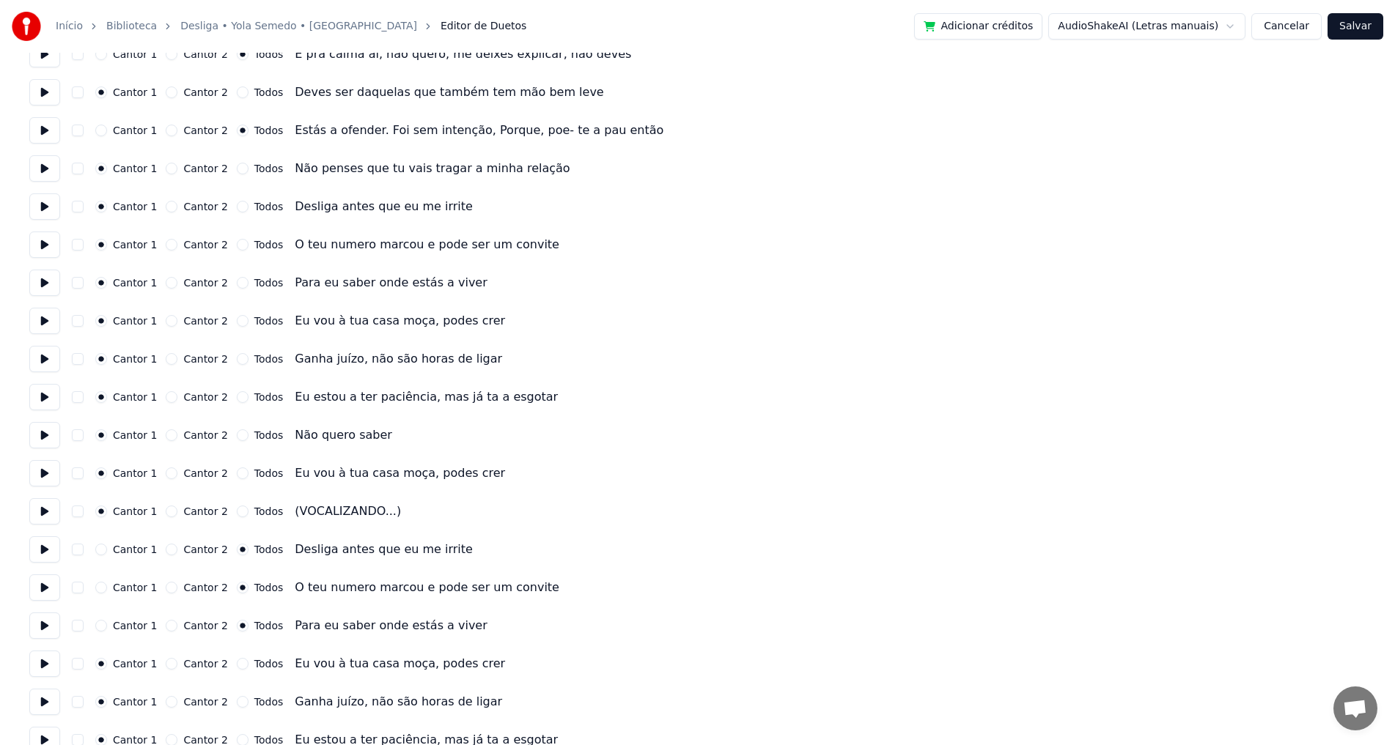
click at [237, 666] on button "Todos" at bounding box center [243, 664] width 12 height 12
click at [237, 699] on button "Todos" at bounding box center [243, 702] width 12 height 12
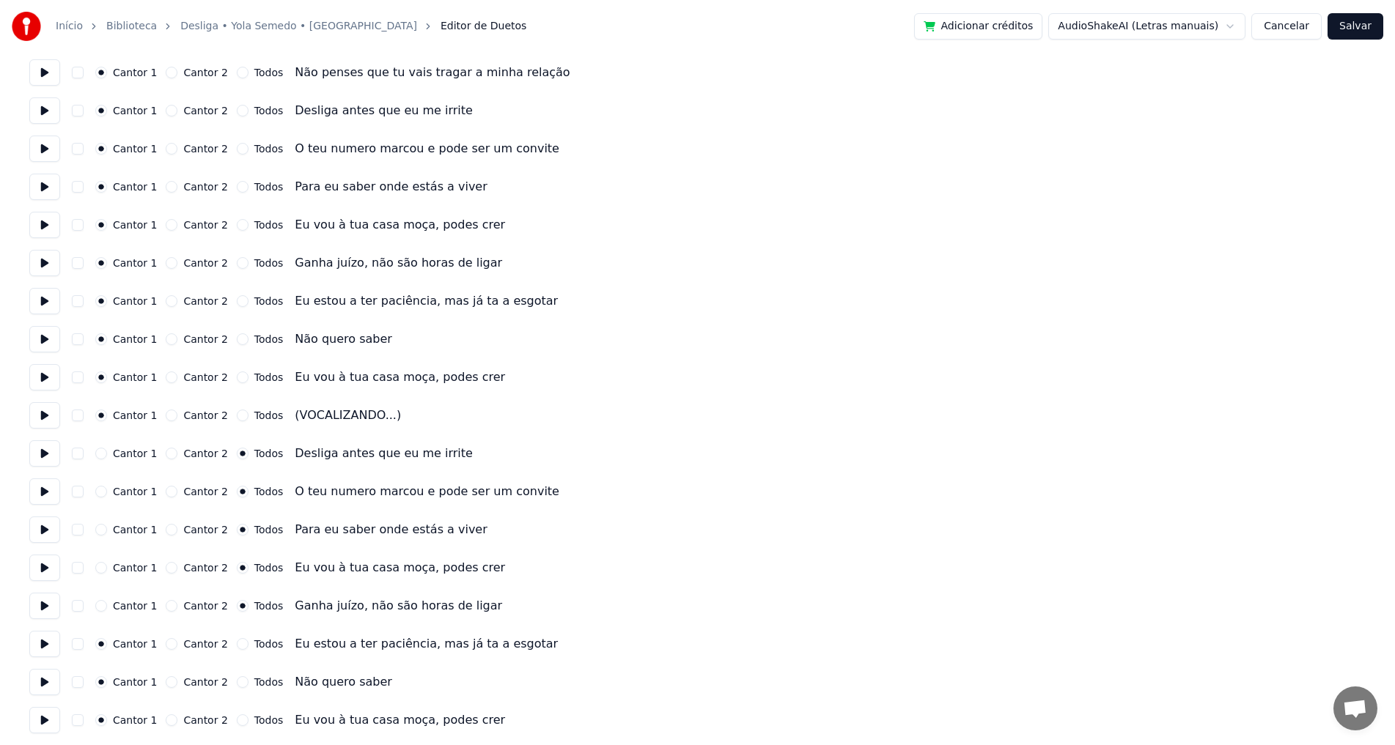
scroll to position [2298, 0]
click at [237, 642] on button "Todos" at bounding box center [243, 641] width 12 height 12
click at [237, 679] on button "Todos" at bounding box center [243, 680] width 12 height 12
click at [237, 715] on button "Todos" at bounding box center [243, 718] width 12 height 12
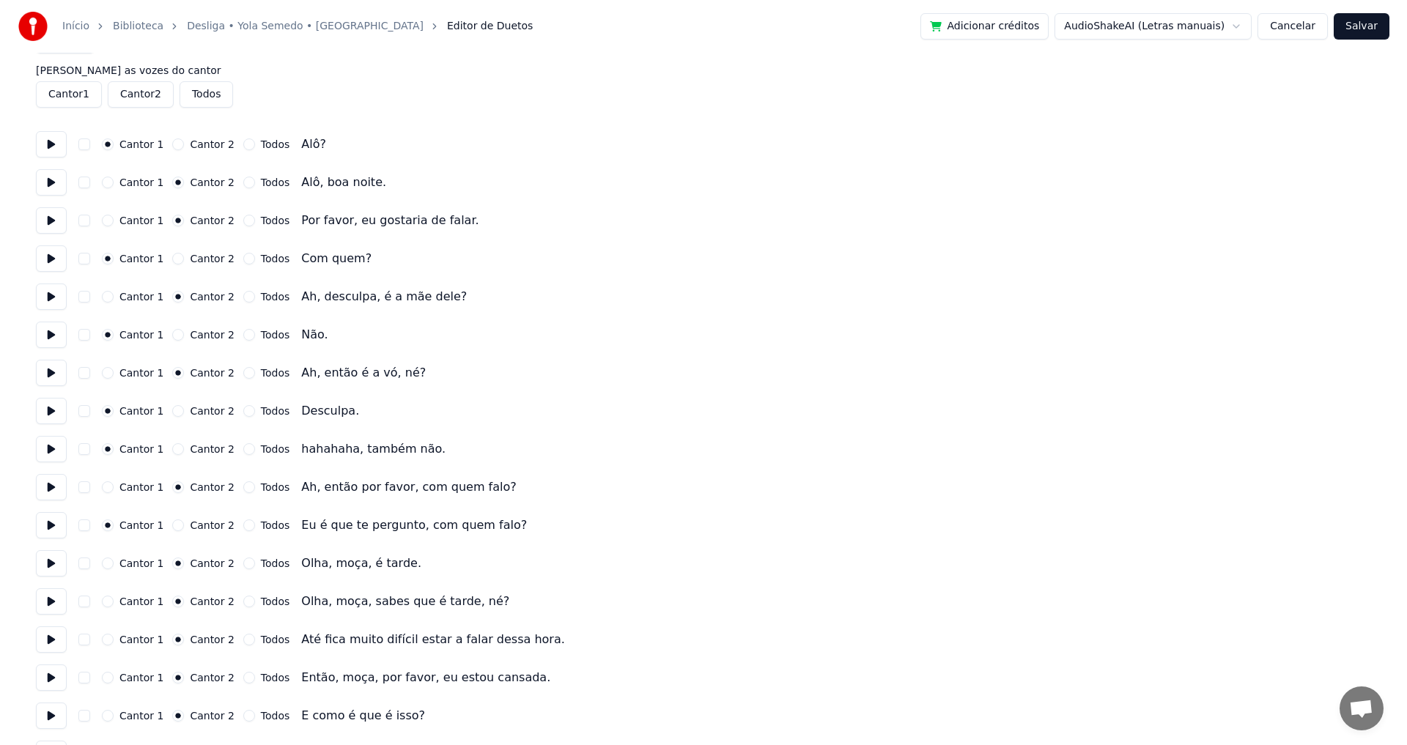
scroll to position [0, 0]
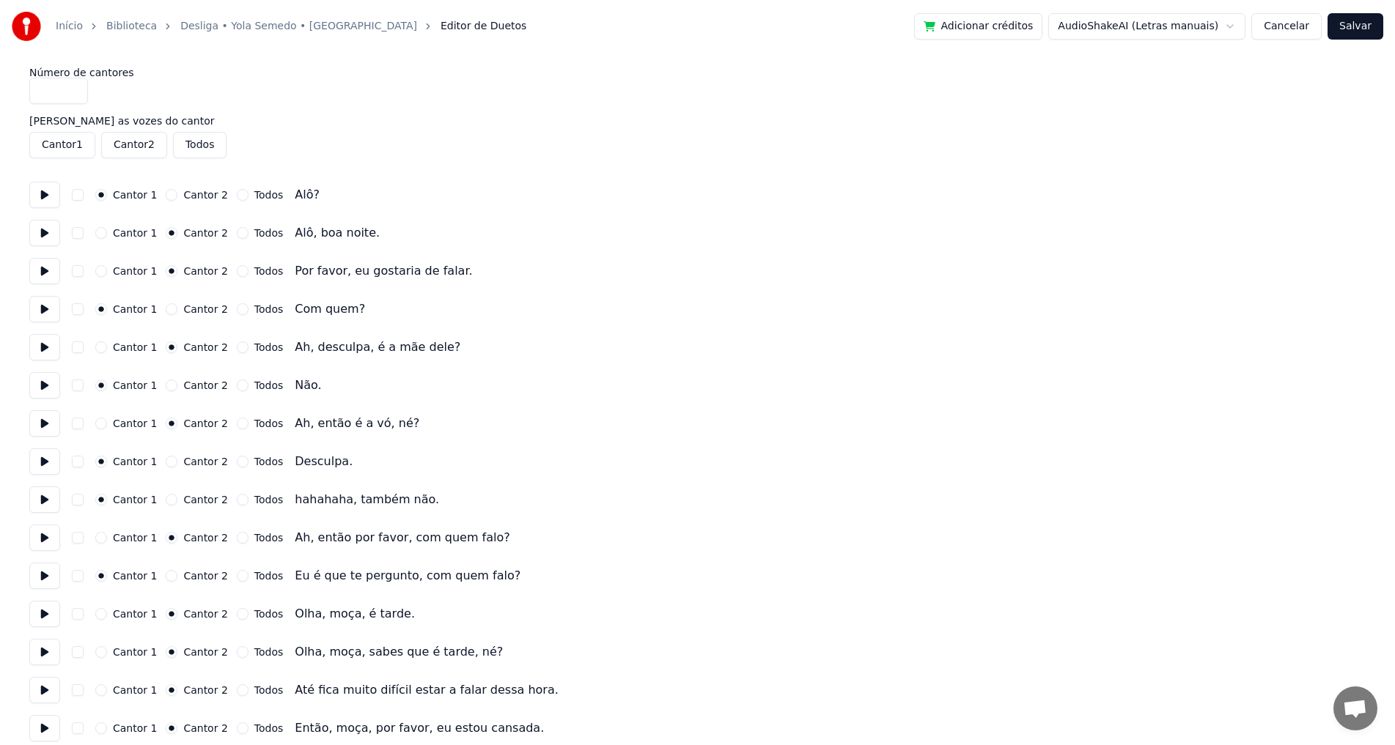
click at [1361, 26] on button "Salvar" at bounding box center [1355, 26] width 56 height 26
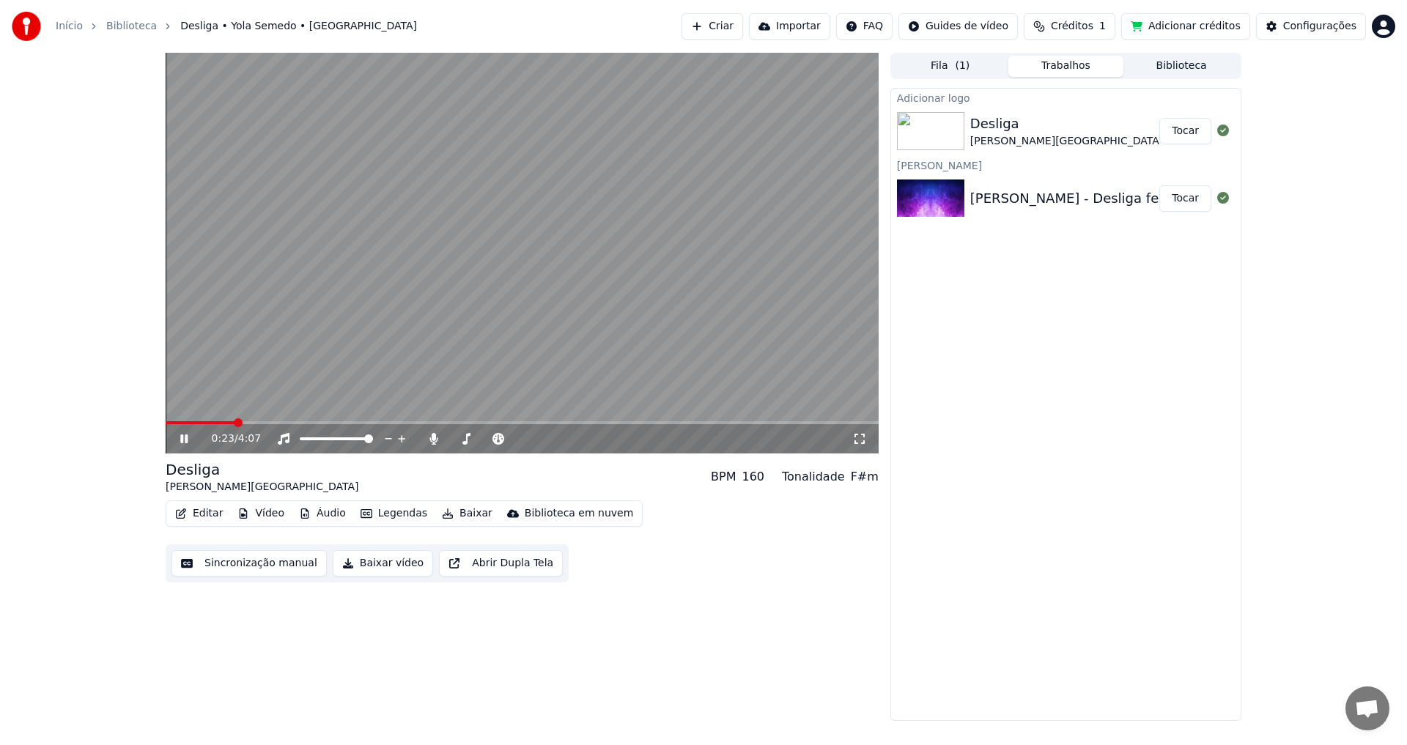
click at [1182, 24] on button "Adicionar créditos" at bounding box center [1185, 26] width 129 height 26
click at [286, 282] on video at bounding box center [522, 253] width 713 height 401
